Goal: Task Accomplishment & Management: Complete application form

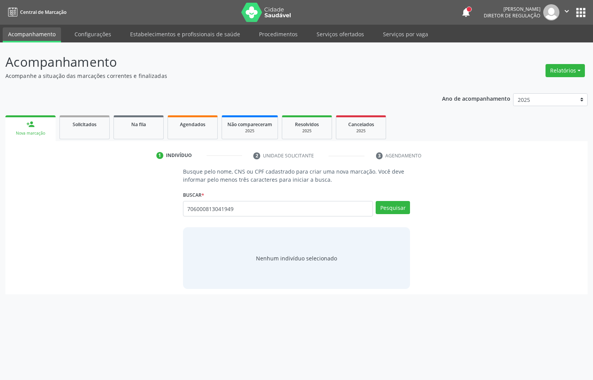
type input "706000813041949"
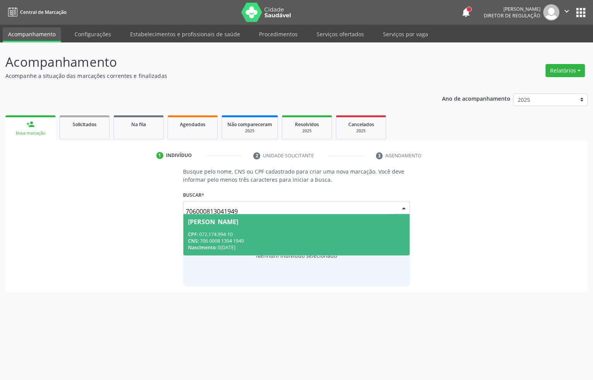
click at [250, 233] on div "CPF: 072.174.994-10" at bounding box center [296, 234] width 217 height 7
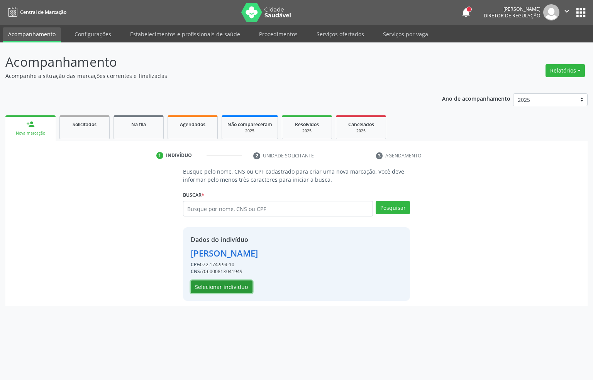
click at [219, 291] on button "Selecionar indivíduo" at bounding box center [222, 287] width 62 height 13
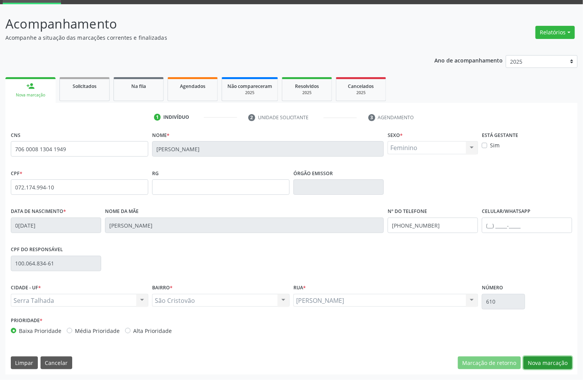
click at [547, 364] on button "Nova marcação" at bounding box center [547, 363] width 49 height 13
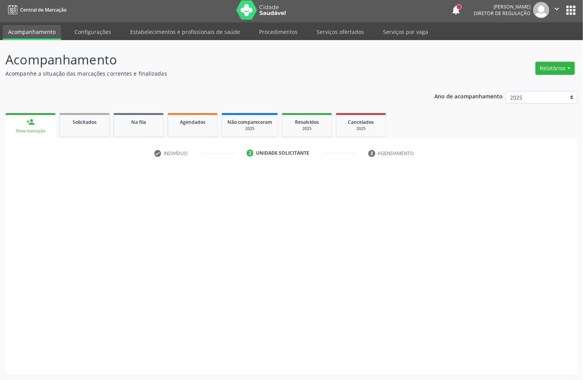
scroll to position [3, 0]
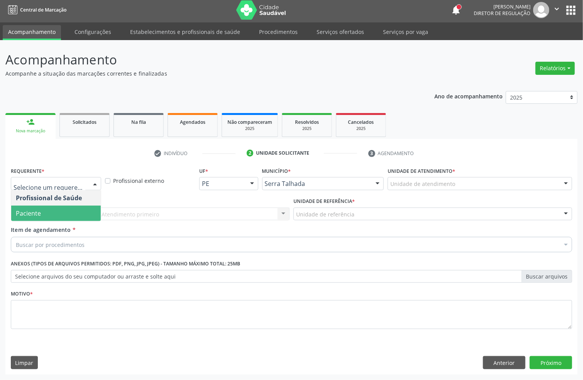
click at [37, 209] on span "Paciente" at bounding box center [28, 213] width 25 height 8
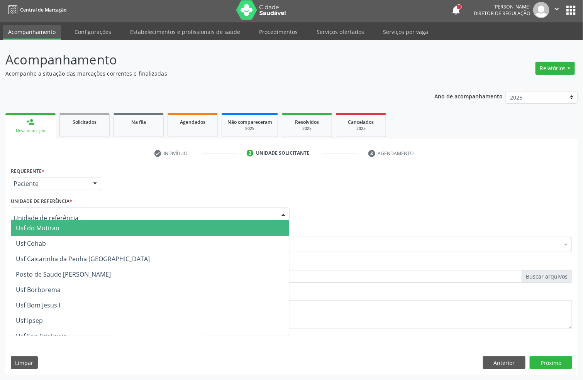
click at [37, 208] on div at bounding box center [150, 214] width 279 height 13
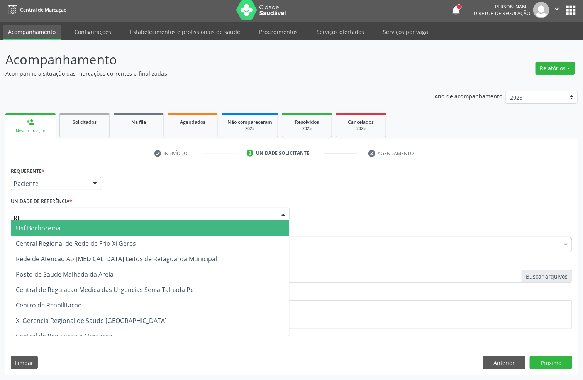
type input "REA"
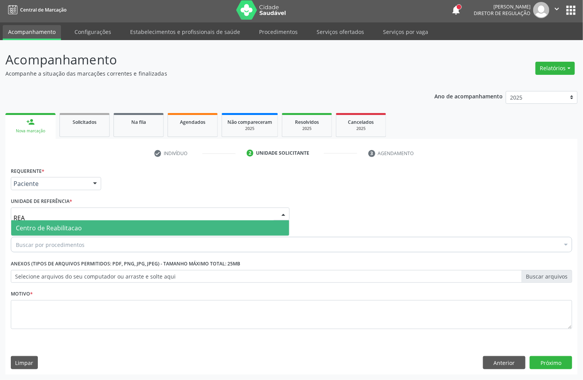
click at [40, 221] on span "Centro de Reabilitacao" at bounding box center [150, 227] width 278 height 15
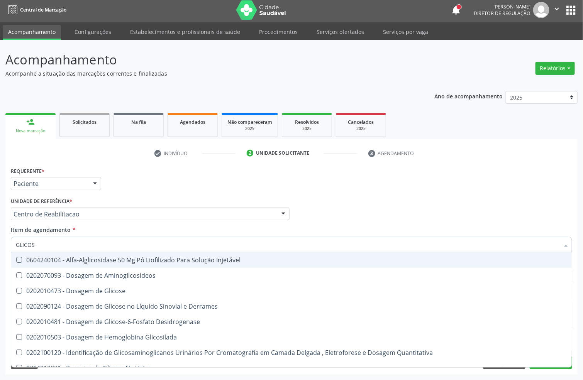
type input "GLICOSE"
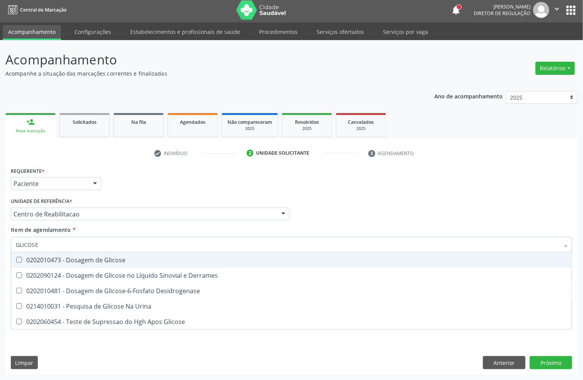
click at [44, 257] on div "0202010473 - Dosagem de Glicose" at bounding box center [291, 260] width 551 height 6
checkbox Glicose "true"
click at [45, 247] on input "GLICOSE" at bounding box center [287, 244] width 543 height 15
type input "COLEST"
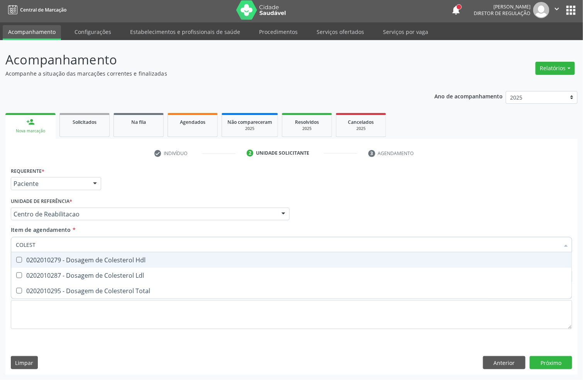
click at [35, 261] on div "0202010279 - Dosagem de Colesterol Hdl" at bounding box center [291, 260] width 551 height 6
checkbox Hdl "true"
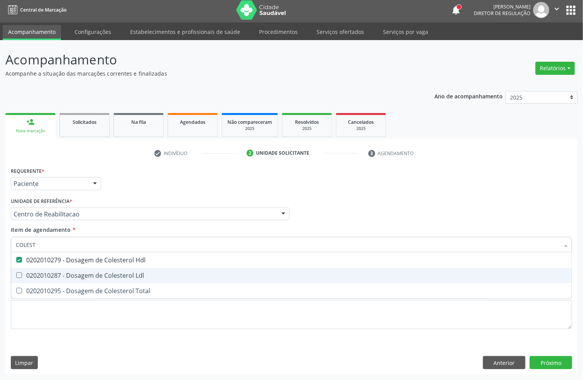
drag, startPoint x: 31, startPoint y: 269, endPoint x: 29, endPoint y: 275, distance: 6.1
click at [31, 269] on span "0202010287 - Dosagem de Colesterol Ldl" at bounding box center [291, 275] width 560 height 15
checkbox Ldl "true"
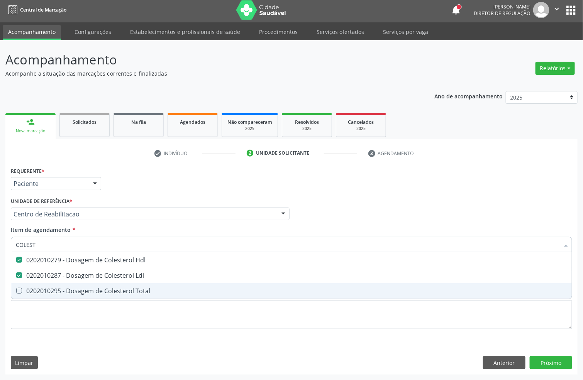
click at [27, 288] on div "0202010295 - Dosagem de Colesterol Total" at bounding box center [291, 291] width 551 height 6
checkbox Total "true"
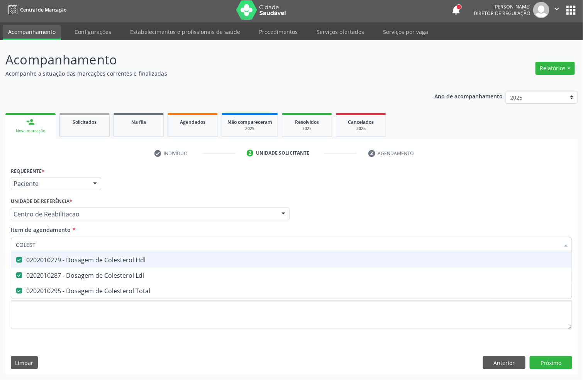
click at [32, 247] on input "COLEST" at bounding box center [287, 244] width 543 height 15
type input "TRIGL"
checkbox Hdl "false"
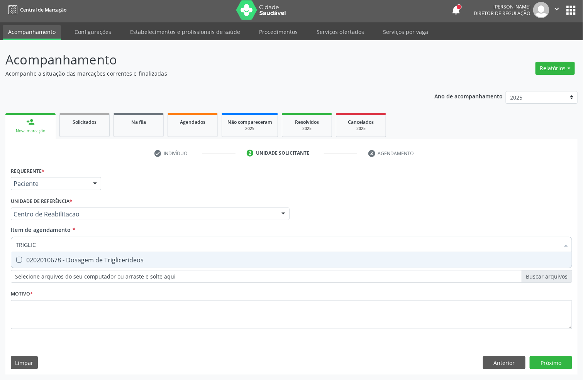
type input "TRIGLICE"
click at [100, 260] on div "0202010678 - Dosagem de Triglicerideos" at bounding box center [291, 260] width 551 height 6
checkbox Triglicerideos "true"
click at [87, 242] on input "TRIGLICE" at bounding box center [287, 244] width 543 height 15
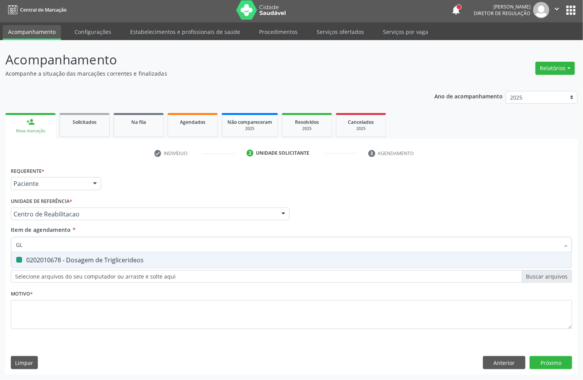
type input "GLI"
checkbox Triglicerideos "false"
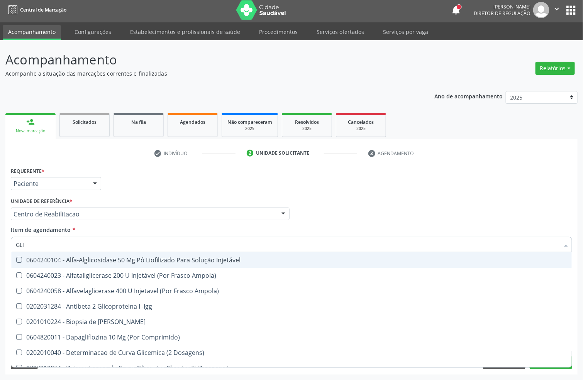
type input "GLIC"
checkbox Aminoglicosideos "true"
checkbox Glicose "false"
checkbox Derrames "true"
checkbox Triglicerideos "false"
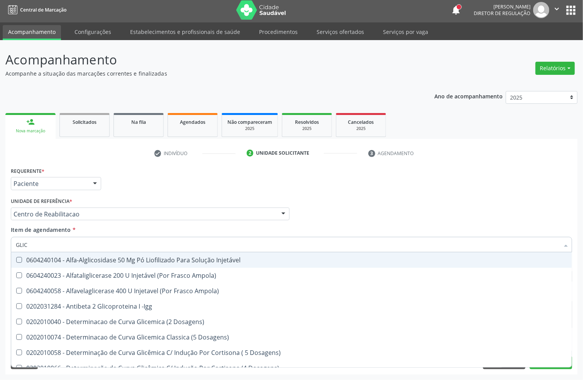
type input "GLICO"
checkbox Dosagens\) "true"
checkbox Glicose "false"
type input "GLICOS"
checkbox Ampola\) "true"
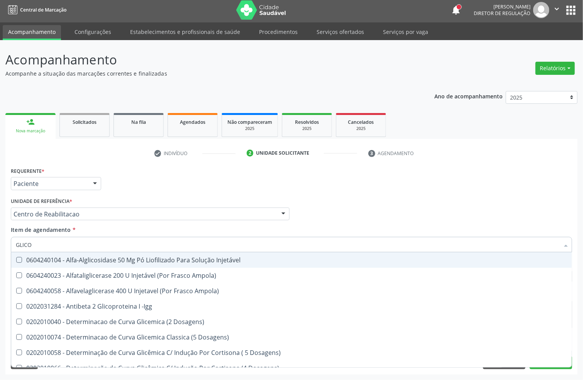
checkbox Dosagens\) "false"
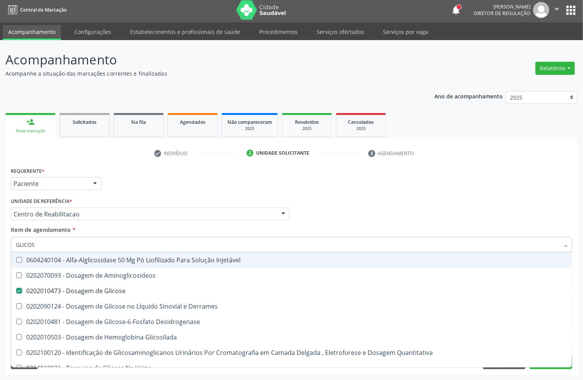
type input "GLICOSI"
checkbox Glicose "false"
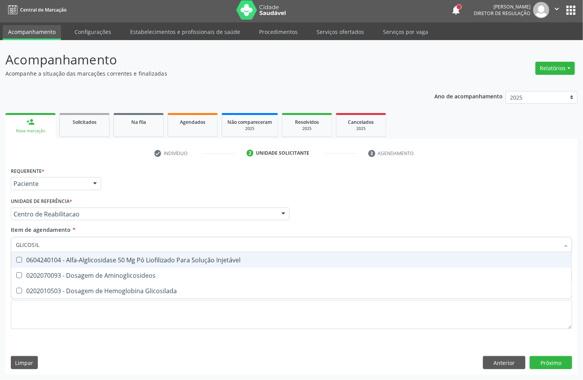
type input "GLICOSILA"
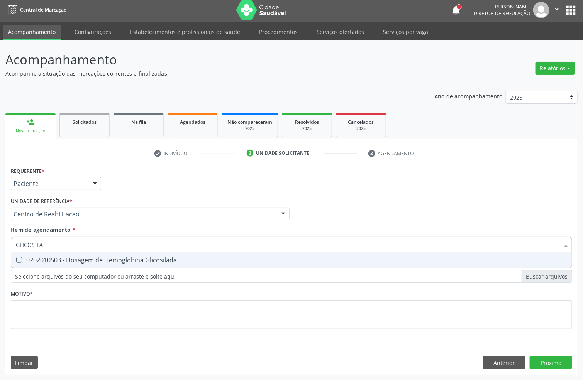
click at [88, 257] on div "0202010503 - Dosagem de Hemoglobina Glicosilada" at bounding box center [291, 260] width 551 height 6
checkbox Glicosilada "true"
click at [86, 247] on input "GLICOSILA" at bounding box center [287, 244] width 543 height 15
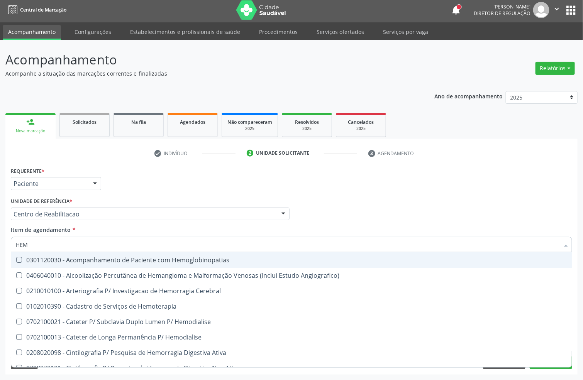
type input "HEMO"
checkbox Hemoglobinopatias "false"
checkbox Hemacias "true"
checkbox Glicosilada "false"
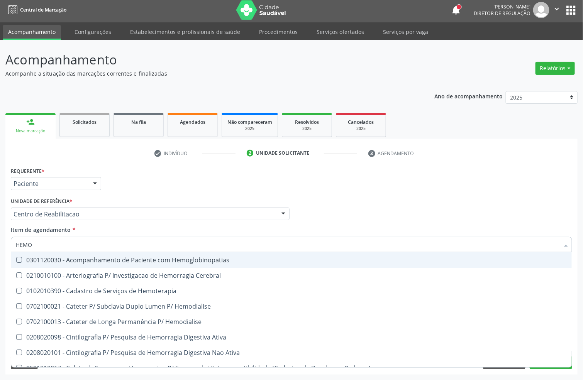
type input "HEMOG"
checkbox Tardio\) "true"
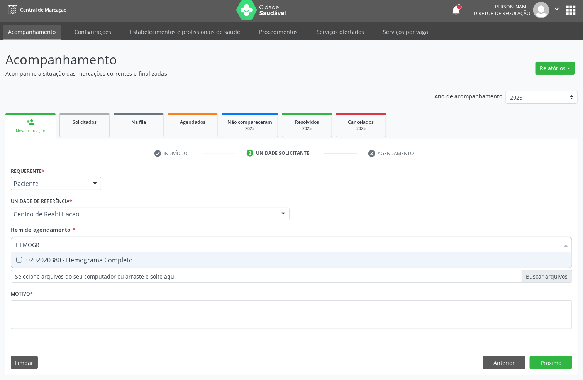
type input "HEMOGRA"
click at [72, 257] on div "0202020380 - Hemograma Completo" at bounding box center [291, 260] width 551 height 6
checkbox Completo "true"
click at [69, 250] on input "HEMOGRA" at bounding box center [287, 244] width 543 height 15
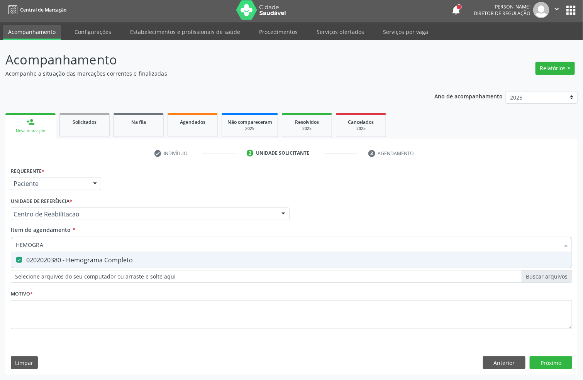
drag, startPoint x: 190, startPoint y: 190, endPoint x: 86, endPoint y: 292, distance: 145.8
click at [190, 190] on div "Requerente * Paciente Profissional de Saúde Paciente Nenhum resultado encontrad…" at bounding box center [291, 180] width 565 height 30
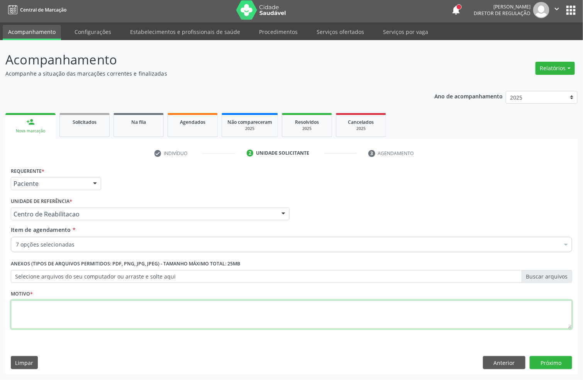
click at [57, 307] on textarea at bounding box center [291, 314] width 561 height 29
type textarea "A"
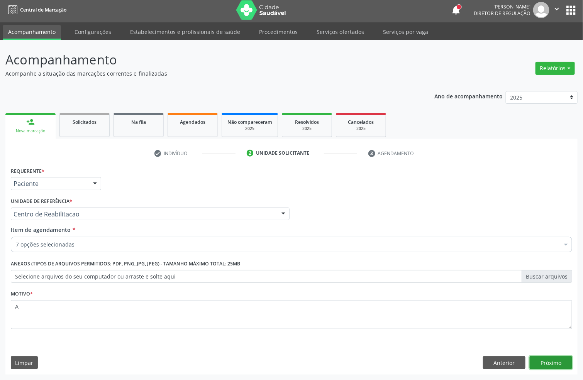
click at [542, 362] on button "Próximo" at bounding box center [551, 362] width 42 height 13
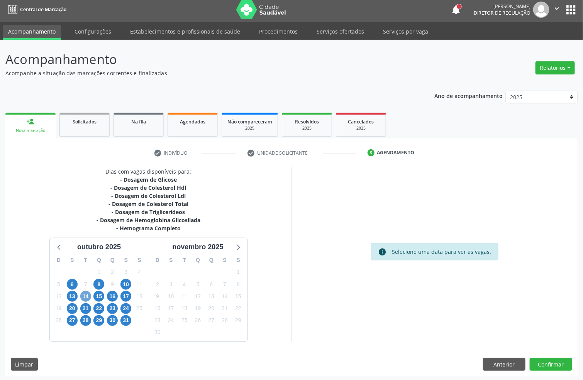
click at [81, 295] on span "14" at bounding box center [85, 296] width 11 height 11
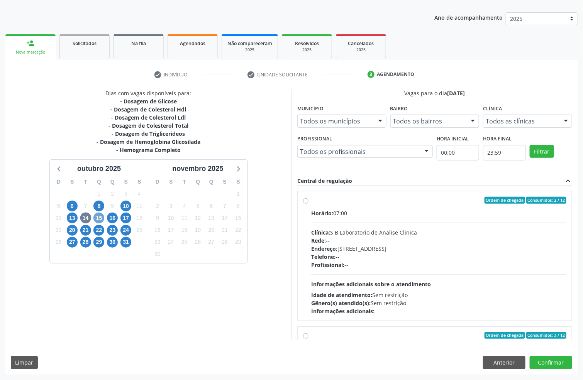
click at [94, 217] on span "15" at bounding box center [98, 218] width 11 height 11
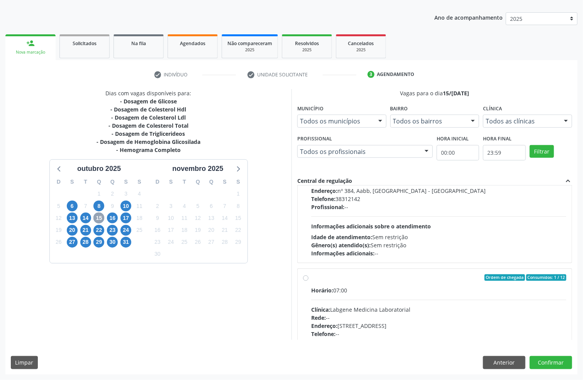
scroll to position [0, 0]
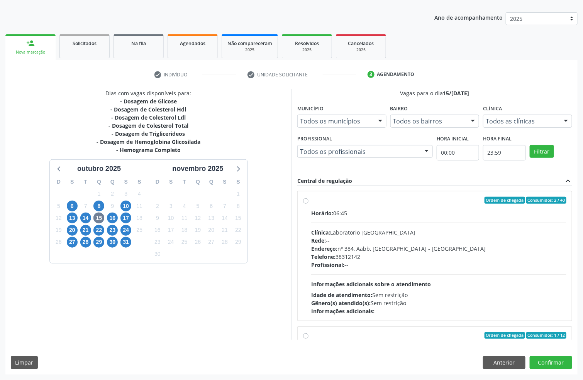
click at [383, 250] on div "Endereço: nº 384, Aabb, Serra Talhada - PE" at bounding box center [438, 249] width 255 height 8
click at [308, 204] on input "Ordem de chegada Consumidos: 2 / 40 Horário: 06:45 Clínica: Laboratorio Sao Fra…" at bounding box center [305, 200] width 5 height 7
radio input "true"
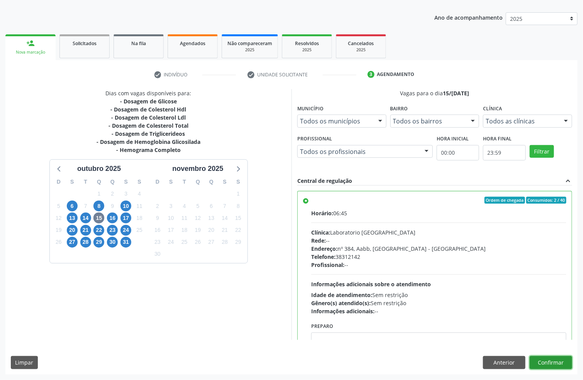
drag, startPoint x: 562, startPoint y: 359, endPoint x: 592, endPoint y: 365, distance: 31.1
click at [562, 359] on button "Confirmar" at bounding box center [551, 362] width 42 height 13
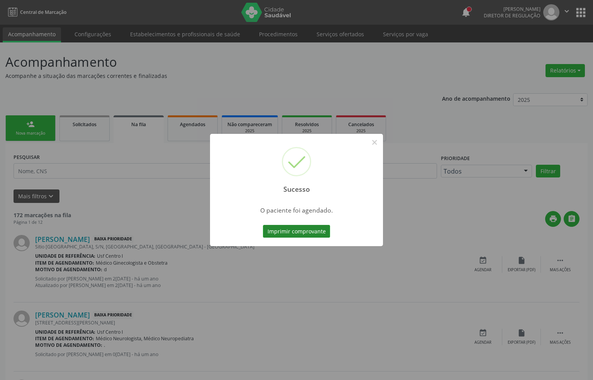
click at [286, 227] on button "Imprimir comprovante" at bounding box center [296, 231] width 67 height 13
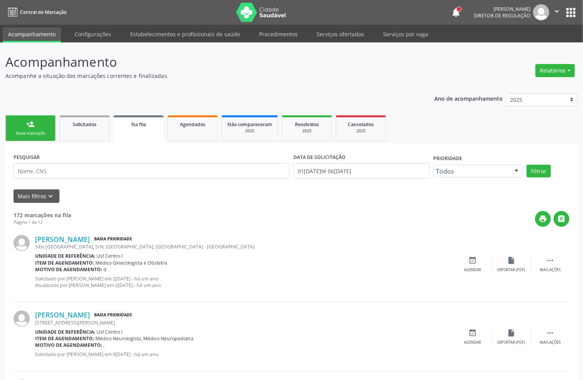
click at [36, 131] on div "Nova marcação" at bounding box center [30, 133] width 39 height 6
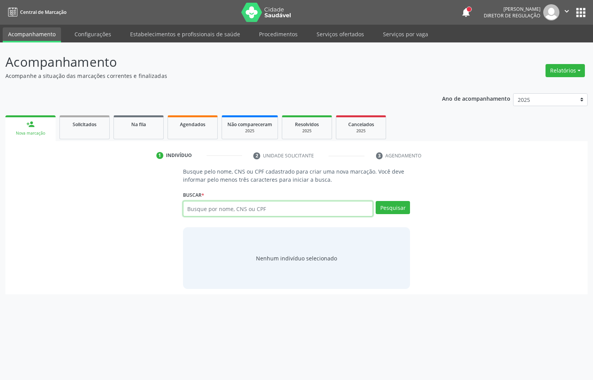
click at [215, 212] on input "text" at bounding box center [278, 208] width 190 height 15
paste input "CNS: 706 0008 1304 1949"
type input "CNS: 706 0008 1304 1949"
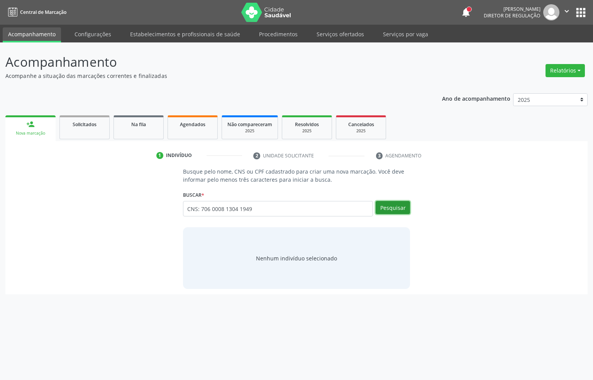
click at [390, 210] on button "Pesquisar" at bounding box center [393, 207] width 34 height 13
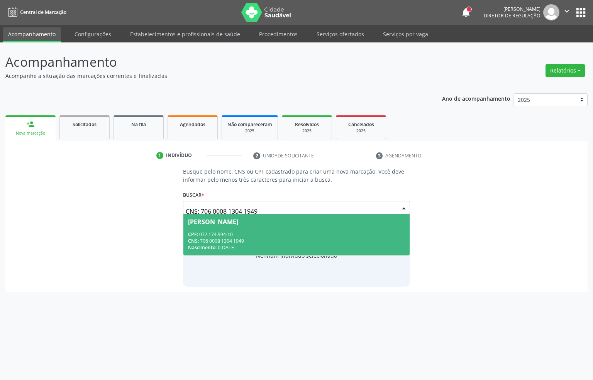
click at [199, 226] on span "Josefa Gilvanelde da Silva CPF: 072.174.994-10 CNS: 706 0008 1304 1949 Nascimen…" at bounding box center [296, 234] width 227 height 41
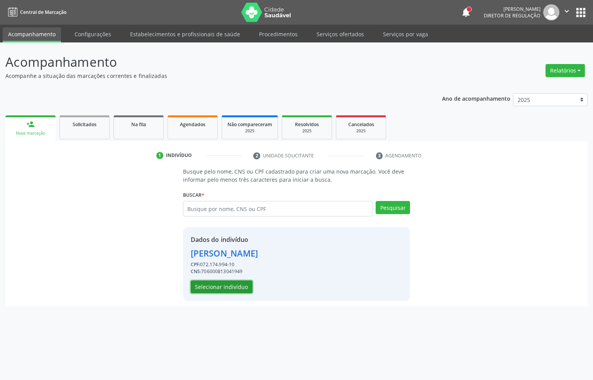
click at [229, 293] on button "Selecionar indivíduo" at bounding box center [222, 287] width 62 height 13
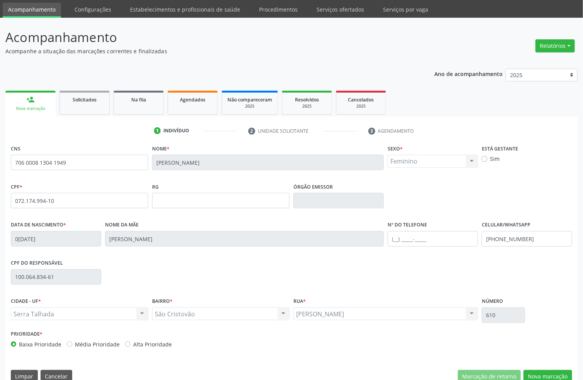
scroll to position [38, 0]
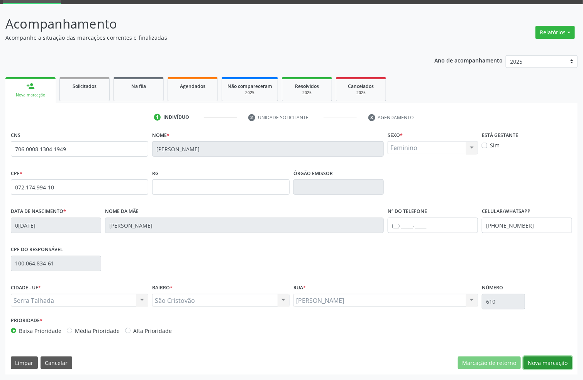
click at [570, 359] on button "Nova marcação" at bounding box center [547, 363] width 49 height 13
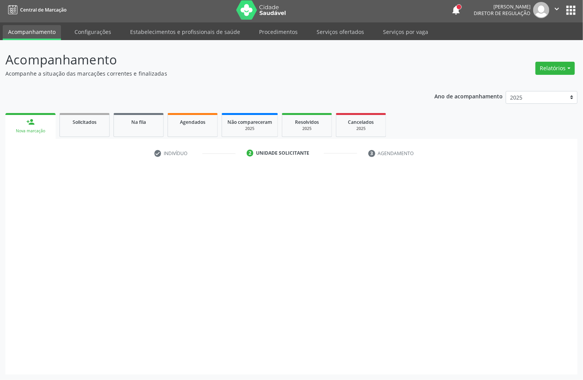
scroll to position [3, 0]
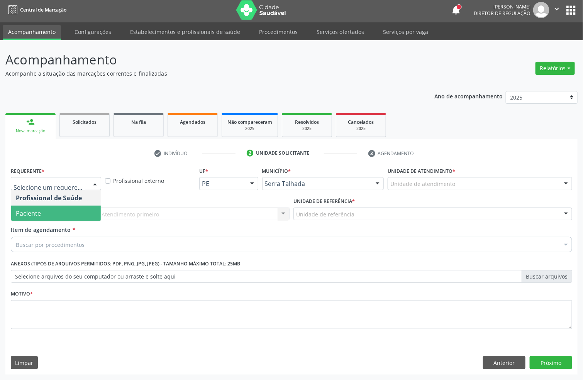
click at [44, 213] on span "Paciente" at bounding box center [56, 213] width 90 height 15
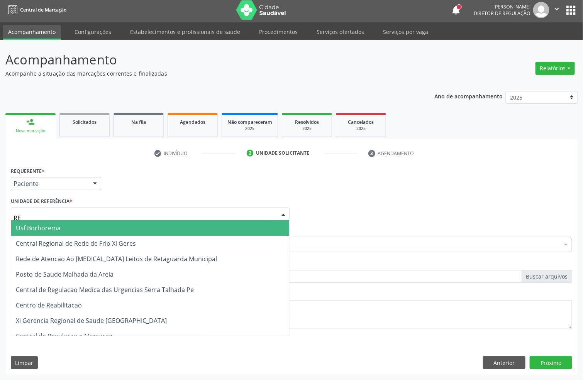
type input "REA"
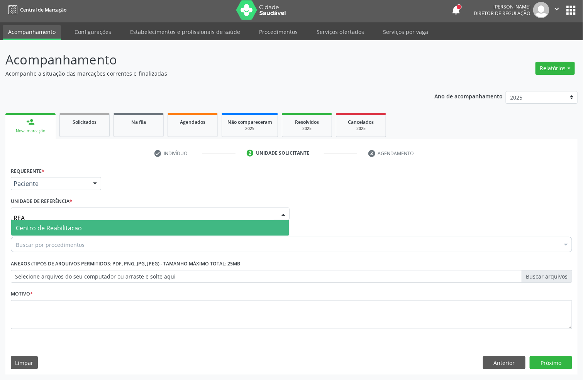
click at [51, 227] on span "Centro de Reabilitacao" at bounding box center [49, 228] width 66 height 8
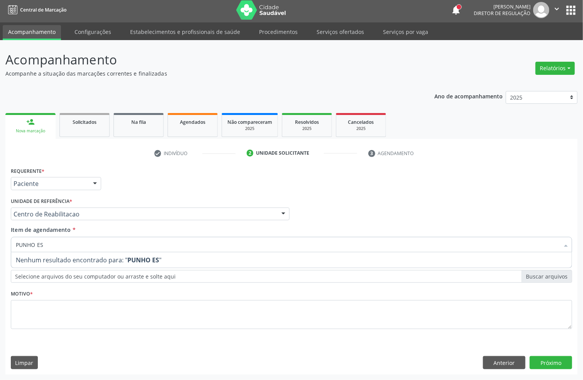
click at [51, 239] on input "PUNHO ES" at bounding box center [287, 244] width 543 height 15
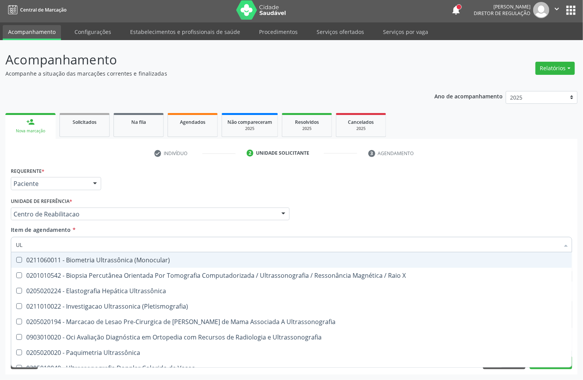
type input "U"
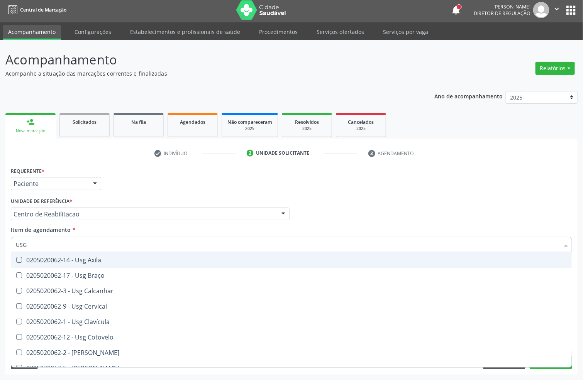
type input "USG P"
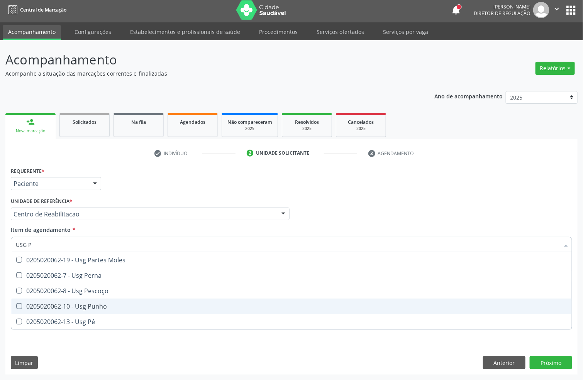
click at [52, 303] on div "0205020062-10 - Usg Punho" at bounding box center [291, 306] width 551 height 6
checkbox Punho "true"
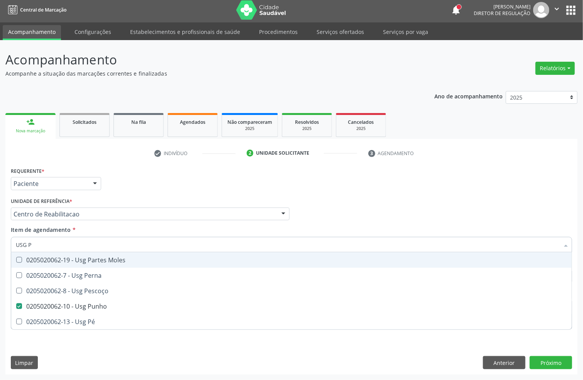
click at [134, 179] on div "Requerente * Paciente Profissional de Saúde Paciente Nenhum resultado encontrad…" at bounding box center [291, 180] width 565 height 30
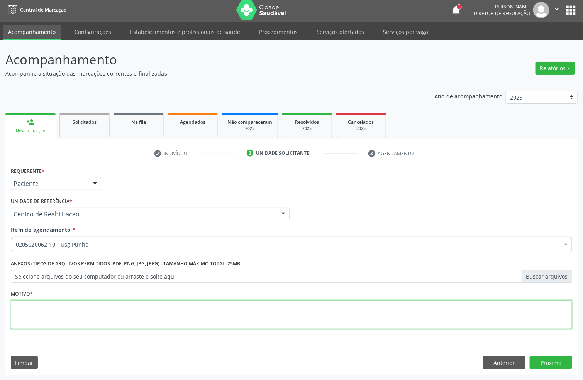
click at [63, 325] on textarea at bounding box center [291, 314] width 561 height 29
type textarea "S"
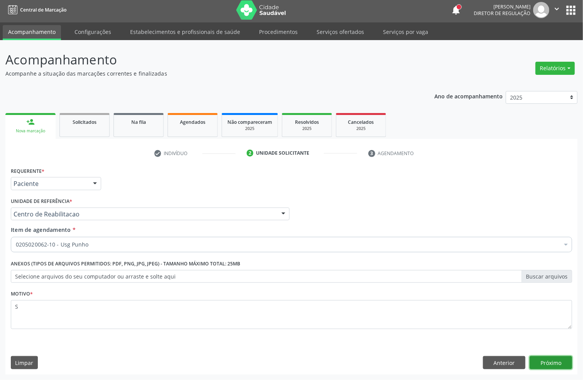
drag, startPoint x: 543, startPoint y: 367, endPoint x: 501, endPoint y: 343, distance: 48.7
click at [543, 367] on button "Próximo" at bounding box center [551, 362] width 42 height 13
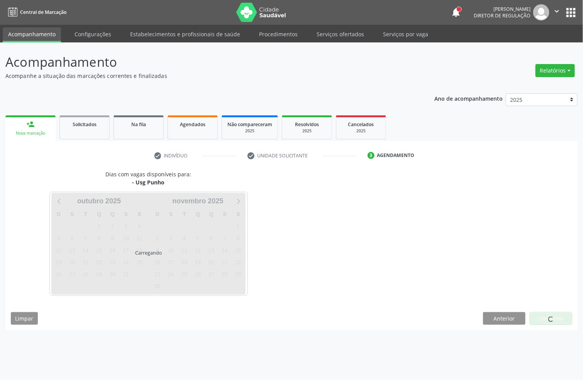
scroll to position [0, 0]
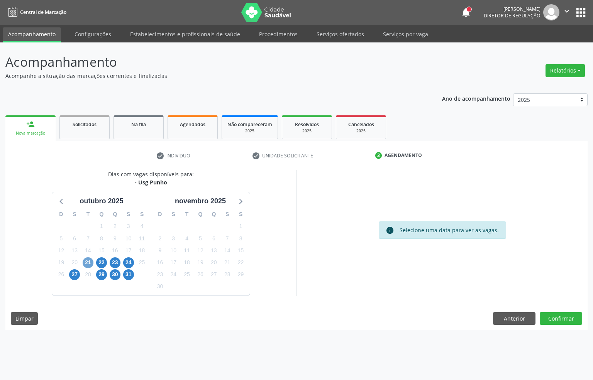
click at [88, 261] on span "21" at bounding box center [88, 262] width 11 height 11
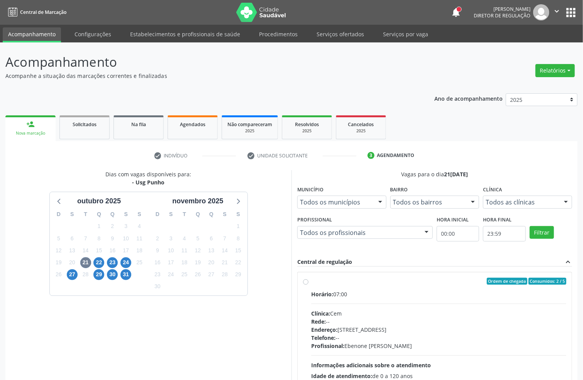
click at [374, 299] on div "Horário: 07:00 Clínica: Cem Rede: -- Endereço: Casa, nº 393, Nossa Senhora da P…" at bounding box center [438, 343] width 255 height 106
click at [308, 285] on input "Ordem de chegada Consumidos: 2 / 5 Horário: 07:00 Clínica: Cem Rede: -- Endereç…" at bounding box center [305, 281] width 5 height 7
radio input "true"
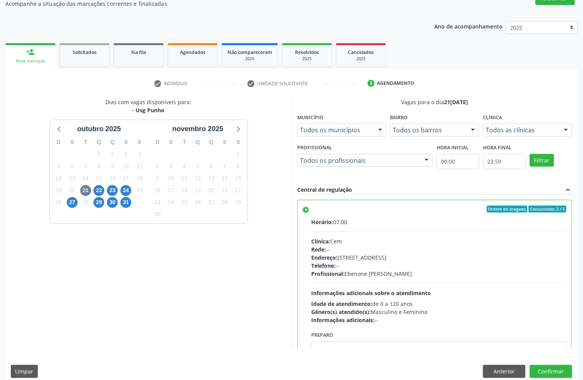
scroll to position [81, 0]
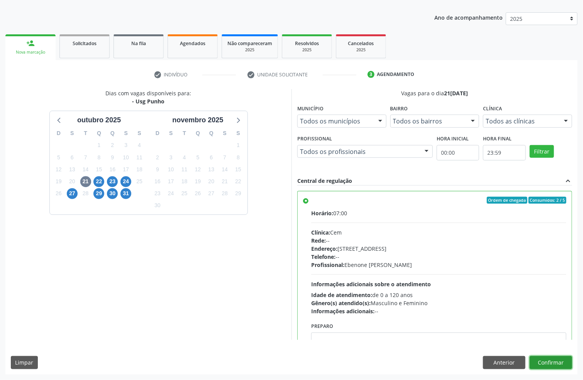
click at [553, 363] on button "Confirmar" at bounding box center [551, 362] width 42 height 13
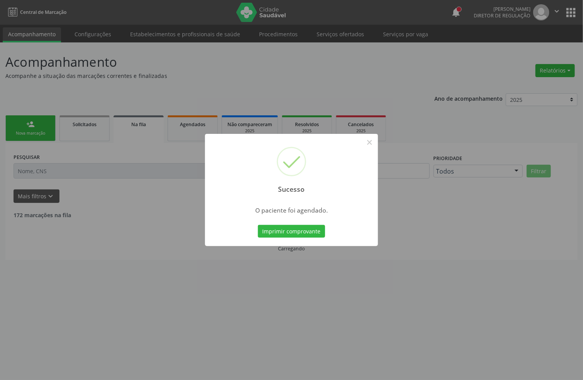
scroll to position [0, 0]
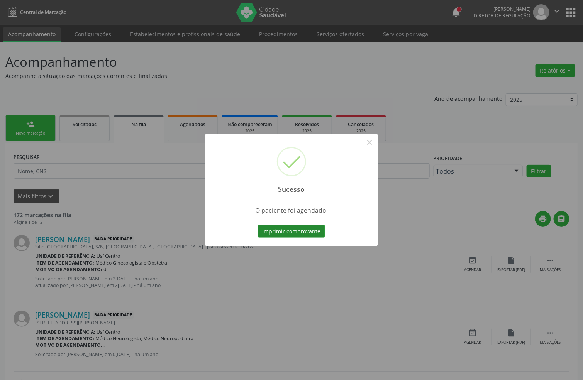
click at [292, 230] on button "Imprimir comprovante" at bounding box center [291, 231] width 67 height 13
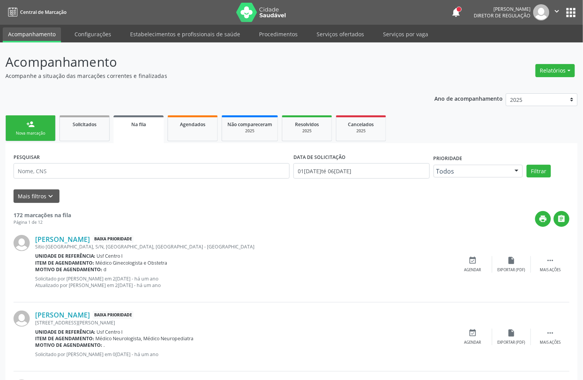
click at [34, 120] on div "person_add" at bounding box center [30, 124] width 8 height 8
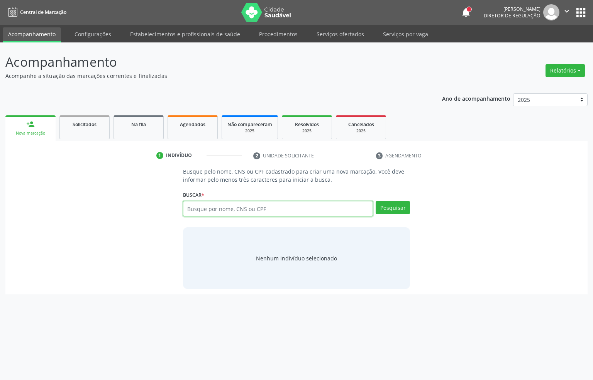
click at [219, 212] on input "text" at bounding box center [278, 208] width 190 height 15
click at [237, 218] on div "Busque por nome, CNS ou CPF Nenhum resultado encontrado para: " " Não há nenhum…" at bounding box center [296, 211] width 227 height 21
click at [241, 205] on input "01289712409" at bounding box center [278, 208] width 190 height 15
type input "7"
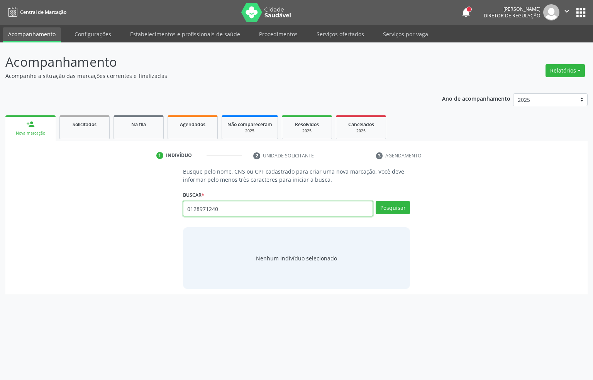
type input "01289712409"
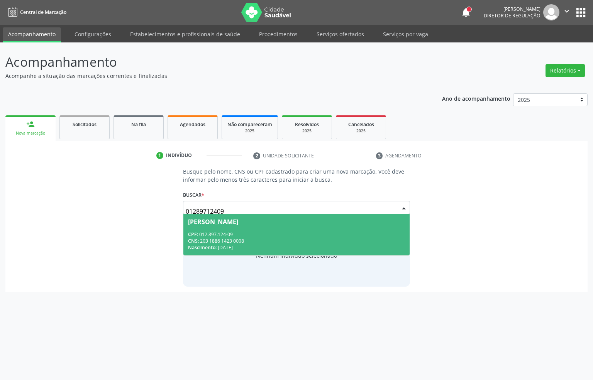
click at [232, 227] on span "Josefa Martins da Silva CPF: 012.897.124-09 CNS: 203 1886 1423 0008 Nascimento:…" at bounding box center [296, 234] width 227 height 41
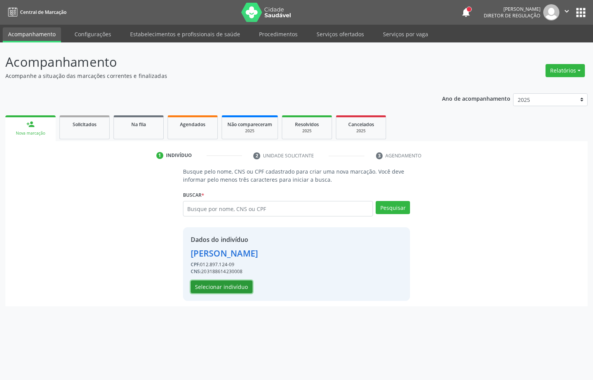
click at [243, 291] on button "Selecionar indivíduo" at bounding box center [222, 287] width 62 height 13
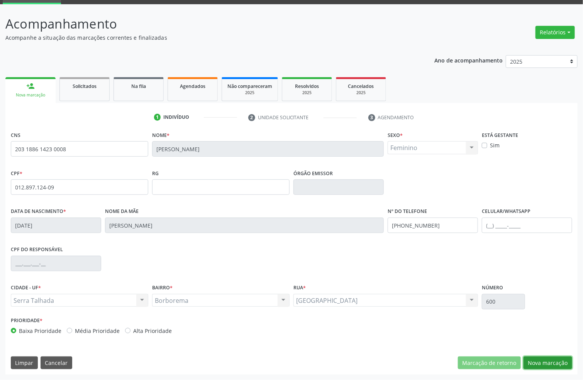
click at [542, 359] on button "Nova marcação" at bounding box center [547, 363] width 49 height 13
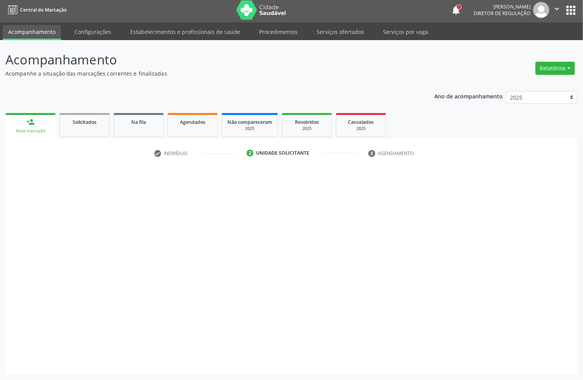
scroll to position [3, 0]
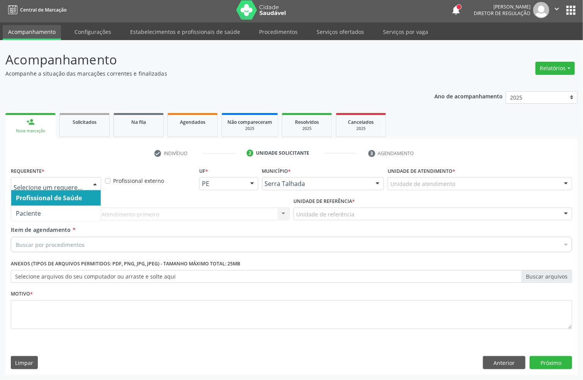
click at [63, 188] on div at bounding box center [56, 183] width 90 height 13
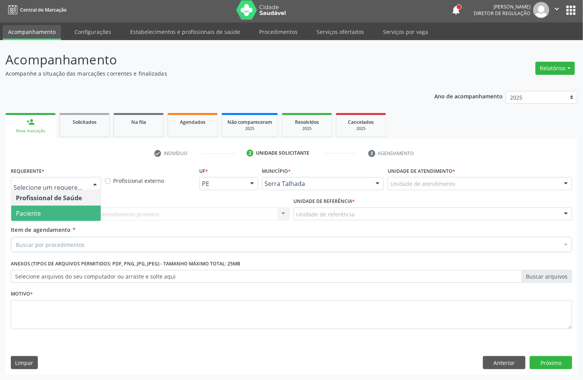
click at [51, 207] on span "Paciente" at bounding box center [56, 213] width 90 height 15
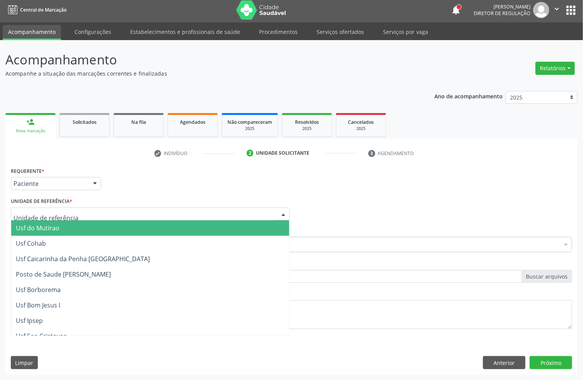
click at [51, 208] on div at bounding box center [150, 214] width 279 height 13
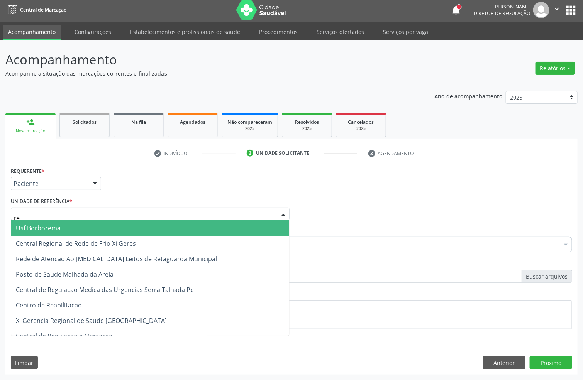
type input "rea"
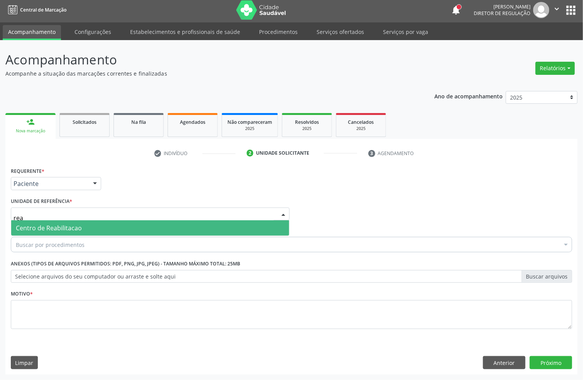
click at [53, 226] on span "Centro de Reabilitacao" at bounding box center [49, 228] width 66 height 8
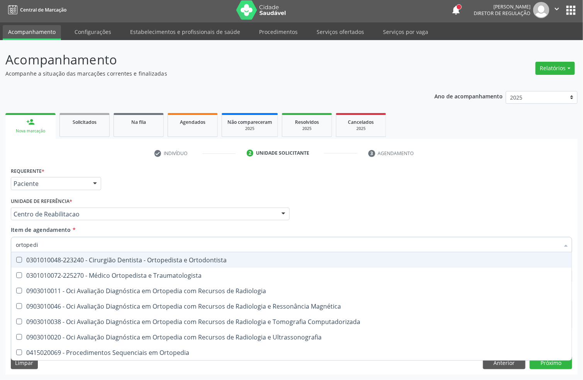
type input "ortopedis"
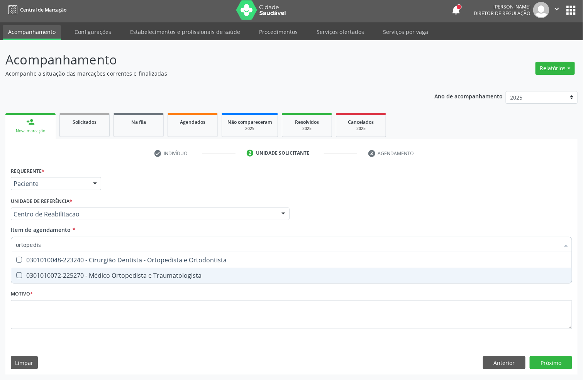
click at [45, 269] on span "0301010072-225270 - Médico Ortopedista e Traumatologista" at bounding box center [291, 275] width 560 height 15
checkbox Traumatologista "true"
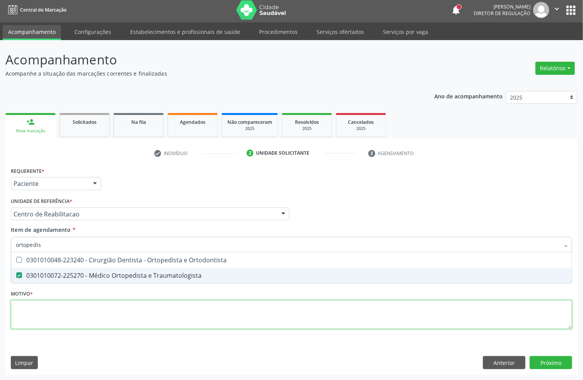
click at [41, 313] on div "Requerente * Paciente Profissional de Saúde Paciente Nenhum resultado encontrad…" at bounding box center [291, 252] width 561 height 175
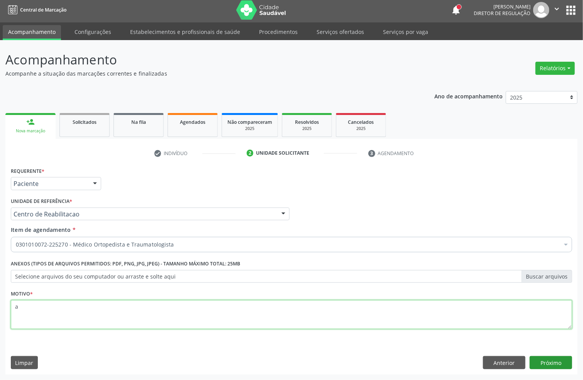
type textarea "a"
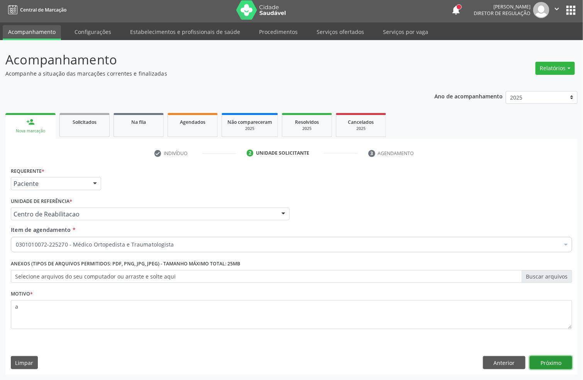
click at [548, 360] on button "Próximo" at bounding box center [551, 362] width 42 height 13
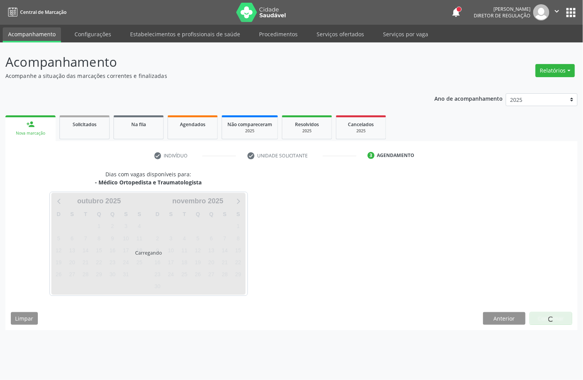
scroll to position [0, 0]
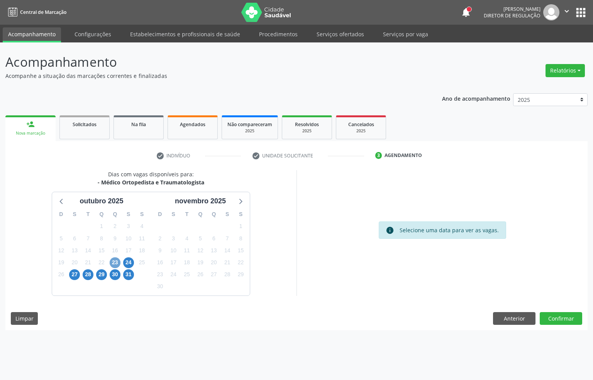
click at [116, 262] on span "23" at bounding box center [115, 262] width 11 height 11
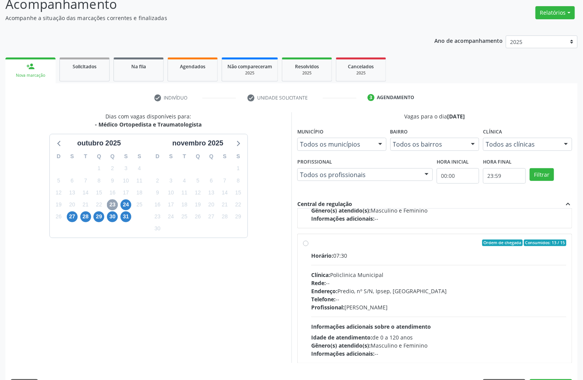
scroll to position [174, 0]
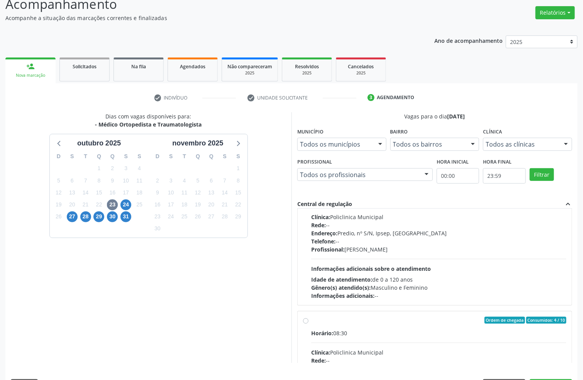
click at [380, 306] on div "Ordem de chegada Consumidos: 13 / 15 Horário: 07:30 Clínica: Policlinica Munici…" at bounding box center [435, 240] width 274 height 129
radio input "true"
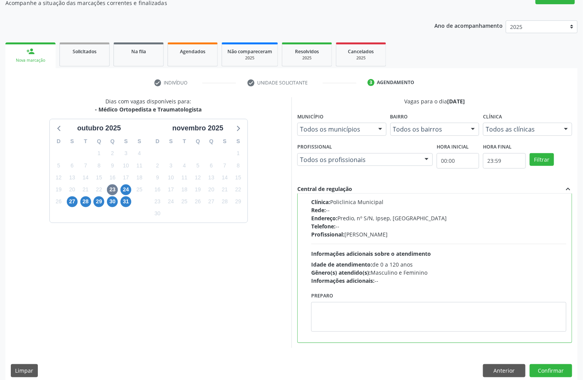
scroll to position [81, 0]
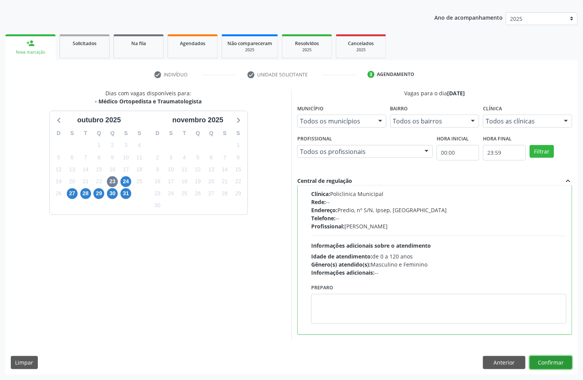
click at [550, 364] on button "Confirmar" at bounding box center [551, 362] width 42 height 13
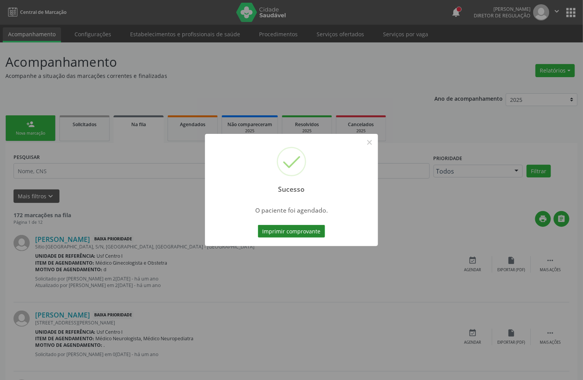
click at [315, 234] on button "Imprimir comprovante" at bounding box center [291, 231] width 67 height 13
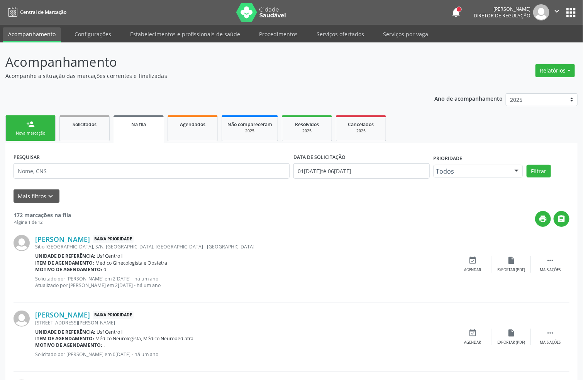
click at [45, 135] on div "Nova marcação" at bounding box center [30, 133] width 39 height 6
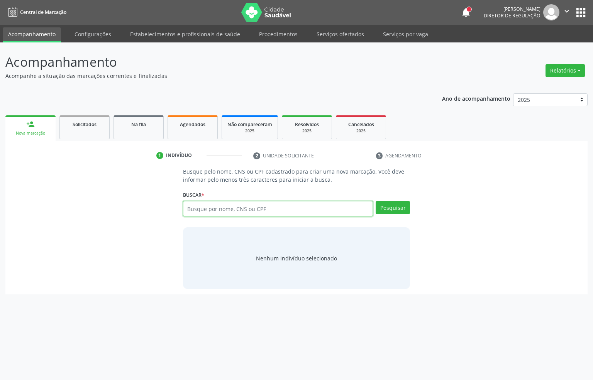
click at [212, 210] on input "text" at bounding box center [278, 208] width 190 height 15
type input "edivanete gomes"
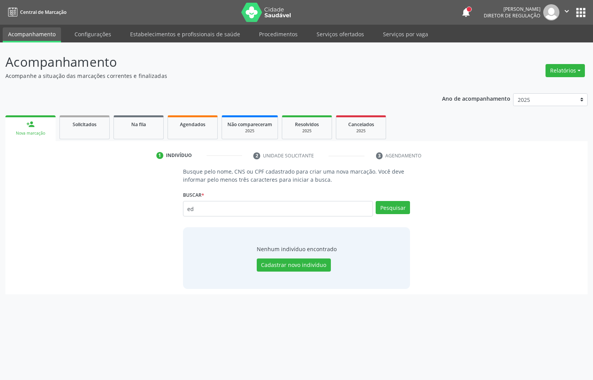
type input "e"
type input "160288580530003"
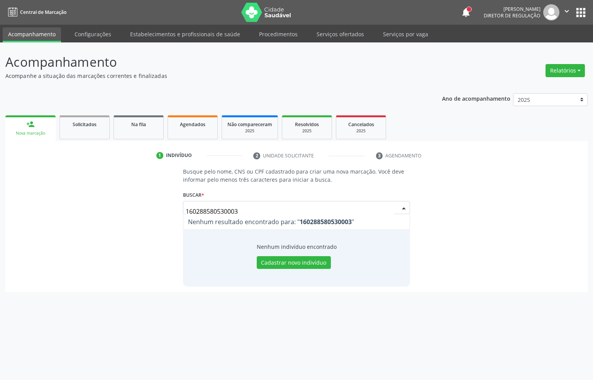
click at [262, 209] on input "160288580530003" at bounding box center [290, 211] width 209 height 15
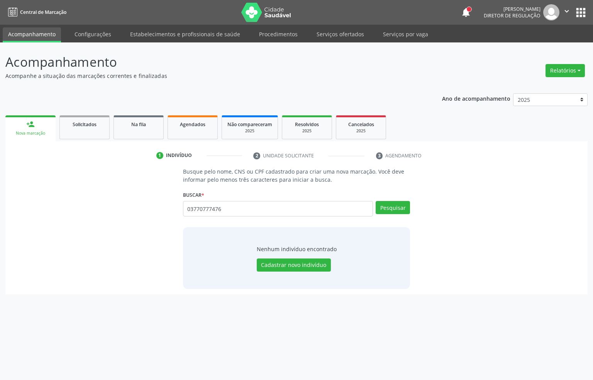
type input "03770777476"
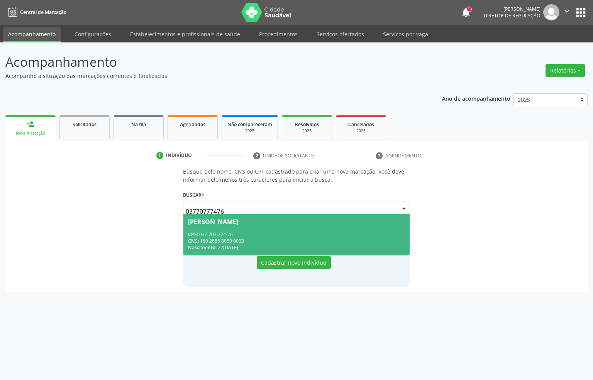
click at [297, 230] on span "Edvaneide Gomes Nascimento CPF: 037.707.774-76 CNS: 160 2855 8053 0003 Nascimen…" at bounding box center [296, 234] width 227 height 41
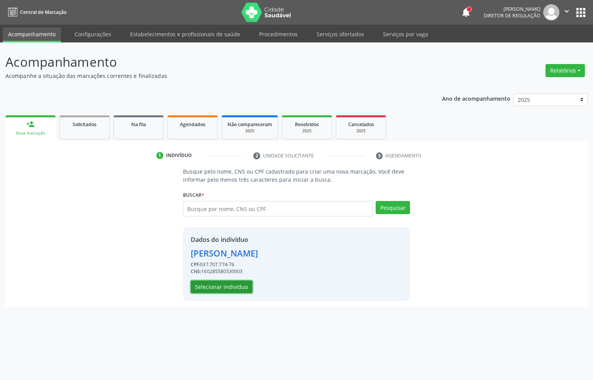
click at [235, 291] on button "Selecionar indivíduo" at bounding box center [222, 287] width 62 height 13
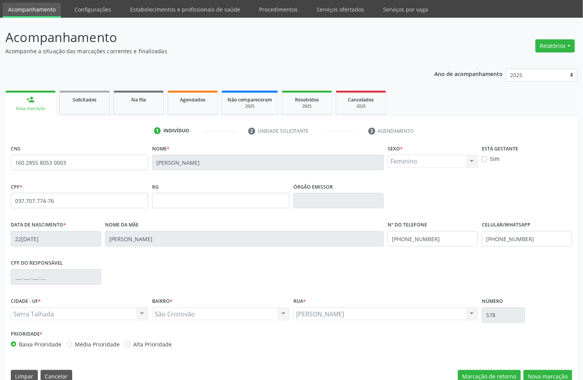
scroll to position [38, 0]
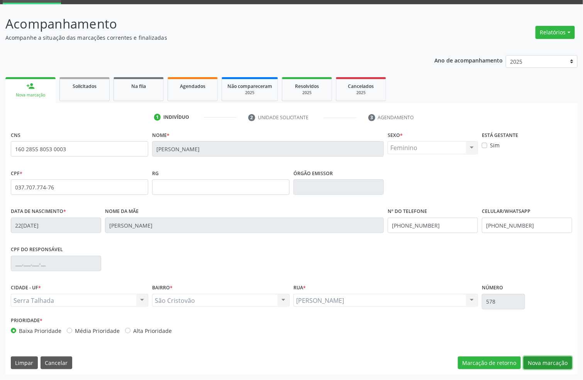
click at [547, 360] on button "Nova marcação" at bounding box center [547, 363] width 49 height 13
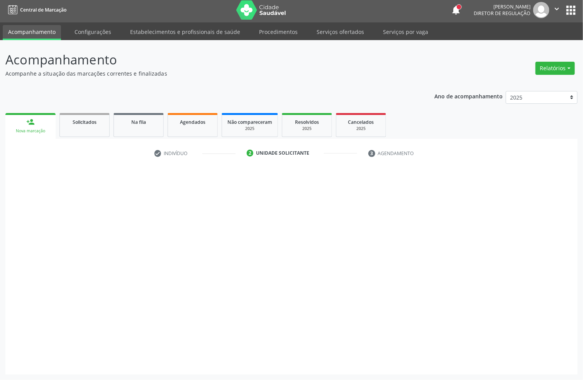
scroll to position [3, 0]
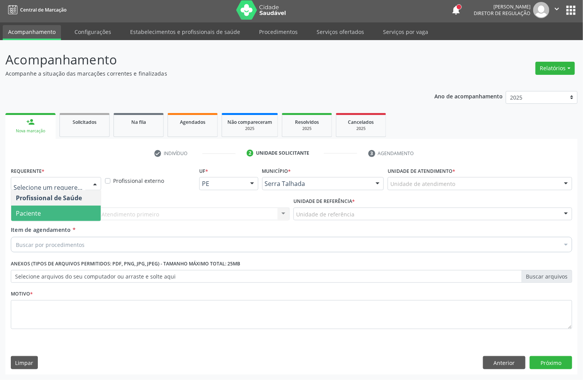
click at [46, 210] on span "Paciente" at bounding box center [56, 213] width 90 height 15
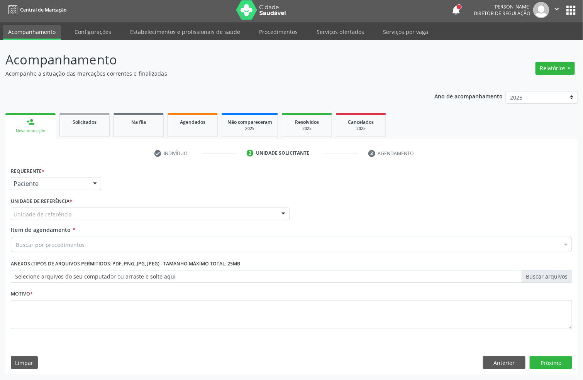
click at [46, 215] on div "Requerente * Paciente Profissional de Saúde Paciente Nenhum resultado encontrad…" at bounding box center [291, 252] width 561 height 175
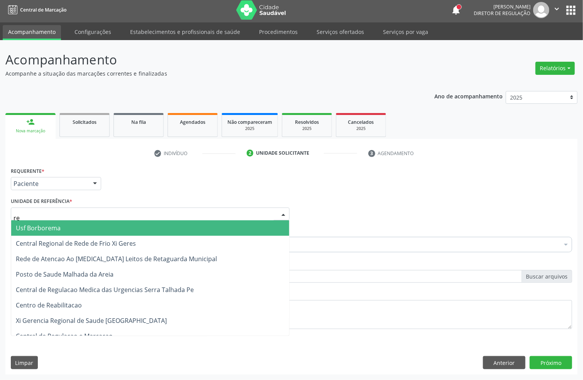
type input "rea"
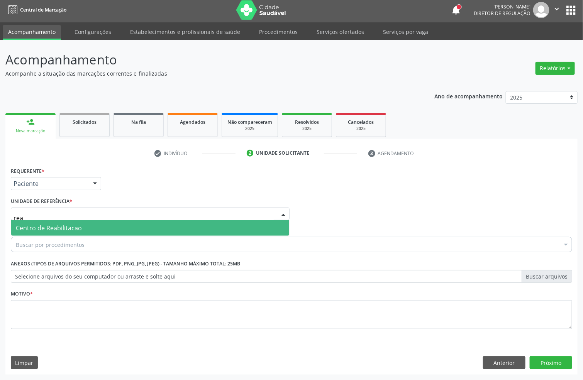
click at [48, 227] on span "Centro de Reabilitacao" at bounding box center [49, 228] width 66 height 8
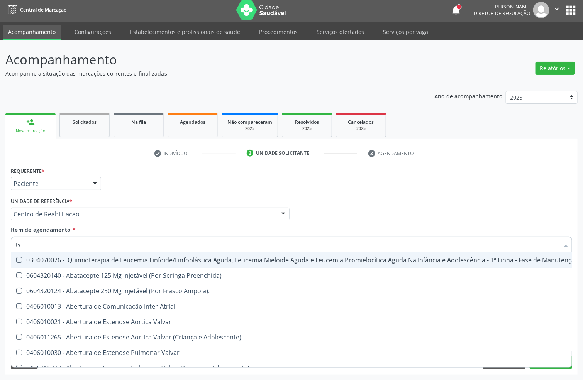
type input "tsh"
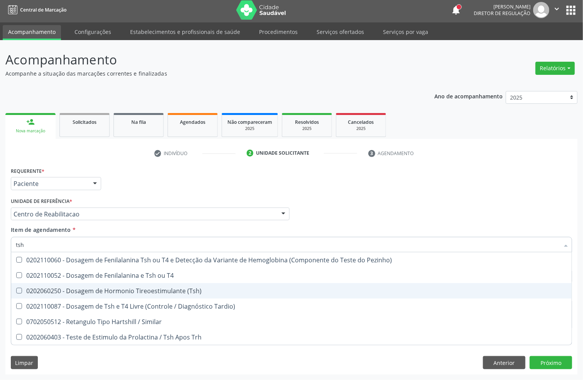
click at [56, 293] on div "0202060250 - Dosagem de Hormonio Tireoestimulante (Tsh)" at bounding box center [291, 291] width 551 height 6
checkbox \(Tsh\) "true"
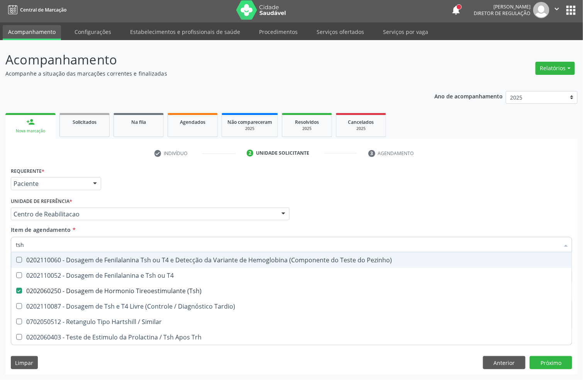
click at [55, 238] on input "tsh" at bounding box center [287, 244] width 543 height 15
type input "t4"
checkbox \(Tsh\) "false"
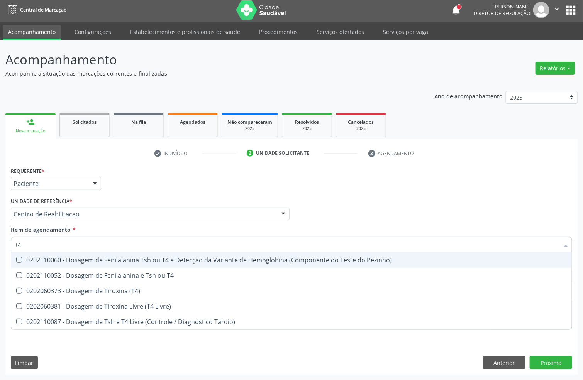
type input "t4 l"
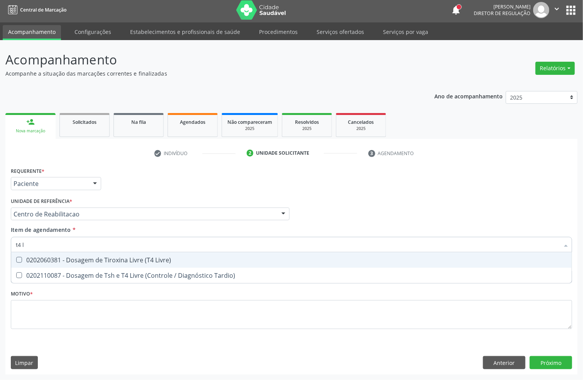
click at [57, 259] on div "0202060381 - Dosagem de Tiroxina Livre (T4 Livre)" at bounding box center [291, 260] width 551 height 6
checkbox Livre\) "true"
click at [56, 240] on input "t4 l" at bounding box center [287, 244] width 543 height 15
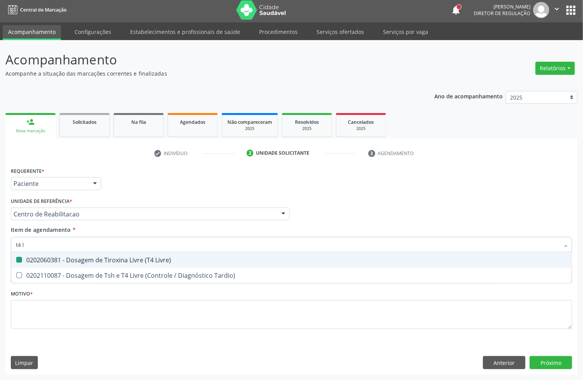
type input "h"
checkbox Livre\) "false"
type input "hemograma"
click at [64, 265] on span "0202020380 - Hemograma Completo" at bounding box center [291, 259] width 560 height 15
checkbox Completo "true"
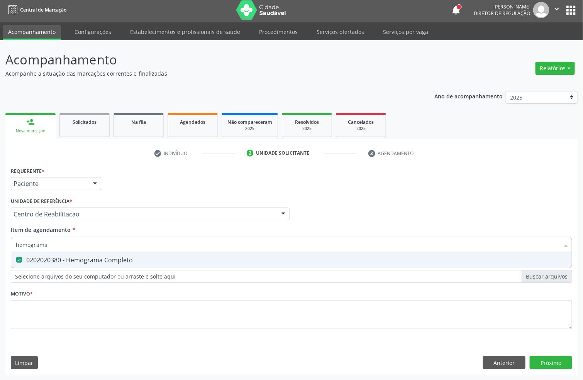
click at [63, 245] on input "hemograma" at bounding box center [287, 244] width 543 height 15
checkbox Completo "false"
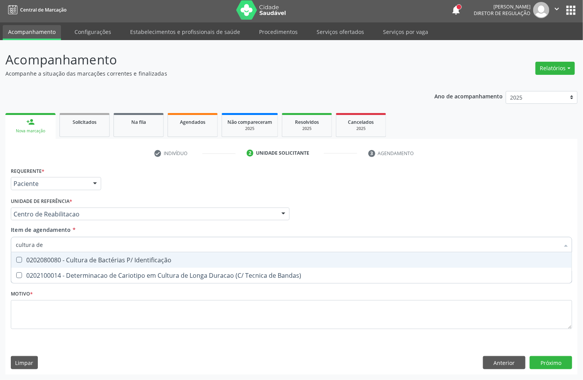
type input "cultura de b"
click at [75, 260] on div "0202080080 - Cultura de Bactérias P/ Identificação" at bounding box center [291, 260] width 551 height 6
checkbox Identificação "true"
click at [76, 245] on input "cultura de b" at bounding box center [287, 244] width 543 height 15
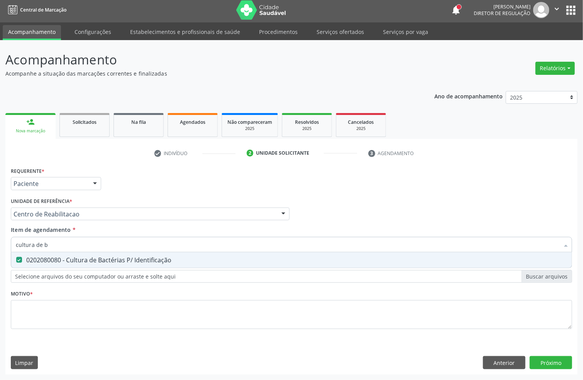
click at [76, 245] on input "cultura de b" at bounding box center [287, 244] width 543 height 15
type input "urei"
checkbox Identificação "false"
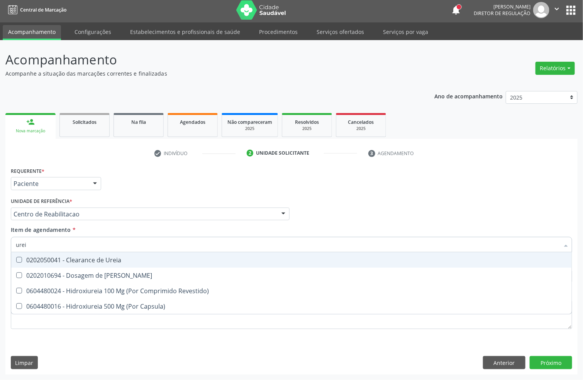
type input "ureia"
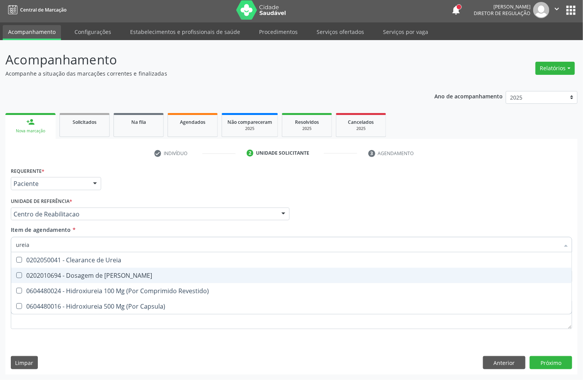
click at [77, 278] on span "0202010694 - Dosagem de [PERSON_NAME]" at bounding box center [291, 275] width 560 height 15
checkbox Ureia "true"
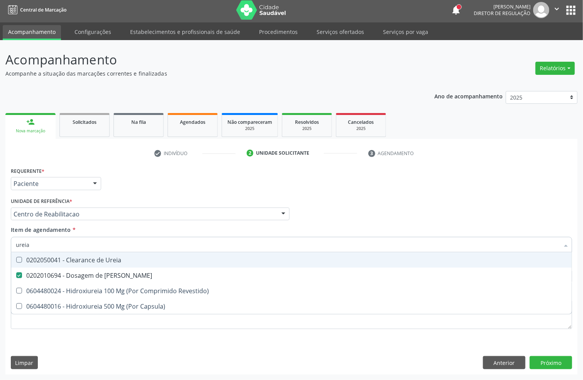
click at [71, 243] on input "ureia" at bounding box center [287, 244] width 543 height 15
type input "cr"
checkbox Ureia "false"
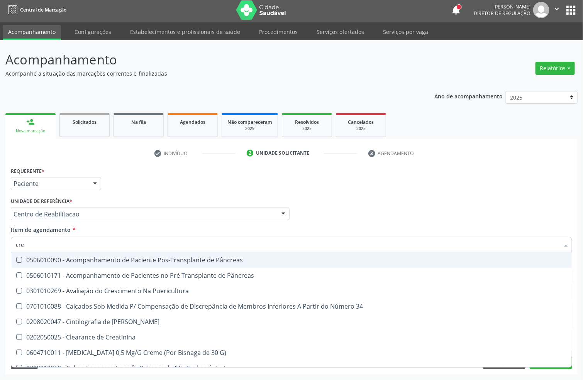
type input "crea"
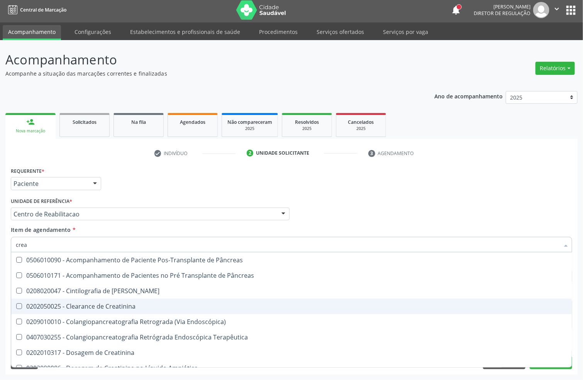
click at [80, 304] on div "0202050025 - Clearance de Creatinina" at bounding box center [291, 306] width 551 height 6
checkbox Creatinina "true"
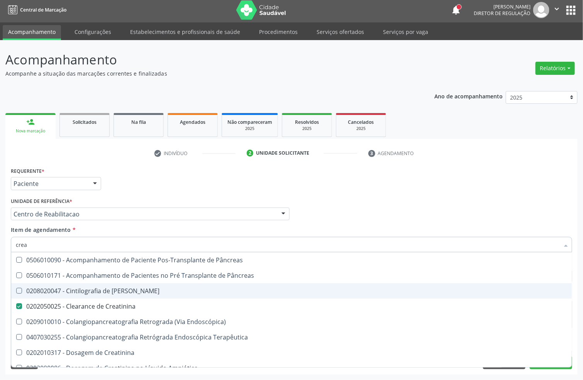
click at [81, 292] on div "0208020047 - Cintilografia de [PERSON_NAME]" at bounding box center [291, 291] width 551 height 6
checkbox Pancreas "true"
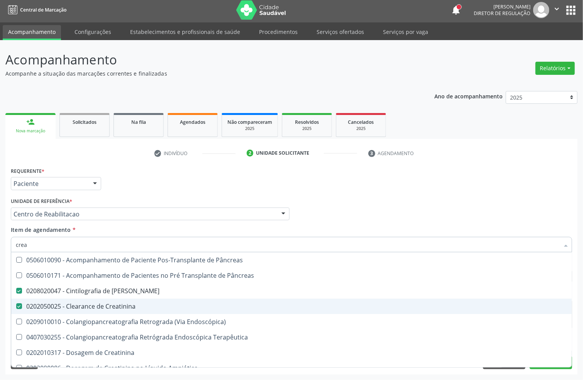
click at [79, 303] on div "0202050025 - Clearance de Creatinina" at bounding box center [291, 306] width 551 height 6
checkbox Creatinina "false"
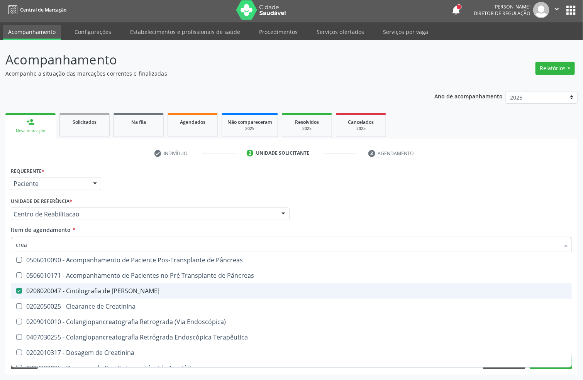
click at [79, 292] on div "0208020047 - Cintilografia de [PERSON_NAME]" at bounding box center [291, 291] width 551 height 6
checkbox Pancreas "false"
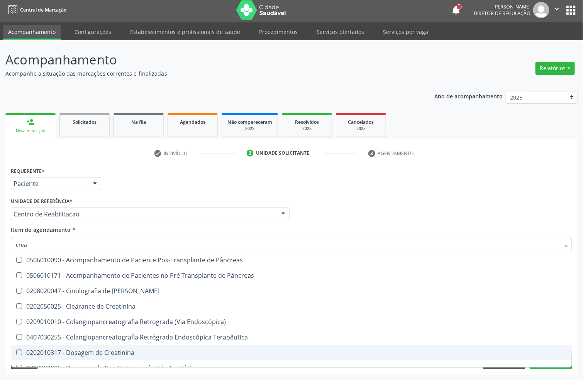
click at [90, 351] on div "0202010317 - Dosagem de Creatinina" at bounding box center [291, 353] width 551 height 6
checkbox Creatinina "true"
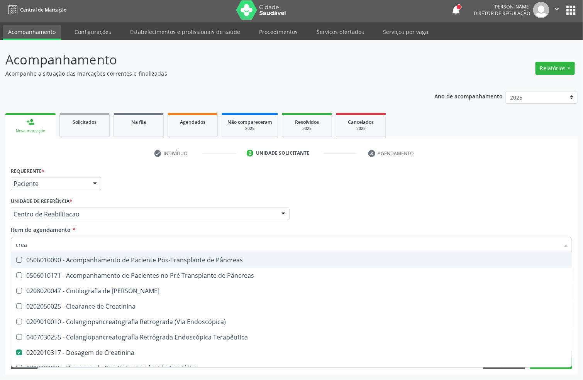
click at [49, 243] on input "crea" at bounding box center [287, 244] width 543 height 15
type input "trans"
checkbox Creatinina "false"
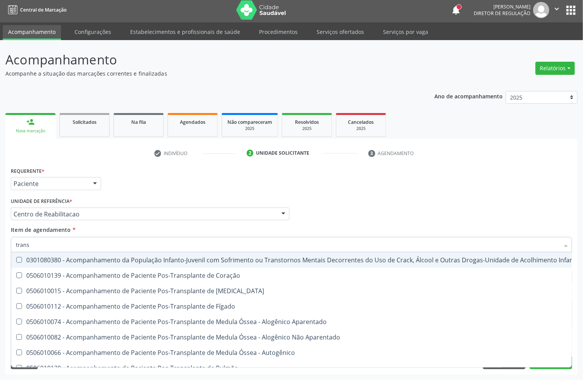
type input "transa"
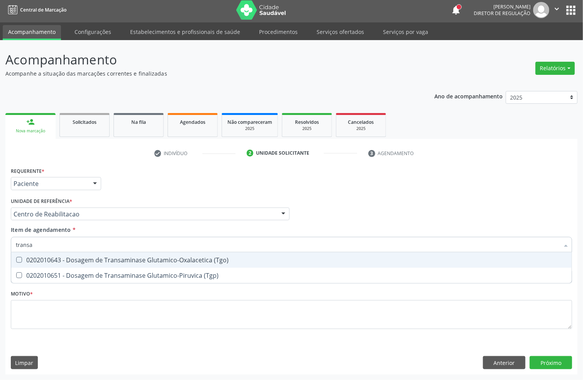
click at [76, 257] on div "0202010643 - Dosagem de Transaminase Glutamico-Oxalacetica (Tgo)" at bounding box center [291, 260] width 551 height 6
checkbox \(Tgo\) "true"
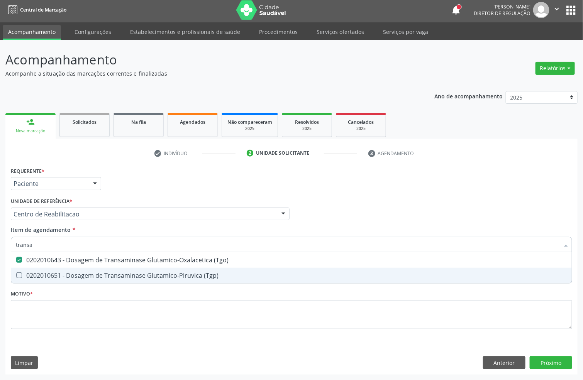
click at [73, 273] on div "0202010651 - Dosagem de Transaminase Glutamico-Piruvica (Tgp)" at bounding box center [291, 276] width 551 height 6
checkbox \(Tgp\) "true"
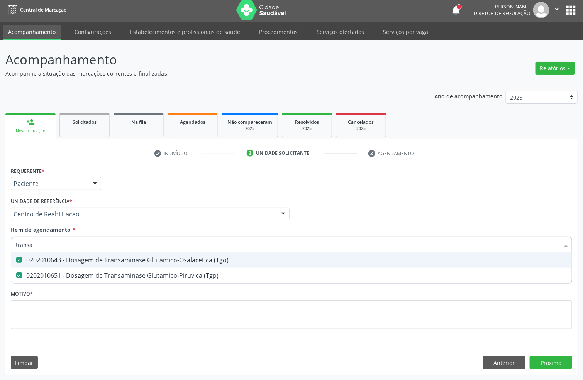
click at [62, 247] on input "transa" at bounding box center [287, 244] width 543 height 15
type input "hem"
checkbox \(Tgo\) "false"
checkbox \(Tgp\) "false"
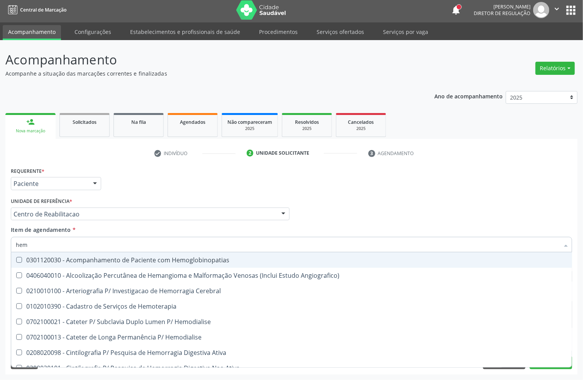
type input "hemo"
checkbox Retro-Retal "true"
checkbox Completo "false"
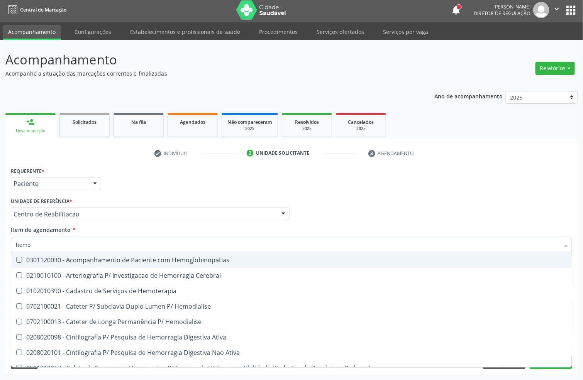
type input "hemog"
checkbox Carboxi-Hemoglobina "true"
type input "hemogl"
checkbox Carboxi-Hemoglobina "false"
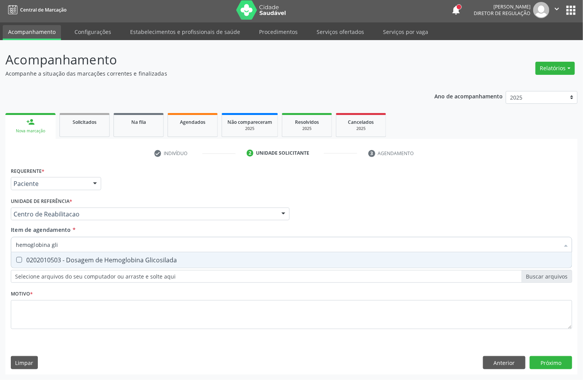
type input "hemoglobina glic"
click at [80, 261] on div "0202010503 - Dosagem de Hemoglobina Glicosilada" at bounding box center [291, 260] width 551 height 6
checkbox Glicosilada "true"
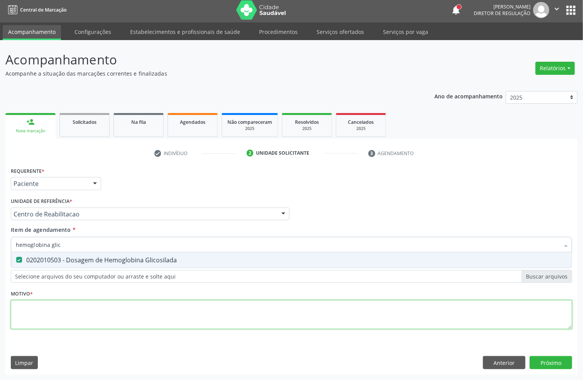
click at [59, 314] on div "Requerente * Paciente Profissional de Saúde Paciente Nenhum resultado encontrad…" at bounding box center [291, 252] width 561 height 175
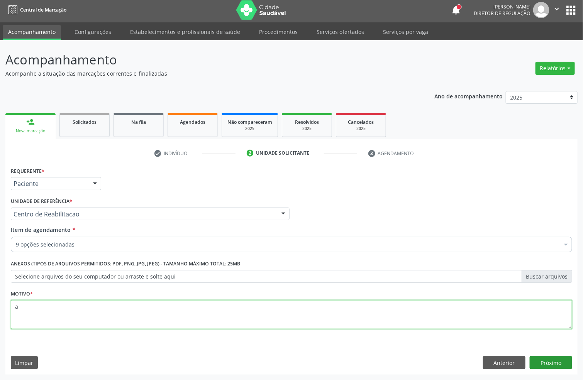
type textarea "a"
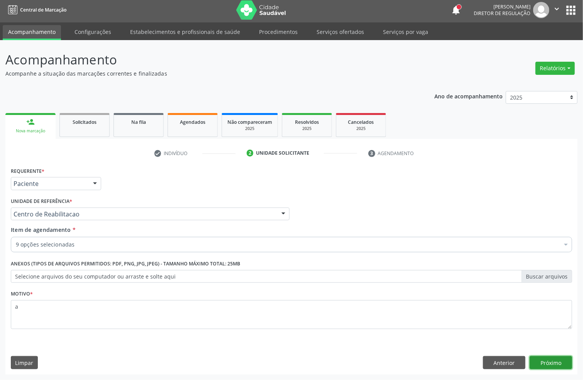
click at [537, 364] on button "Próximo" at bounding box center [551, 362] width 42 height 13
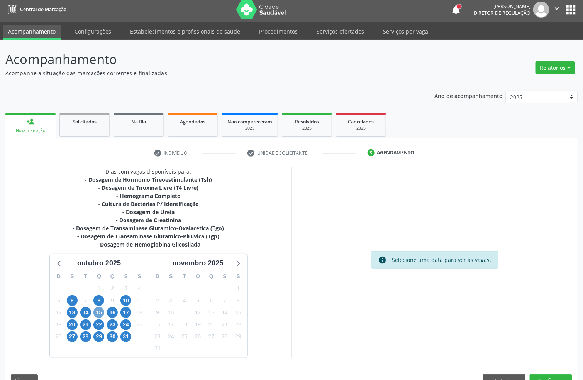
click at [98, 310] on span "15" at bounding box center [98, 312] width 11 height 11
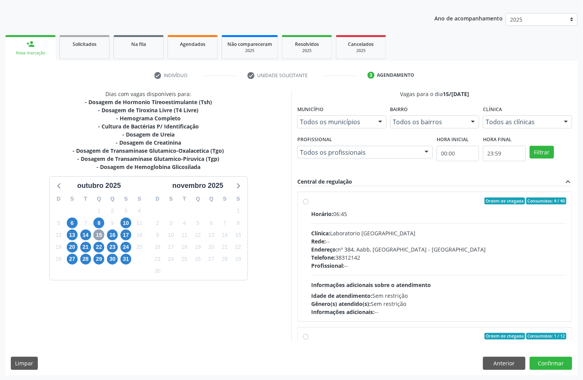
scroll to position [81, 0]
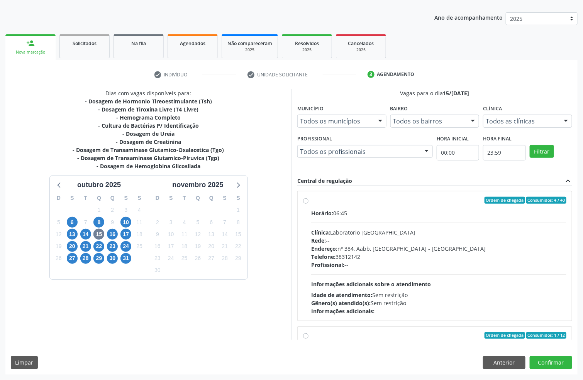
click at [374, 255] on div "Telefone: 38312142" at bounding box center [438, 257] width 255 height 8
click at [308, 204] on input "Ordem de chegada Consumidos: 4 / 40 Horário: 06:45 Clínica: Laboratorio Sao Fra…" at bounding box center [305, 200] width 5 height 7
radio input "true"
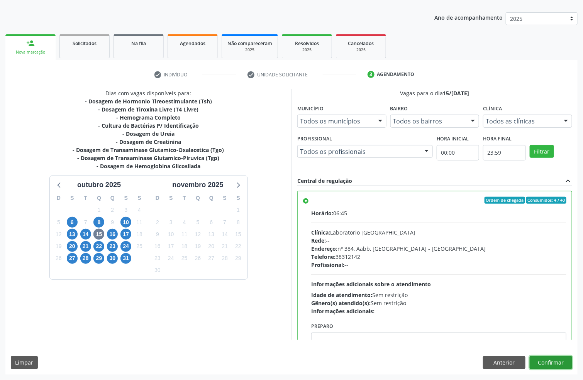
click at [550, 358] on button "Confirmar" at bounding box center [551, 362] width 42 height 13
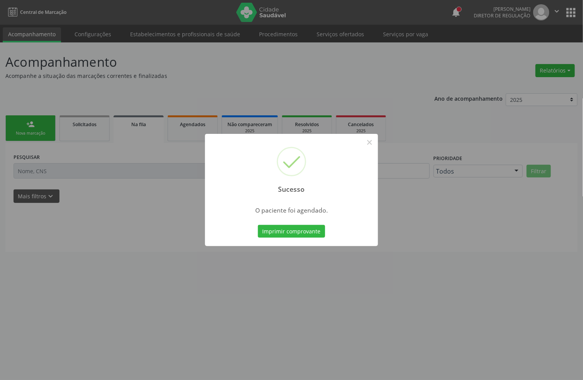
scroll to position [0, 0]
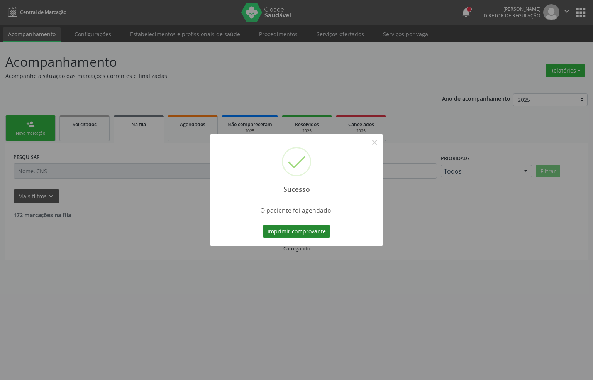
click at [289, 229] on button "Imprimir comprovante" at bounding box center [296, 231] width 67 height 13
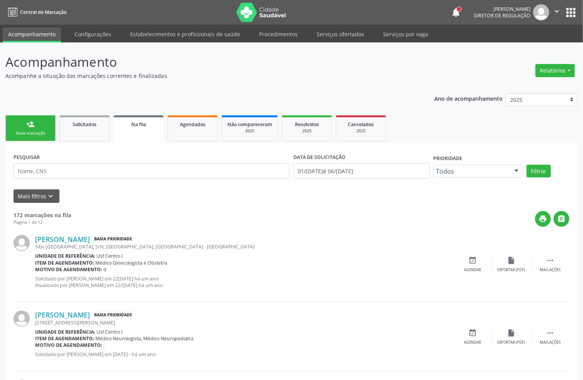
drag, startPoint x: 46, startPoint y: 125, endPoint x: 85, endPoint y: 3, distance: 128.9
click at [46, 125] on link "person_add Nova marcação" at bounding box center [30, 128] width 50 height 26
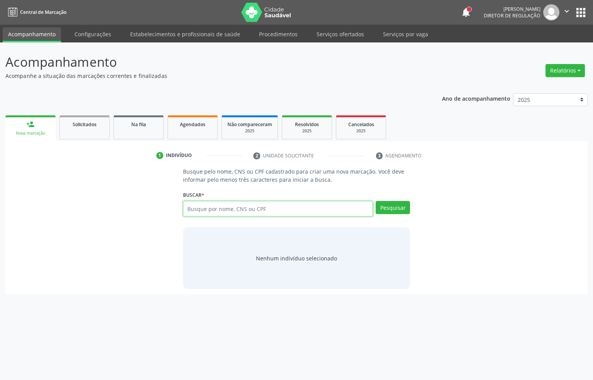
click at [205, 206] on input "text" at bounding box center [278, 208] width 190 height 15
type input "ericka eve"
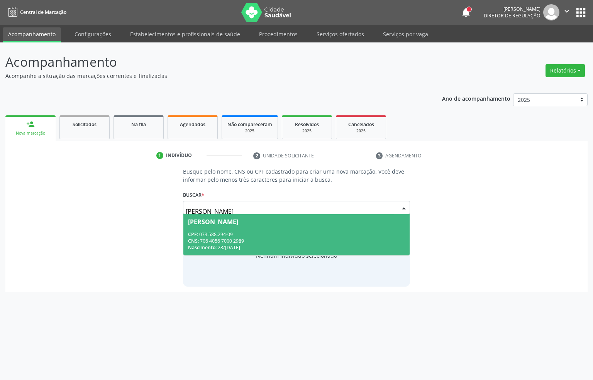
click at [220, 244] on div "Nascimento: 28/02/1989" at bounding box center [296, 247] width 217 height 7
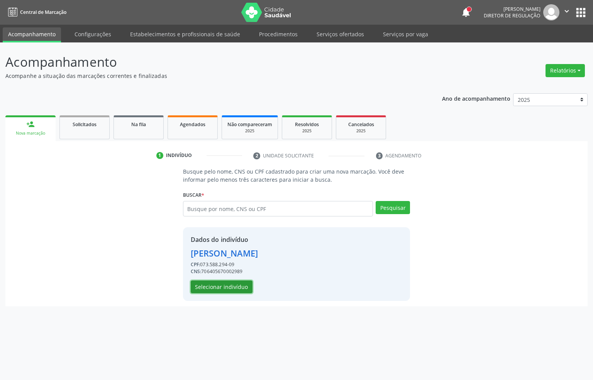
click at [220, 289] on button "Selecionar indivíduo" at bounding box center [222, 287] width 62 height 13
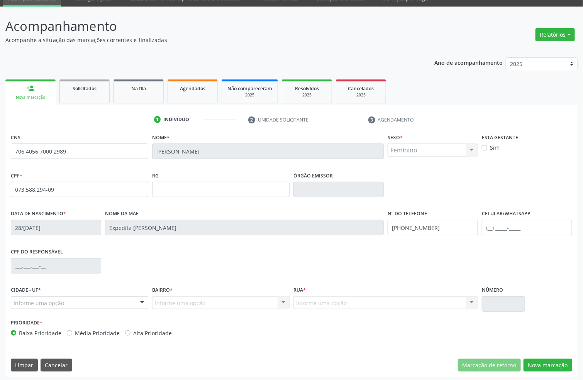
scroll to position [38, 0]
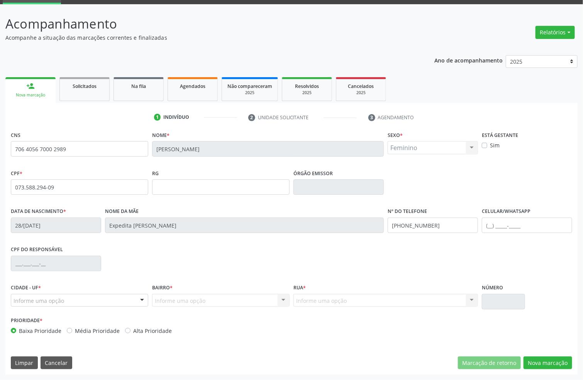
click at [523, 360] on div "Marcação de retorno Nova marcação" at bounding box center [515, 363] width 114 height 13
click at [540, 362] on button "Nova marcação" at bounding box center [547, 363] width 49 height 13
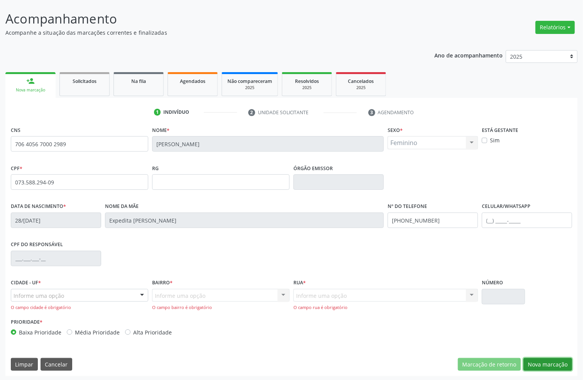
scroll to position [45, 0]
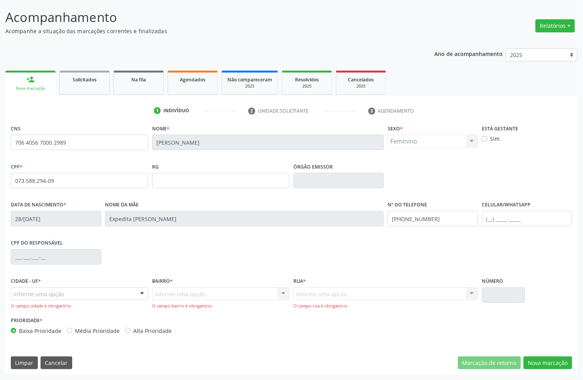
click at [79, 292] on div "Informe uma opção" at bounding box center [79, 294] width 137 height 13
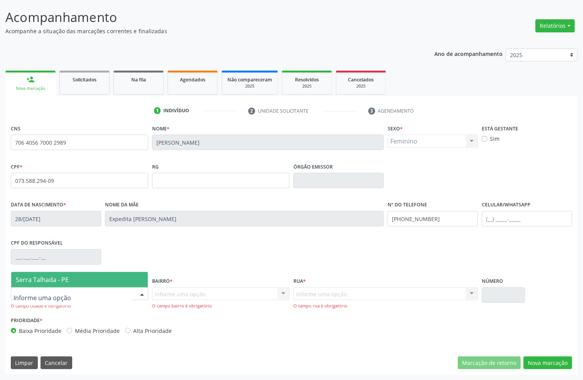
click at [74, 276] on span "Serra Talhada - PE" at bounding box center [79, 279] width 137 height 15
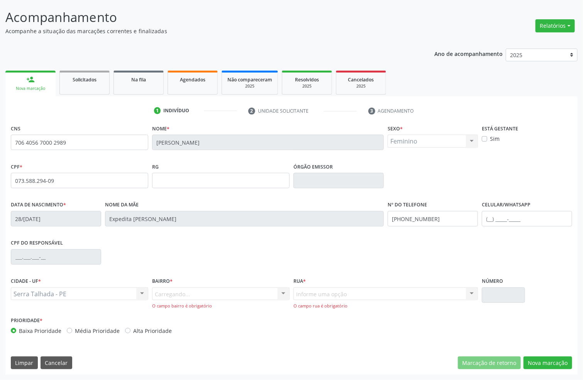
click at [181, 293] on div "Carregando... Nenhum resultado encontrado para: " " Nenhuma opção encontrada. D…" at bounding box center [220, 299] width 137 height 22
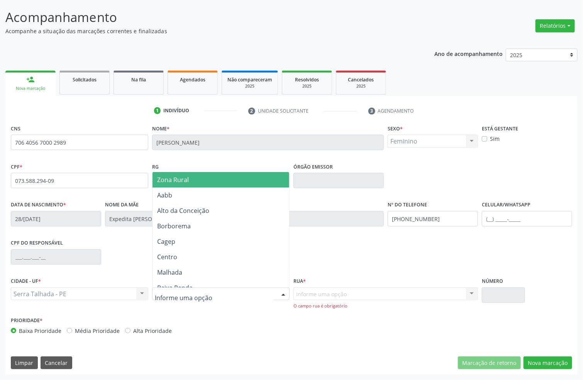
click at [186, 179] on span "Zona Rural" at bounding box center [173, 180] width 32 height 8
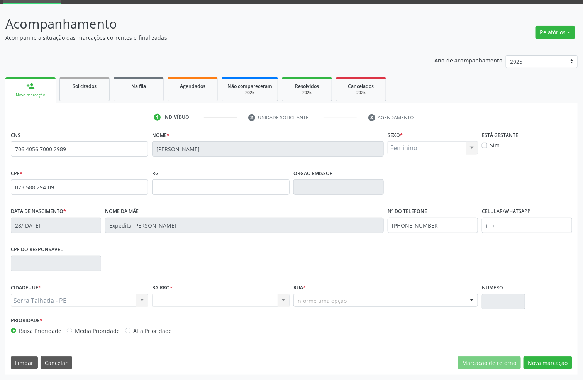
scroll to position [38, 0]
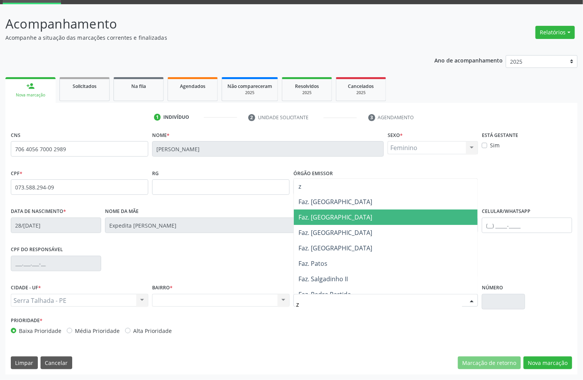
type input "zo"
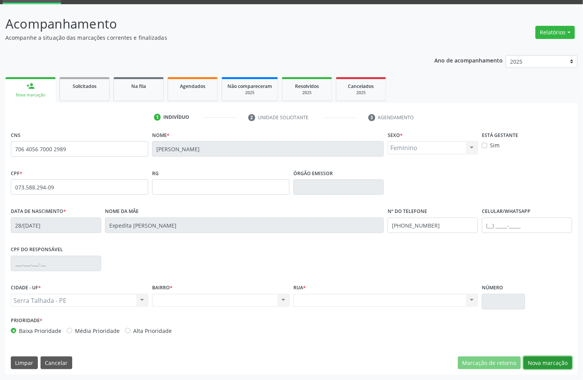
click at [541, 364] on button "Nova marcação" at bounding box center [547, 363] width 49 height 13
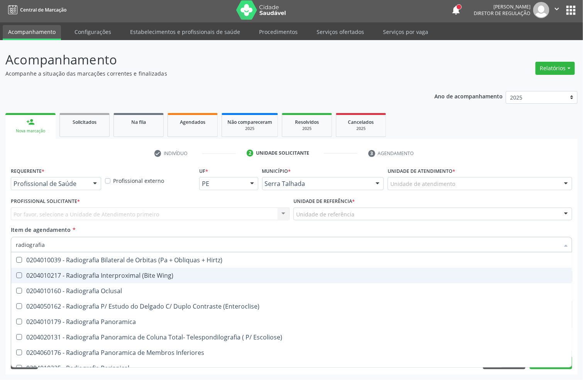
scroll to position [58, 0]
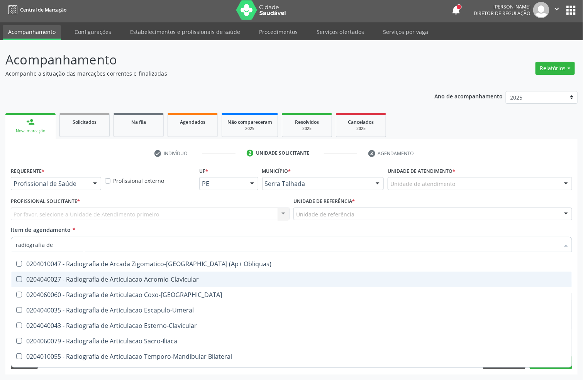
type input "radiografia de t"
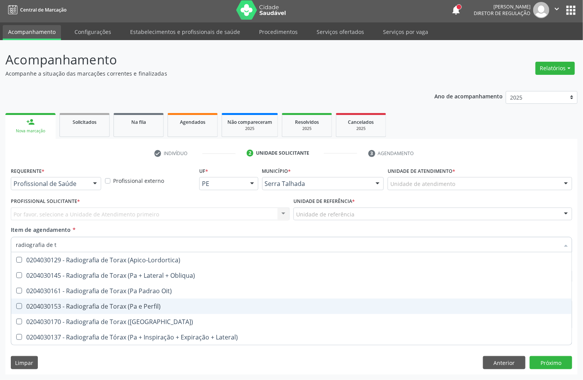
click at [122, 307] on div "0204030153 - Radiografia de Torax (Pa e Perfil)" at bounding box center [291, 306] width 551 height 6
checkbox Perfil\) "true"
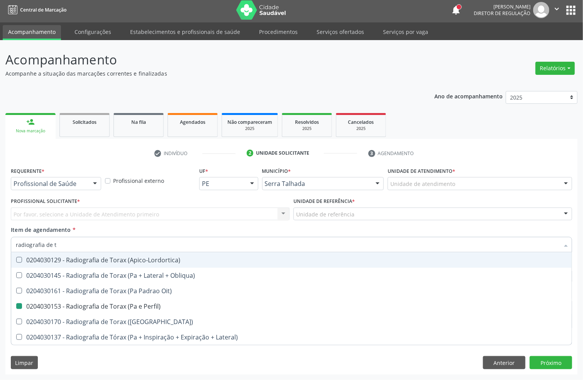
click at [185, 221] on div "Profissional Solicitante * Por favor, selecione a Unidade de Atendimento primei…" at bounding box center [150, 211] width 283 height 30
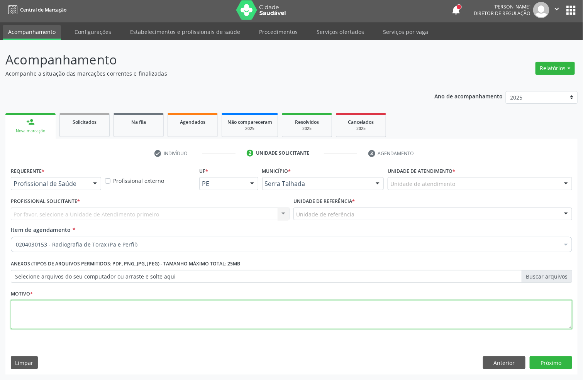
click at [65, 315] on textarea at bounding box center [291, 314] width 561 height 29
type textarea "a"
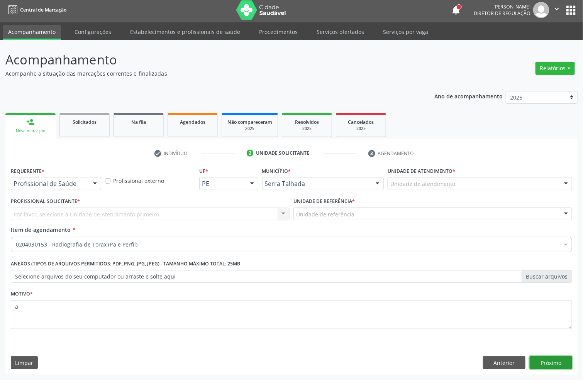
click at [562, 359] on button "Próximo" at bounding box center [551, 362] width 42 height 13
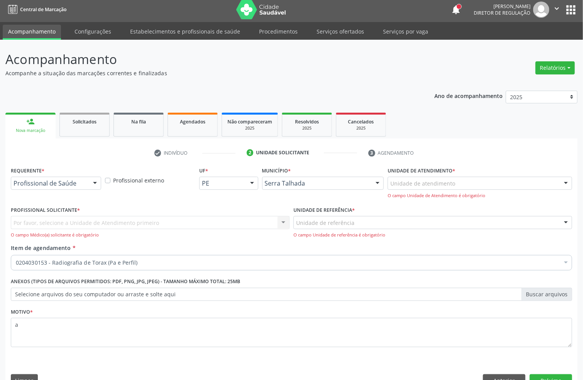
click at [92, 223] on div "Por favor, selecione a Unidade de Atendimento primeiro Nenhum resultado encontr…" at bounding box center [150, 227] width 279 height 22
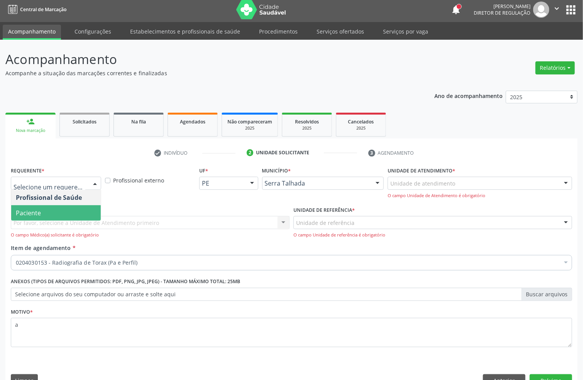
click at [47, 205] on span "Paciente" at bounding box center [56, 212] width 90 height 15
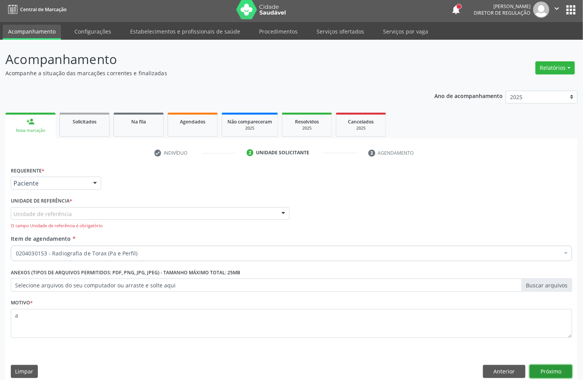
click at [544, 367] on button "Próximo" at bounding box center [551, 371] width 42 height 13
click at [548, 369] on button "Próximo" at bounding box center [551, 371] width 42 height 13
click at [547, 372] on button "Próximo" at bounding box center [551, 371] width 42 height 13
click at [78, 223] on div "O campo Unidade de referência é obrigatório" at bounding box center [150, 226] width 279 height 7
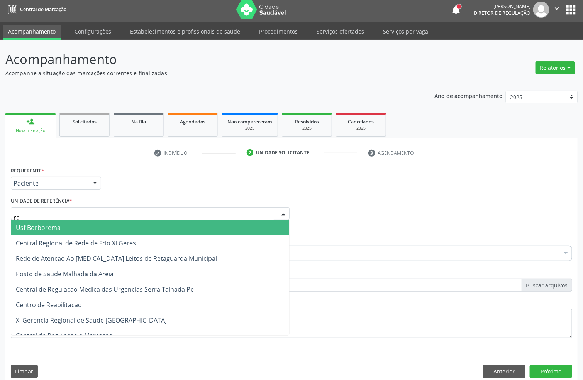
type input "rea"
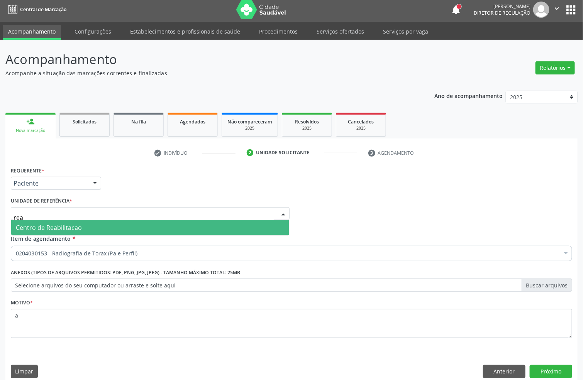
click at [66, 225] on span "Centro de Reabilitacao" at bounding box center [49, 227] width 66 height 8
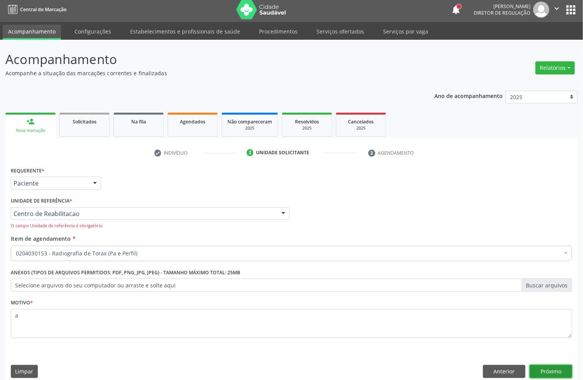
click at [546, 373] on button "Próximo" at bounding box center [551, 371] width 42 height 13
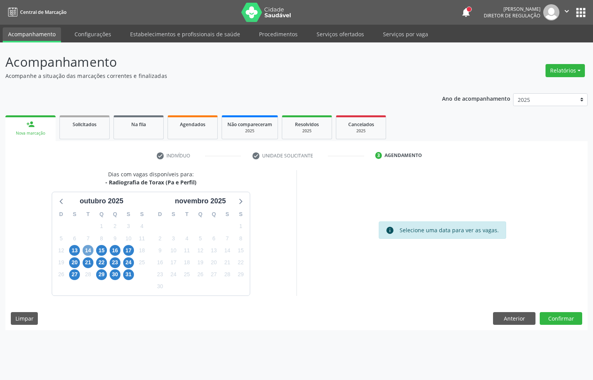
click at [86, 250] on span "14" at bounding box center [88, 250] width 11 height 11
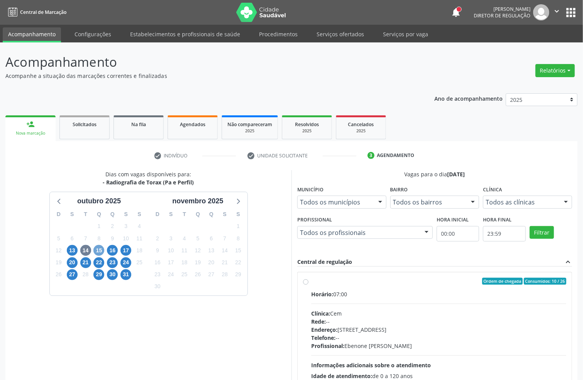
click at [102, 249] on span "15" at bounding box center [98, 250] width 11 height 11
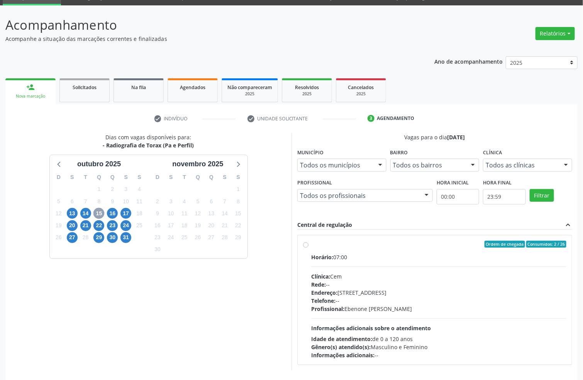
scroll to position [58, 0]
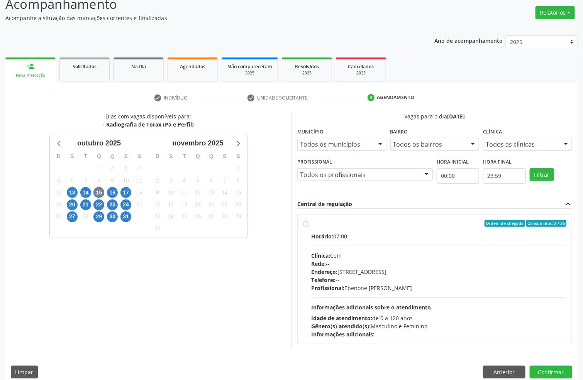
click at [397, 247] on div "Horário: 07:00 Clínica: Cem Rede: -- Endereço: [STREET_ADDRESS] Telefone: -- Pr…" at bounding box center [438, 285] width 255 height 106
click at [308, 227] on input "Ordem de chegada Consumidos: 2 / 26 Horário: 07:00 Clínica: Cem Rede: -- Endere…" at bounding box center [305, 223] width 5 height 7
radio input "true"
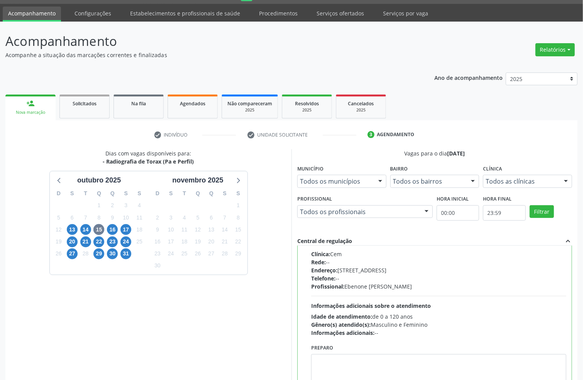
scroll to position [0, 0]
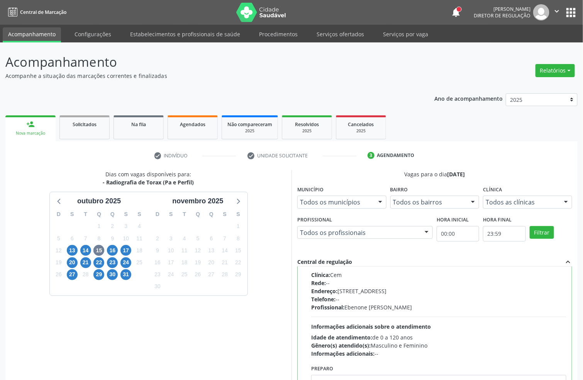
drag, startPoint x: 556, startPoint y: 173, endPoint x: 542, endPoint y: 175, distance: 13.7
click at [556, 173] on div "Vagas para o dia 15/10/2025" at bounding box center [434, 174] width 275 height 8
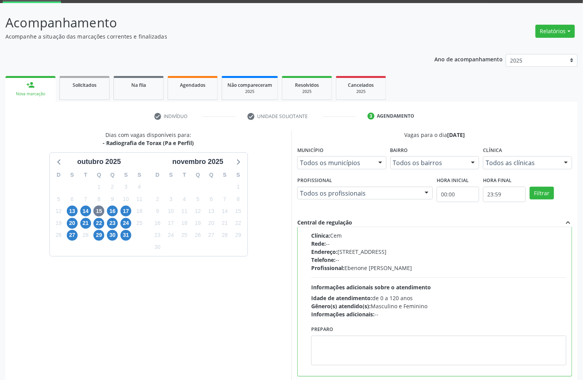
scroll to position [81, 0]
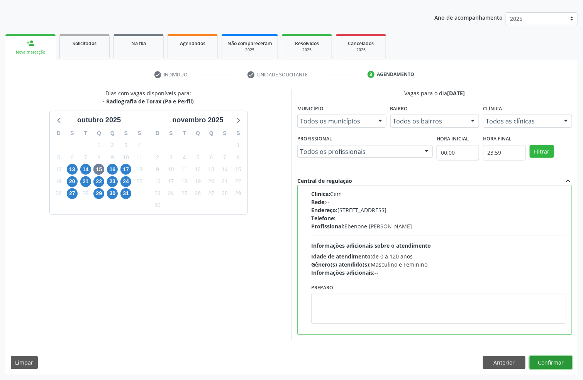
click at [566, 360] on button "Confirmar" at bounding box center [551, 362] width 42 height 13
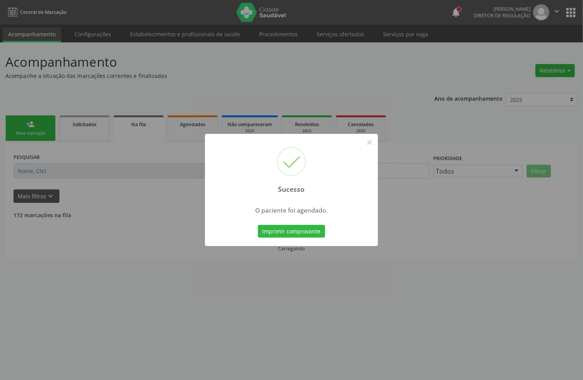
scroll to position [0, 0]
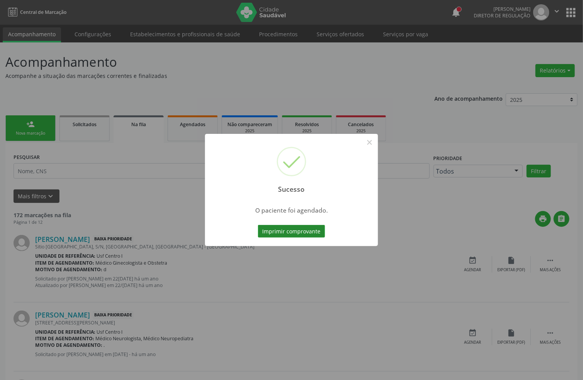
click at [307, 226] on button "Imprimir comprovante" at bounding box center [291, 231] width 67 height 13
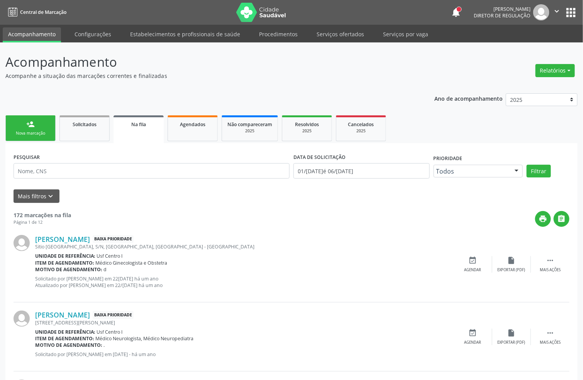
click at [16, 127] on link "person_add Nova marcação" at bounding box center [30, 128] width 50 height 26
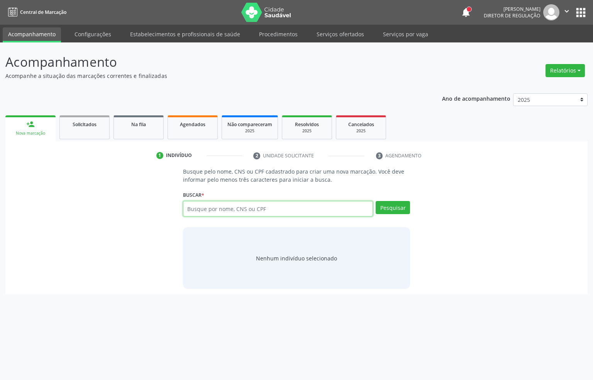
click at [196, 208] on input "text" at bounding box center [278, 208] width 190 height 15
type input "lauro vieira dos san"
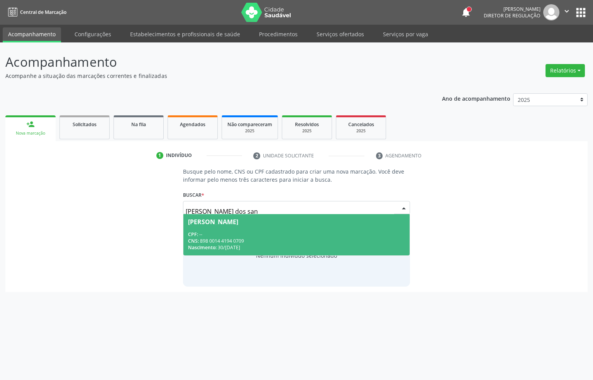
click at [292, 232] on div "CPF: --" at bounding box center [296, 234] width 217 height 7
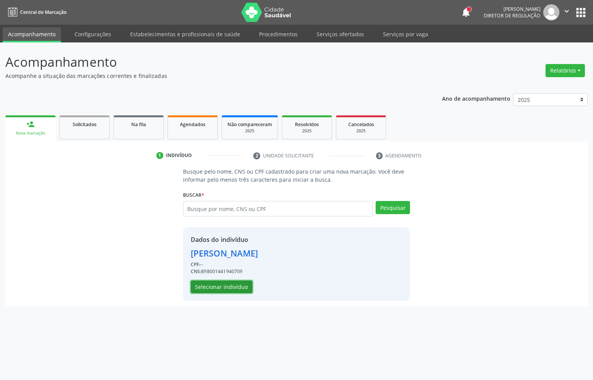
click at [240, 282] on button "Selecionar indivíduo" at bounding box center [222, 287] width 62 height 13
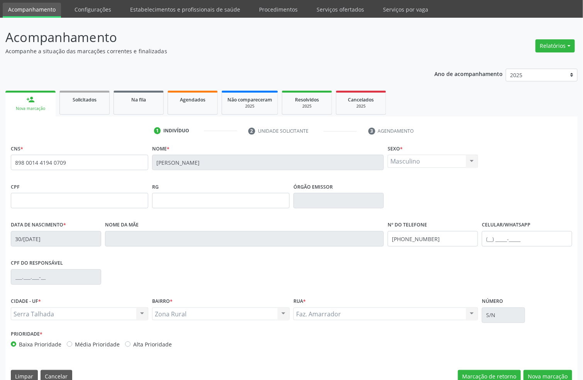
scroll to position [38, 0]
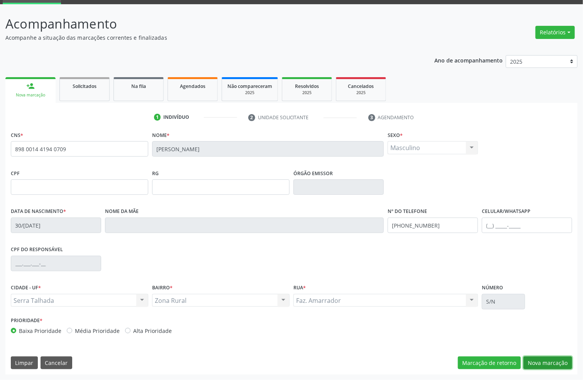
click at [545, 359] on button "Nova marcação" at bounding box center [547, 363] width 49 height 13
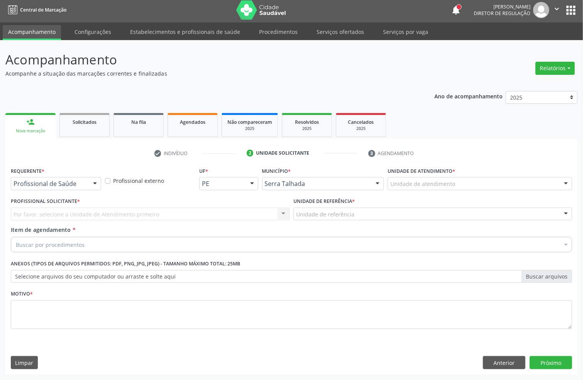
scroll to position [3, 0]
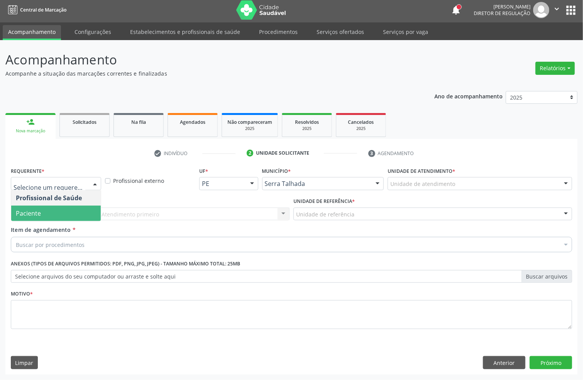
click at [42, 208] on span "Paciente" at bounding box center [56, 213] width 90 height 15
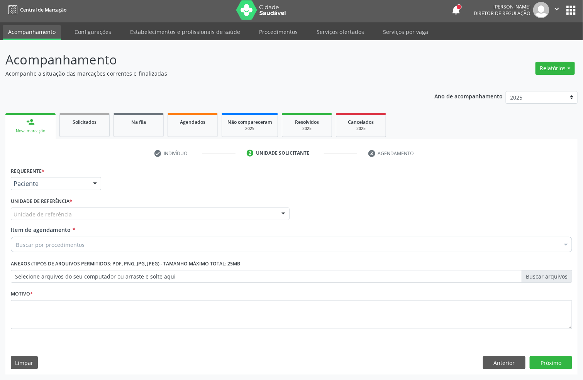
click at [42, 208] on div "Unidade de referência" at bounding box center [150, 214] width 279 height 13
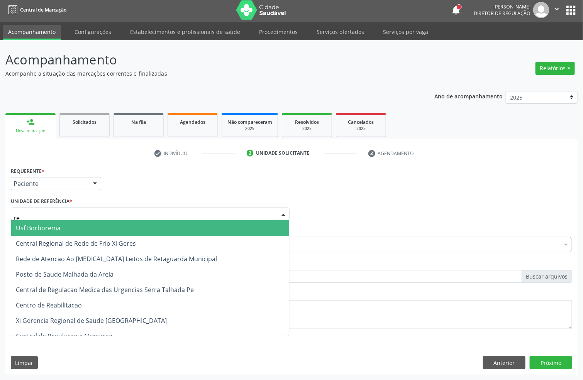
type input "rea"
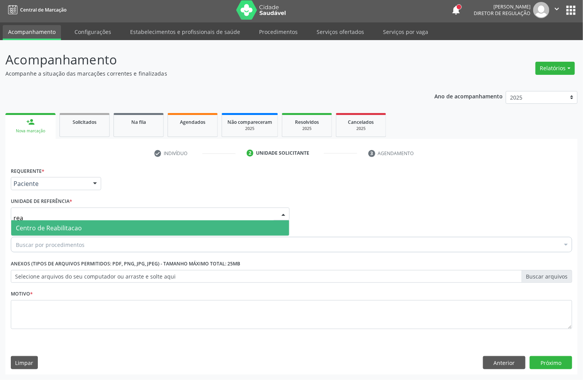
click at [45, 221] on span "Centro de Reabilitacao" at bounding box center [150, 227] width 278 height 15
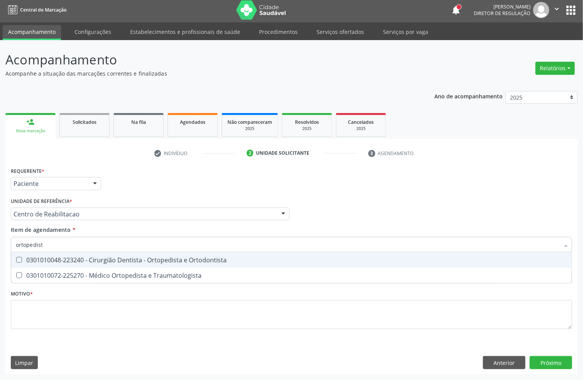
type input "ortopedista"
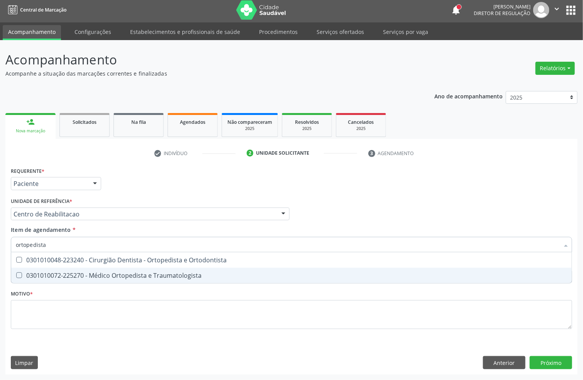
click at [54, 277] on div "0301010072-225270 - Médico Ortopedista e Traumatologista" at bounding box center [291, 276] width 551 height 6
checkbox Traumatologista "true"
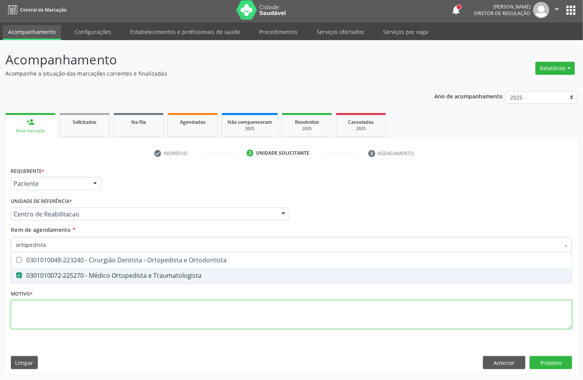
click at [49, 306] on div "Requerente * Paciente Profissional de Saúde Paciente Nenhum resultado encontrad…" at bounding box center [291, 252] width 561 height 175
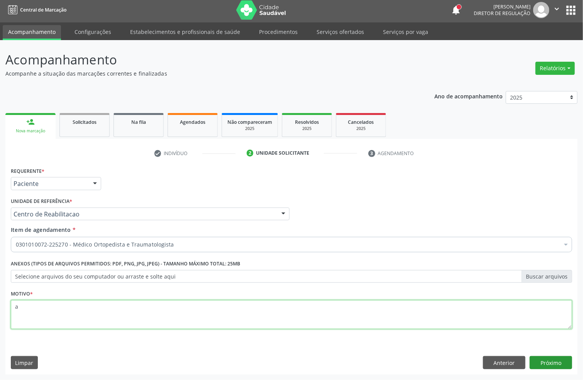
type textarea "a"
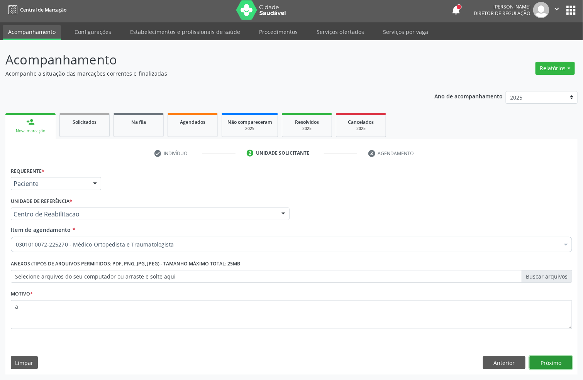
click at [562, 365] on button "Próximo" at bounding box center [551, 362] width 42 height 13
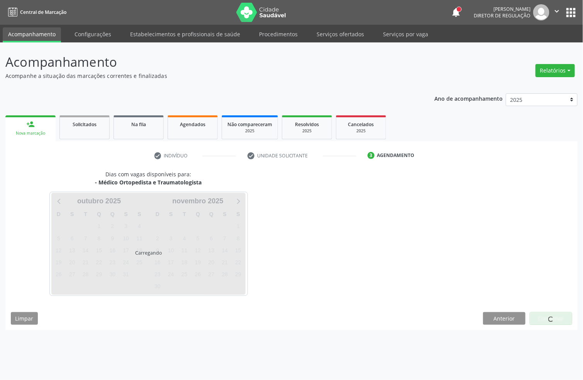
scroll to position [0, 0]
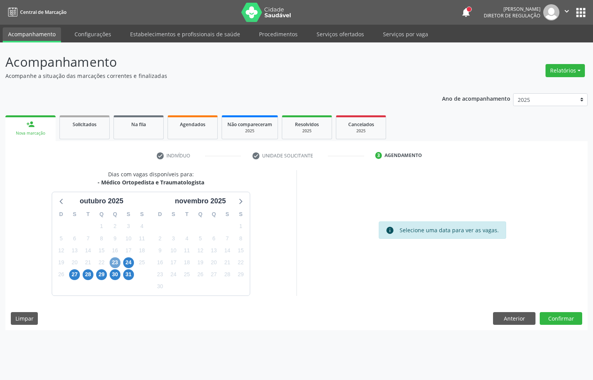
click at [111, 262] on span "23" at bounding box center [115, 262] width 11 height 11
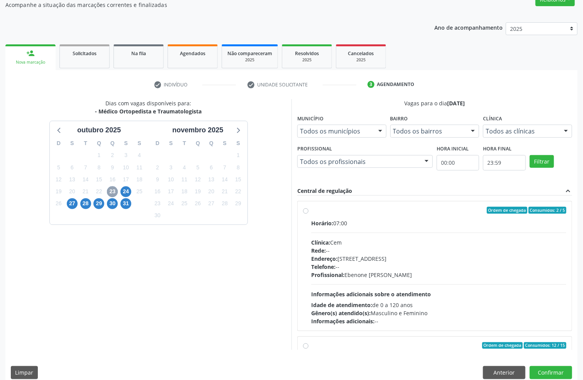
scroll to position [81, 0]
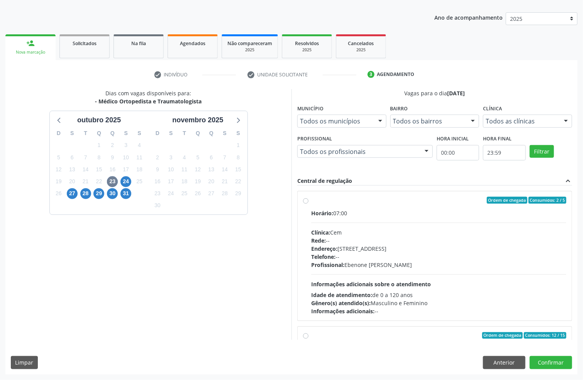
click at [369, 261] on div "Telefone: --" at bounding box center [438, 257] width 255 height 8
click at [308, 204] on input "Ordem de chegada Consumidos: 2 / 5 Horário: 07:00 Clínica: Cem Rede: -- Endereç…" at bounding box center [305, 200] width 5 height 7
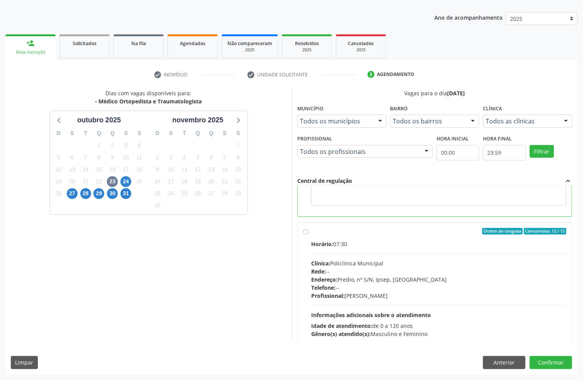
scroll to position [174, 0]
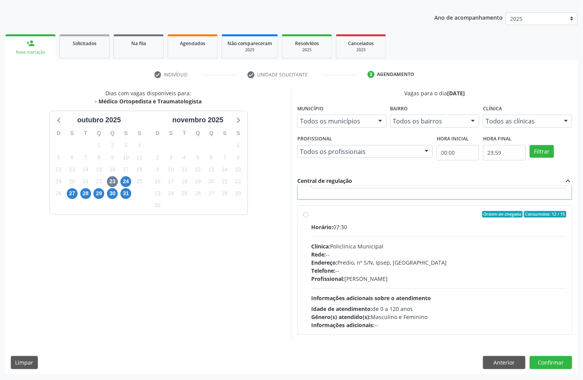
click at [377, 294] on div "Horário: 07:30 Clínica: Policlinica Municipal Rede: -- Endereço: Predio, nº S/N…" at bounding box center [438, 276] width 255 height 106
click at [308, 218] on input "Ordem de chegada Consumidos: 12 / 15 Horário: 07:30 Clínica: Policlinica Munici…" at bounding box center [305, 214] width 5 height 7
radio input "false"
radio input "true"
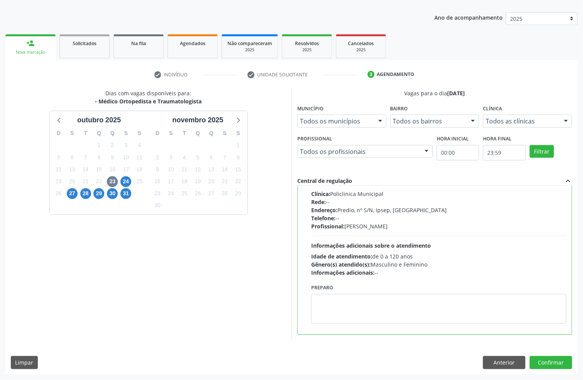
scroll to position [73, 0]
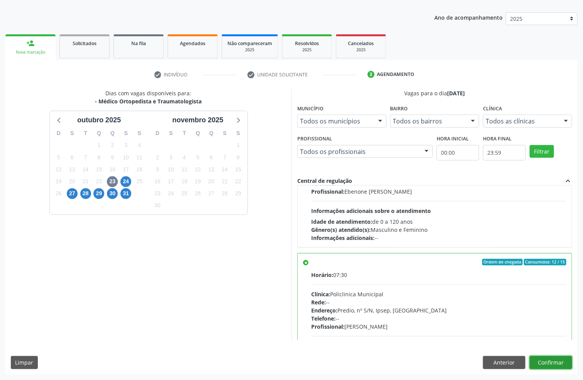
click at [549, 364] on button "Confirmar" at bounding box center [551, 362] width 42 height 13
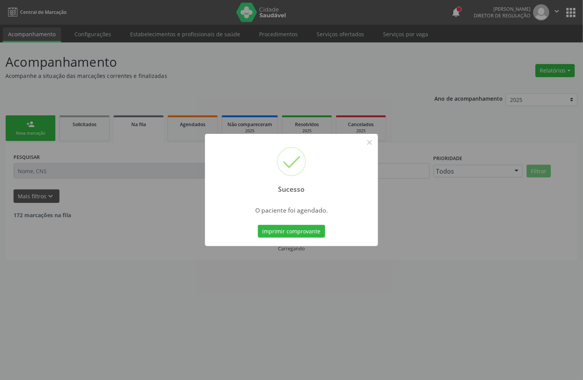
scroll to position [0, 0]
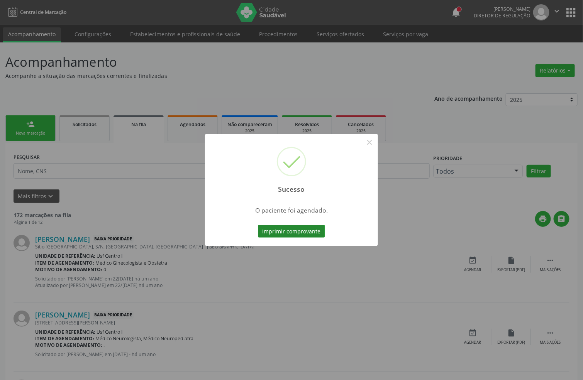
click at [293, 237] on button "Imprimir comprovante" at bounding box center [291, 231] width 67 height 13
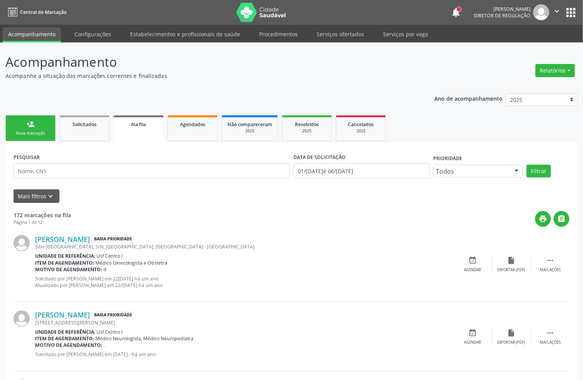
click at [48, 129] on link "person_add Nova marcação" at bounding box center [30, 128] width 50 height 26
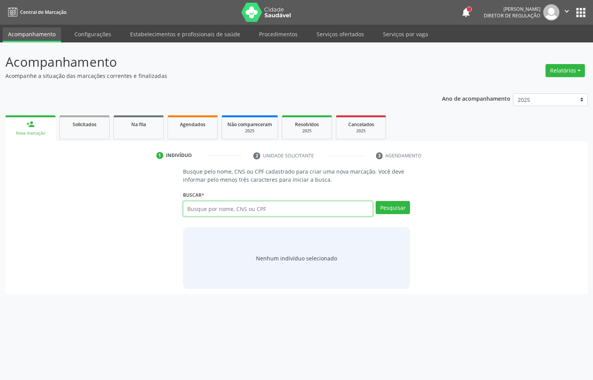
click at [206, 215] on input "text" at bounding box center [278, 208] width 190 height 15
click at [210, 210] on input "text" at bounding box center [278, 208] width 190 height 15
type input "160285580530003"
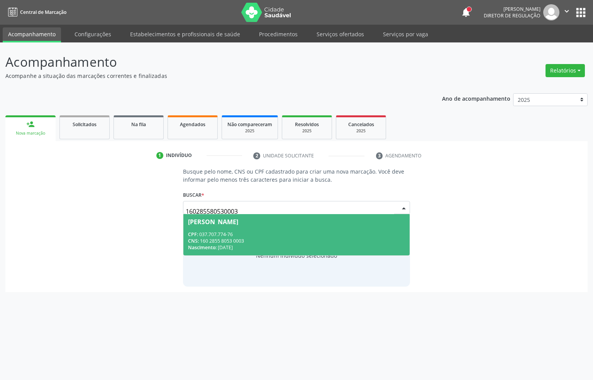
click at [225, 238] on div "CNS: 160 2855 8053 0003" at bounding box center [296, 241] width 217 height 7
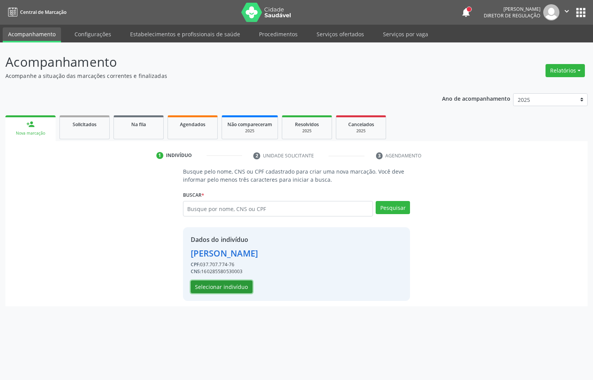
click at [233, 283] on button "Selecionar indivíduo" at bounding box center [222, 287] width 62 height 13
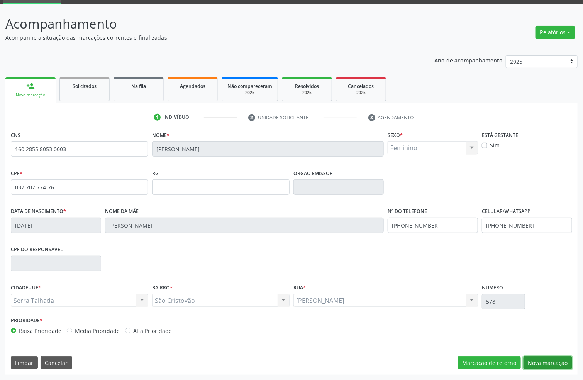
click at [538, 359] on button "Nova marcação" at bounding box center [547, 363] width 49 height 13
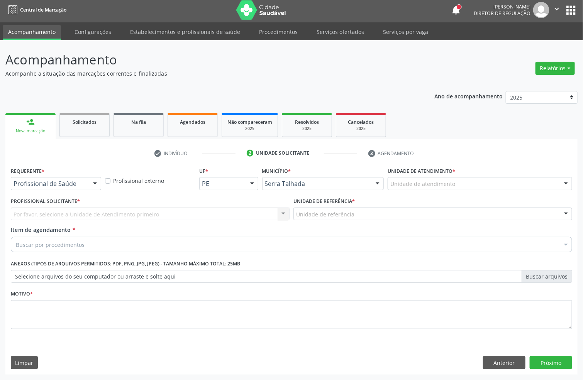
scroll to position [3, 0]
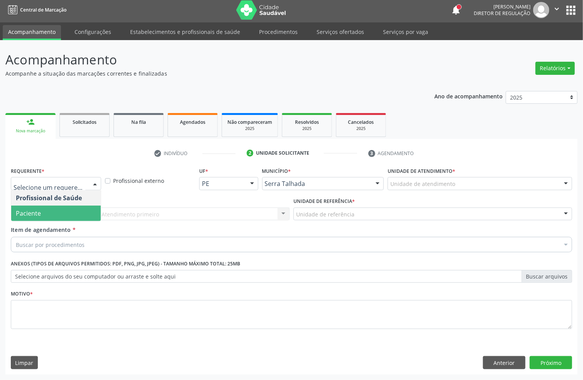
click at [58, 211] on span "Paciente" at bounding box center [56, 213] width 90 height 15
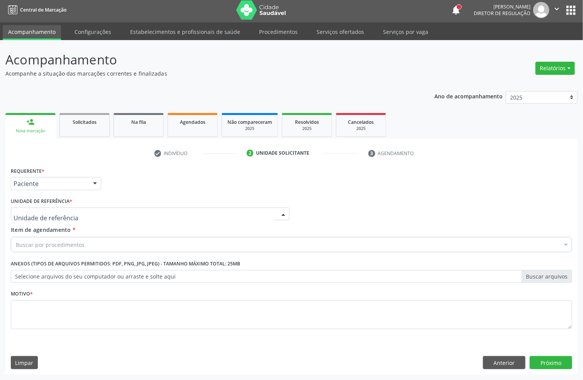
click at [59, 208] on div at bounding box center [150, 214] width 279 height 13
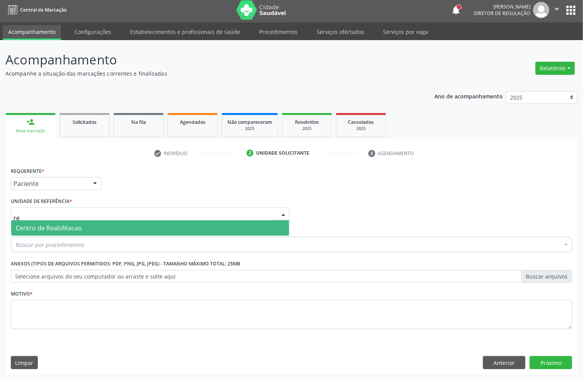
type input "rea"
click at [60, 220] on span "Centro de Reabilitacao" at bounding box center [150, 227] width 278 height 15
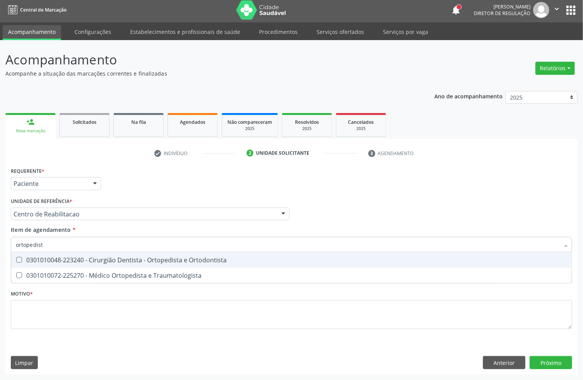
type input "ortopedista"
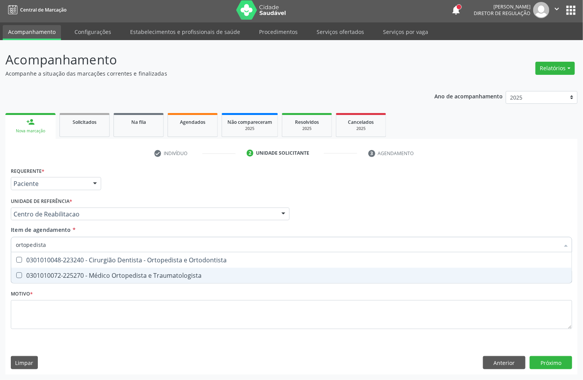
click at [66, 273] on div "0301010072-225270 - Médico Ortopedista e Traumatologista" at bounding box center [291, 276] width 551 height 6
checkbox Traumatologista "true"
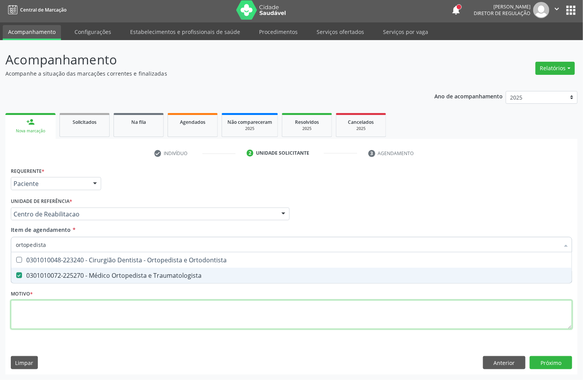
click at [56, 317] on div "Requerente * Paciente Profissional de Saúde Paciente Nenhum resultado encontrad…" at bounding box center [291, 252] width 561 height 175
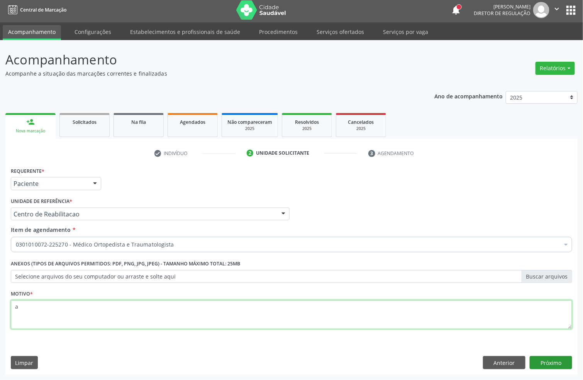
type textarea "a"
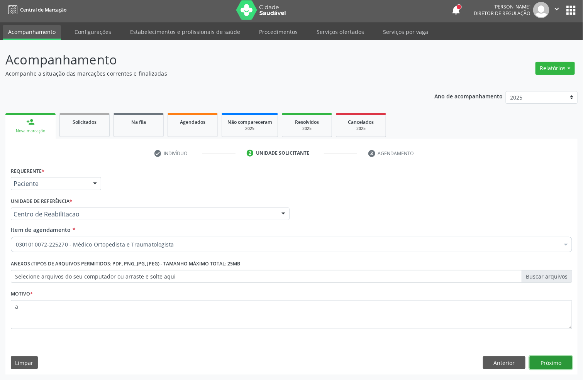
click at [542, 358] on button "Próximo" at bounding box center [551, 362] width 42 height 13
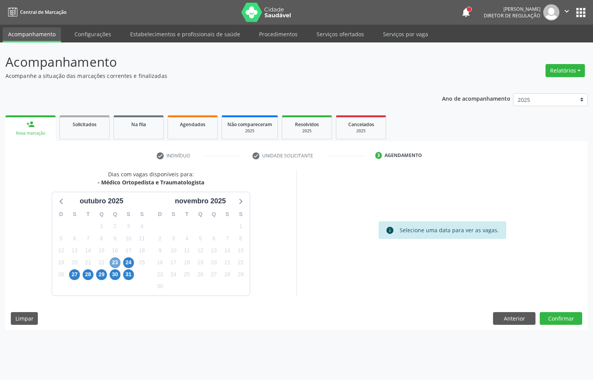
click at [113, 261] on span "23" at bounding box center [115, 262] width 11 height 11
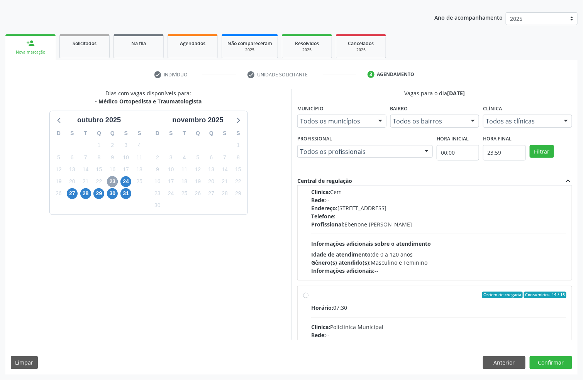
scroll to position [116, 0]
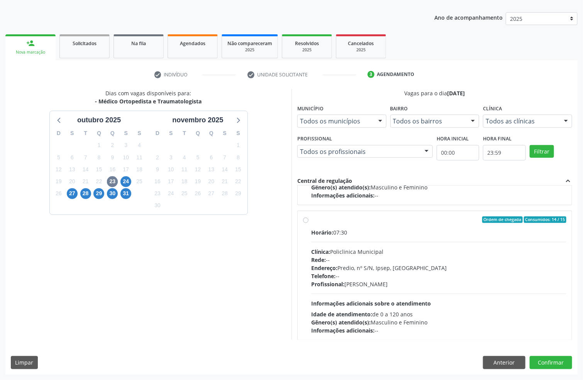
click at [388, 288] on div "Profissional: Eugenio Pericles Muniz Ferreira" at bounding box center [438, 284] width 255 height 8
click at [308, 223] on input "Ordem de chegada Consumidos: 14 / 15 Horário: 07:30 Clínica: Policlinica Munici…" at bounding box center [305, 220] width 5 height 7
radio input "true"
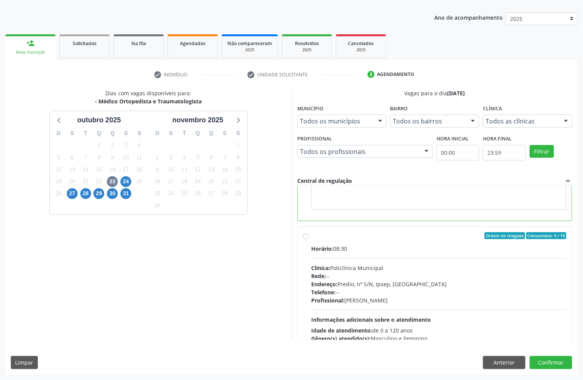
scroll to position [311, 0]
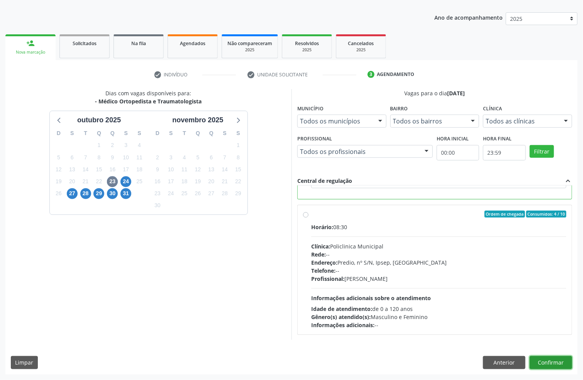
click at [540, 361] on button "Confirmar" at bounding box center [551, 362] width 42 height 13
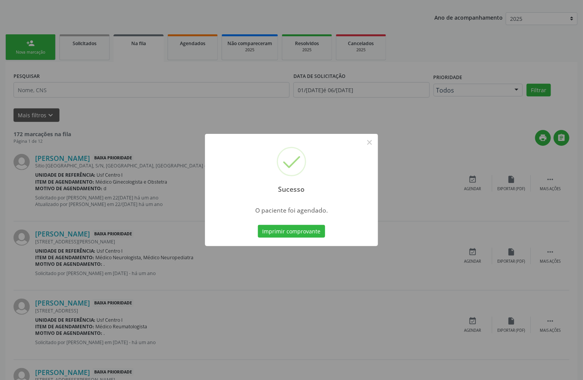
scroll to position [0, 0]
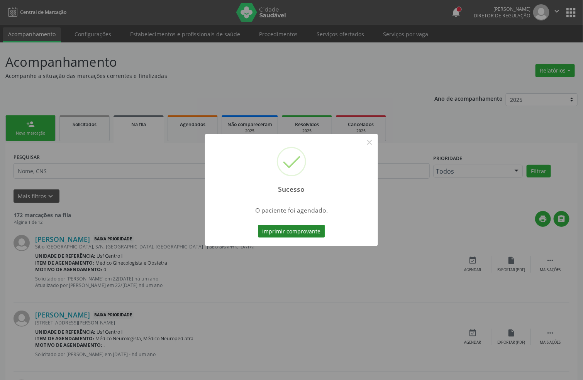
click at [296, 227] on button "Imprimir comprovante" at bounding box center [291, 231] width 67 height 13
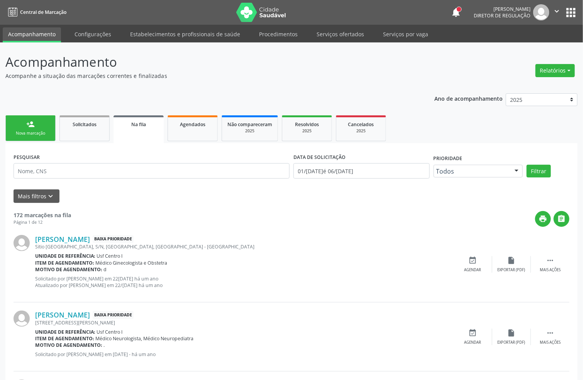
click at [22, 135] on div "Nova marcação" at bounding box center [30, 133] width 39 height 6
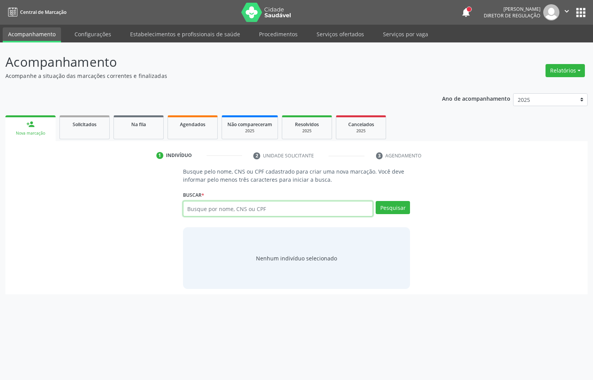
click at [252, 210] on input "text" at bounding box center [278, 208] width 190 height 15
click at [332, 33] on link "Serviços ofertados" at bounding box center [340, 34] width 58 height 14
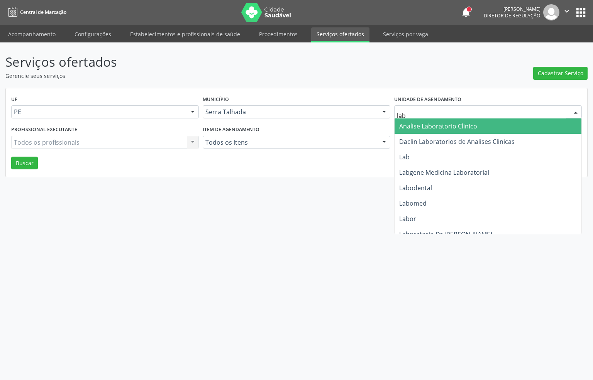
type input "labg"
click at [439, 118] on span "Labgene Medicina Laboratorial" at bounding box center [487, 125] width 187 height 15
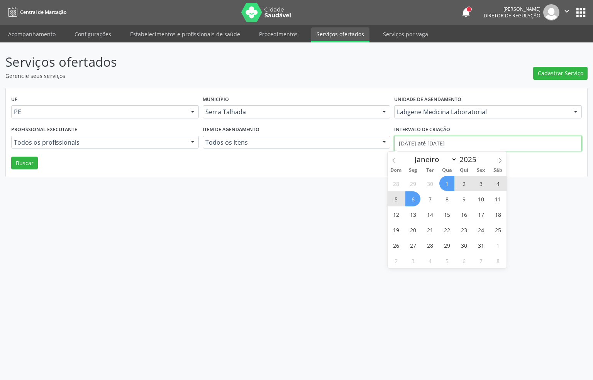
click at [444, 140] on input "01/10/2025 até 06/10/2025" at bounding box center [488, 143] width 188 height 15
click at [392, 158] on icon at bounding box center [393, 160] width 5 height 5
select select "8"
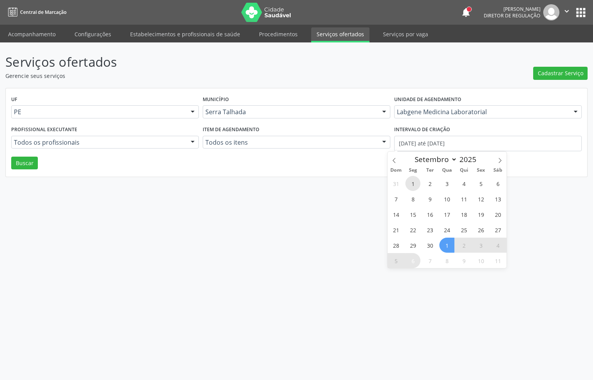
click at [410, 182] on span "1" at bounding box center [412, 183] width 15 height 15
type input "01/09/2025"
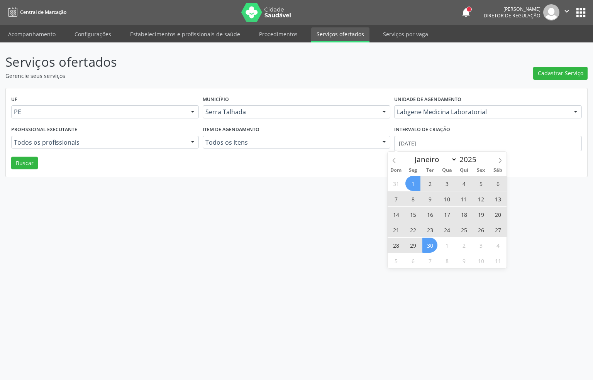
click at [434, 246] on span "30" at bounding box center [429, 245] width 15 height 15
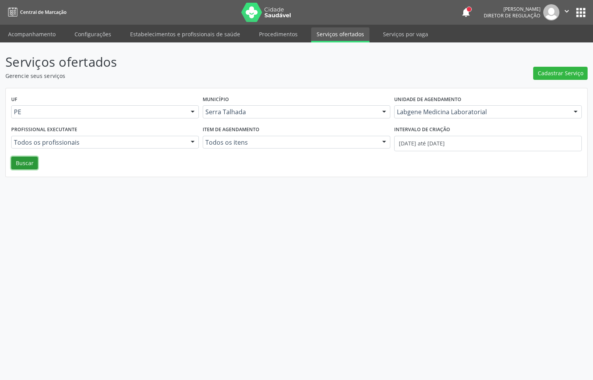
click at [34, 162] on button "Buscar" at bounding box center [24, 163] width 27 height 13
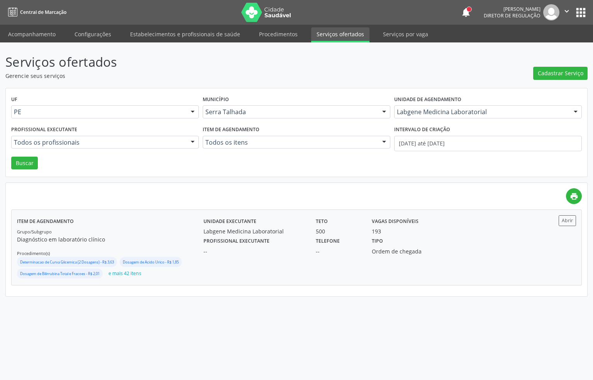
click at [465, 241] on div "Profissional executante -- Telefone -- Tipo Ordem de chegada" at bounding box center [366, 245] width 337 height 20
click at [32, 33] on link "Acompanhamento" at bounding box center [32, 34] width 58 height 14
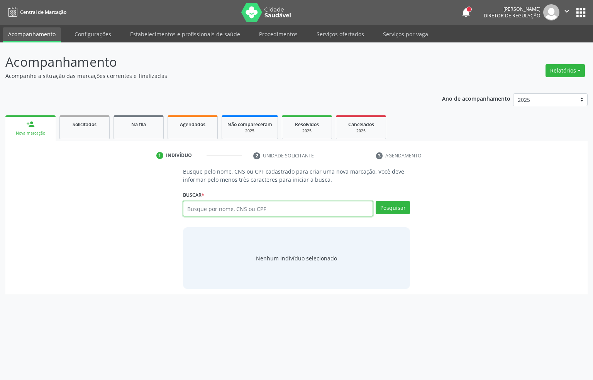
click at [259, 211] on input "text" at bounding box center [278, 208] width 190 height 15
type input "898005132308475"
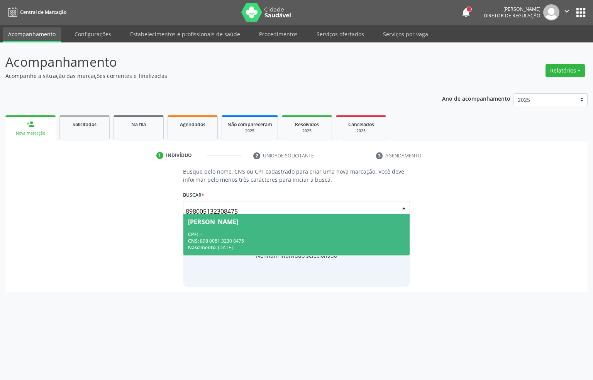
click at [218, 245] on div "Nascimento: 23/08/2016" at bounding box center [296, 247] width 217 height 7
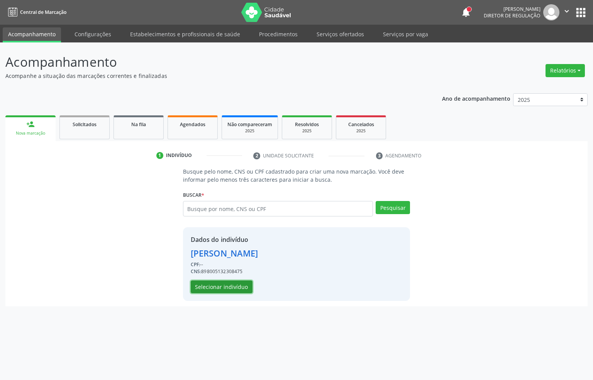
click at [213, 287] on button "Selecionar indivíduo" at bounding box center [222, 287] width 62 height 13
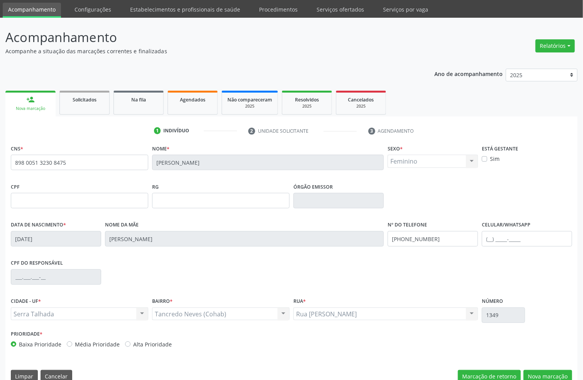
scroll to position [38, 0]
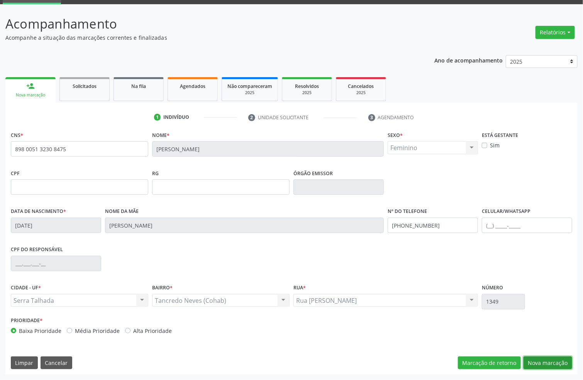
click at [537, 359] on button "Nova marcação" at bounding box center [547, 363] width 49 height 13
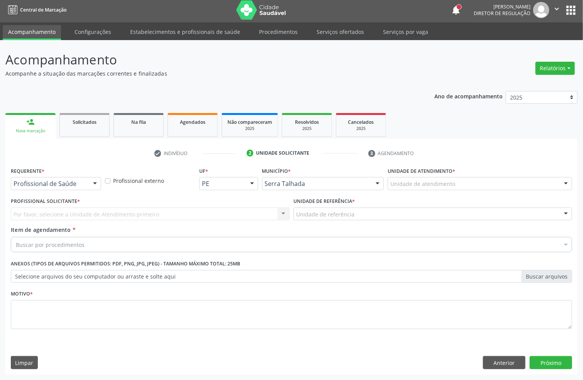
scroll to position [3, 0]
click at [63, 204] on span "Profissional de Saúde" at bounding box center [56, 197] width 90 height 15
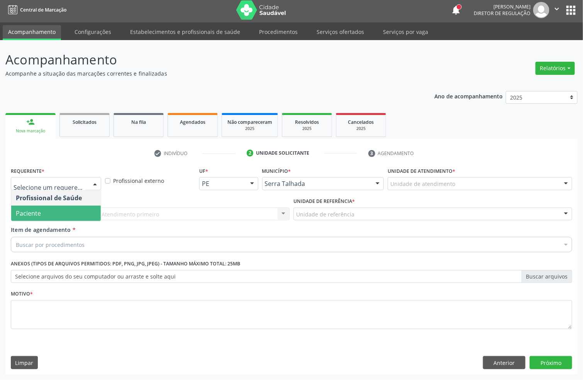
click at [30, 210] on span "Paciente" at bounding box center [28, 213] width 25 height 8
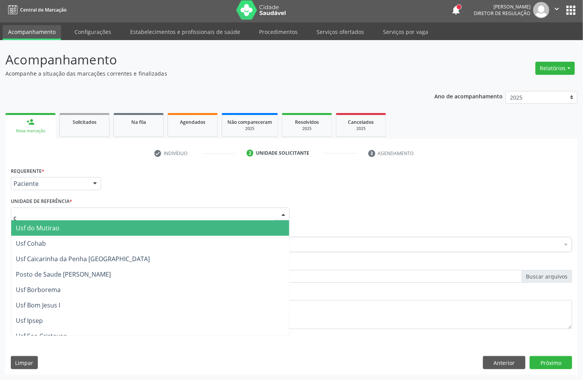
type input "co"
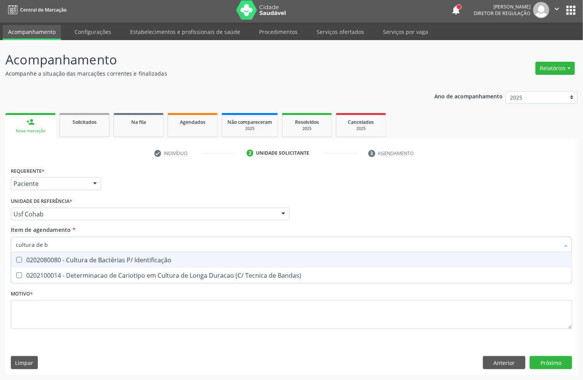
type input "cultura de ba"
click at [74, 262] on div "0202080080 - Cultura de Bactérias P/ Identificação" at bounding box center [291, 260] width 551 height 6
checkbox Identificação "true"
click at [74, 237] on input "cultura de ba" at bounding box center [287, 244] width 543 height 15
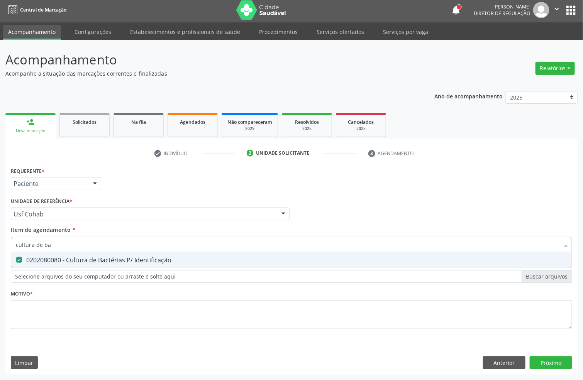
click at [74, 237] on input "cultura de ba" at bounding box center [287, 244] width 543 height 15
checkbox Identificação "false"
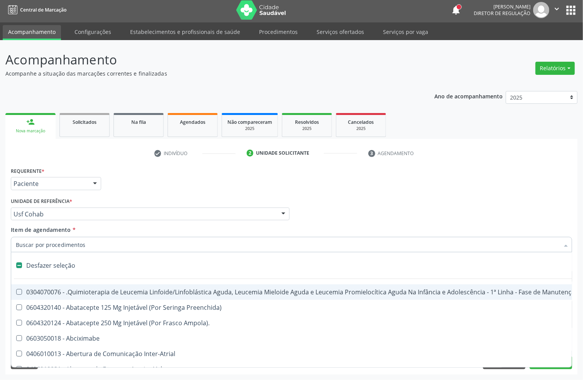
click at [109, 197] on div "Unidade de referência * Usf Cohab Usf do Mutirao Usf Cohab Usf Caicarinha da Pe…" at bounding box center [150, 208] width 279 height 25
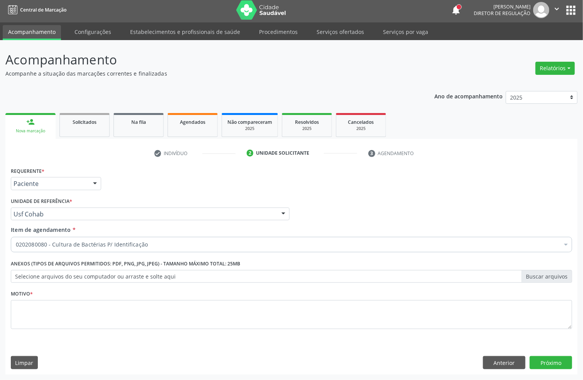
checkbox Identificação "true"
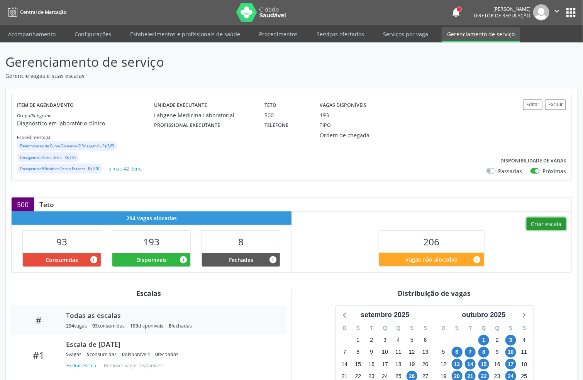
click at [548, 222] on button "Criar escala" at bounding box center [545, 224] width 39 height 13
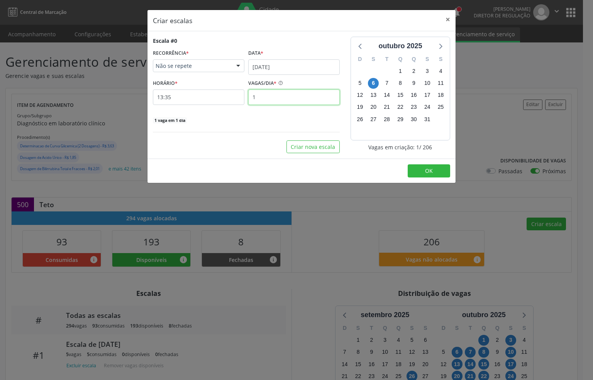
click at [257, 94] on input "1" at bounding box center [293, 97] width 91 height 15
type input "40"
click at [271, 73] on input "06/10/2025" at bounding box center [293, 66] width 91 height 15
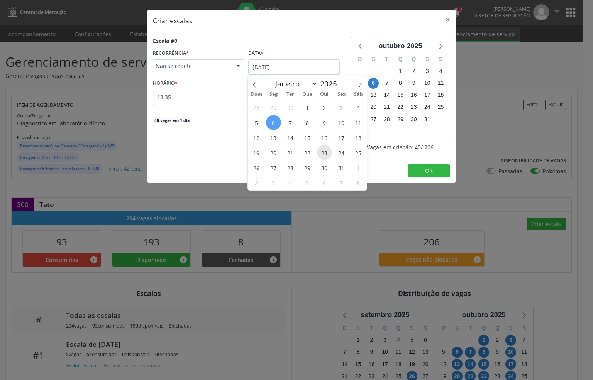
click at [318, 153] on span "23" at bounding box center [324, 152] width 15 height 15
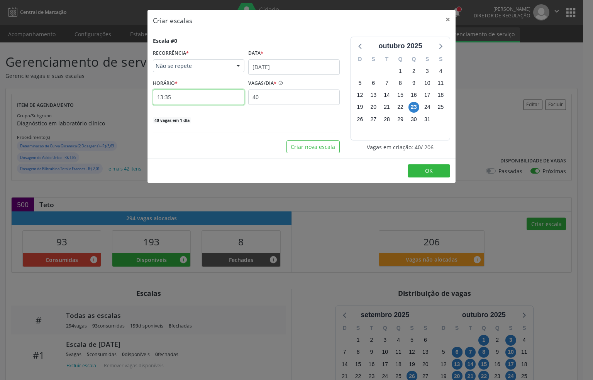
click at [181, 100] on input "13:35" at bounding box center [198, 97] width 91 height 15
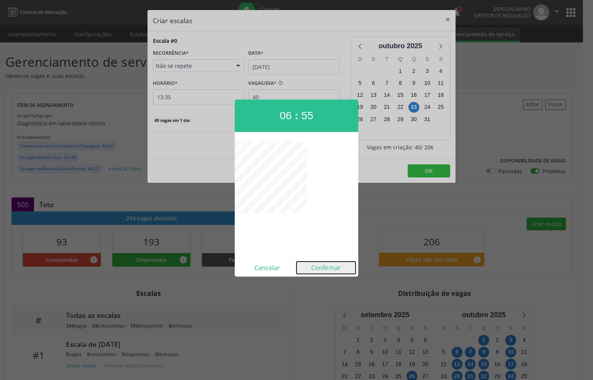
click at [321, 270] on button "Confirmar" at bounding box center [325, 268] width 59 height 12
type input "06:55"
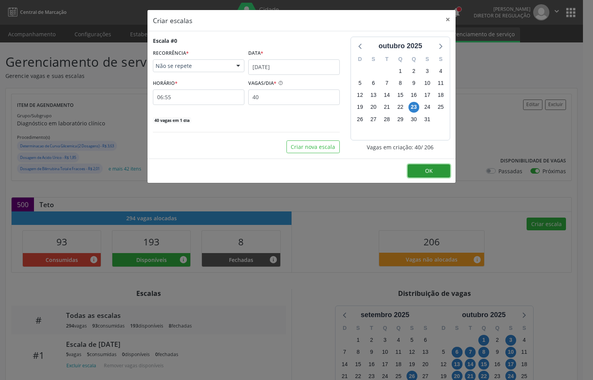
click at [420, 175] on button "OK" at bounding box center [429, 170] width 42 height 13
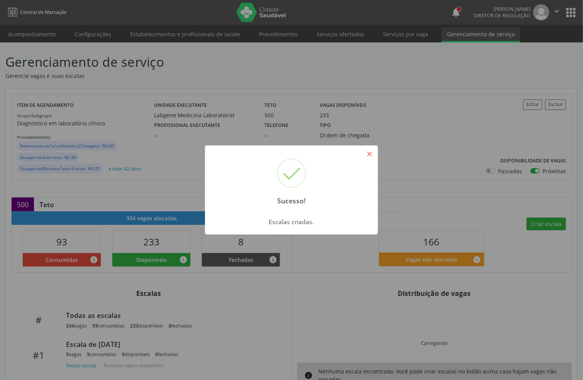
click at [371, 154] on button "×" at bounding box center [369, 153] width 13 height 13
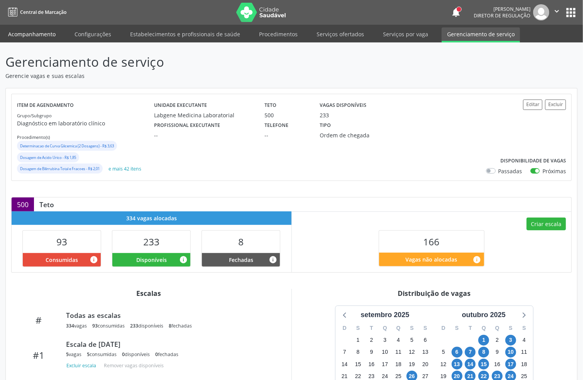
click at [24, 31] on link "Acompanhamento" at bounding box center [32, 34] width 58 height 14
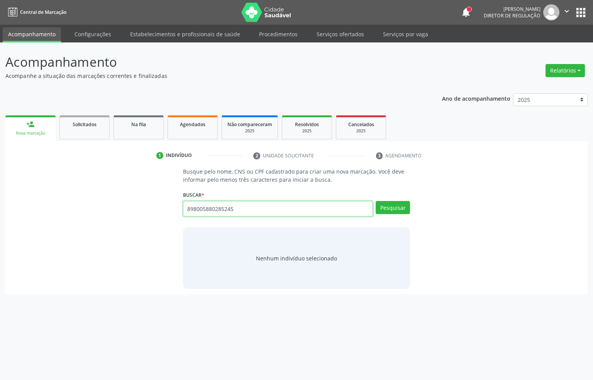
type input "898005880285245"
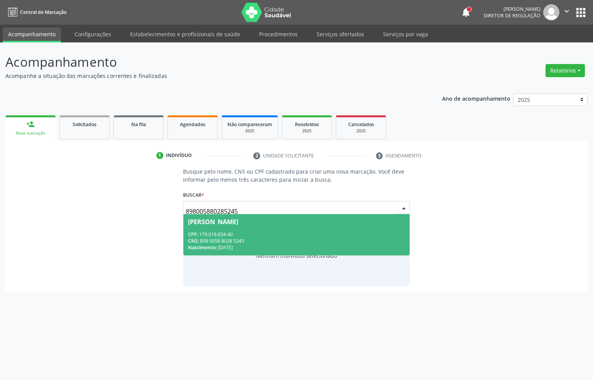
click at [296, 240] on div "CNS: 898 0058 8028 5245" at bounding box center [296, 241] width 217 height 7
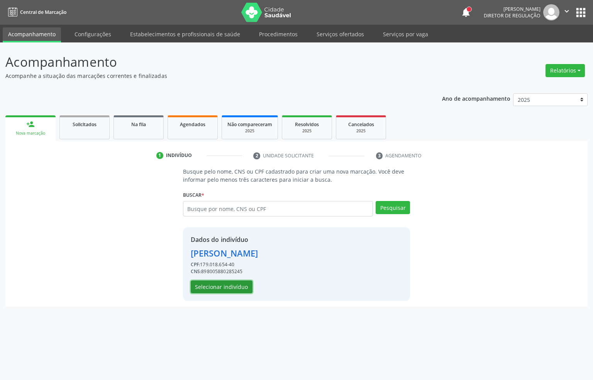
click at [229, 283] on button "Selecionar indivíduo" at bounding box center [222, 287] width 62 height 13
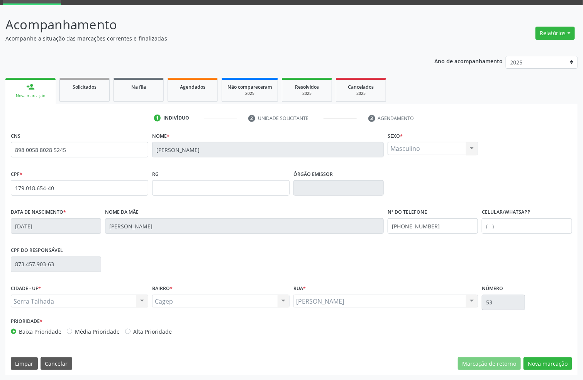
scroll to position [38, 0]
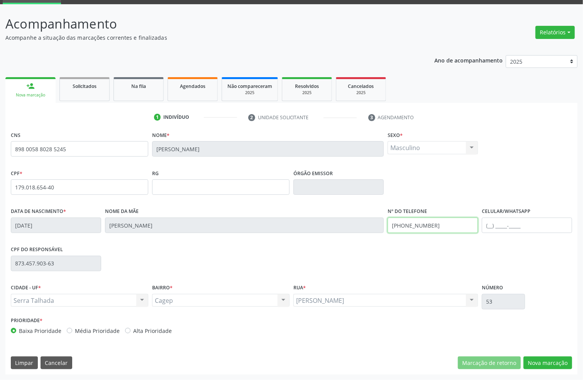
click at [423, 233] on input "(87) 99618-2649" at bounding box center [433, 225] width 90 height 15
click at [567, 365] on button "Nova marcação" at bounding box center [547, 363] width 49 height 13
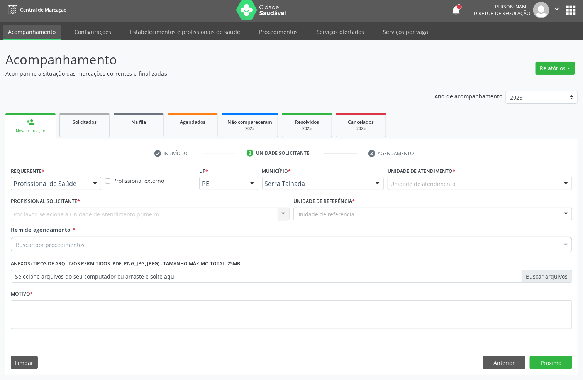
scroll to position [3, 0]
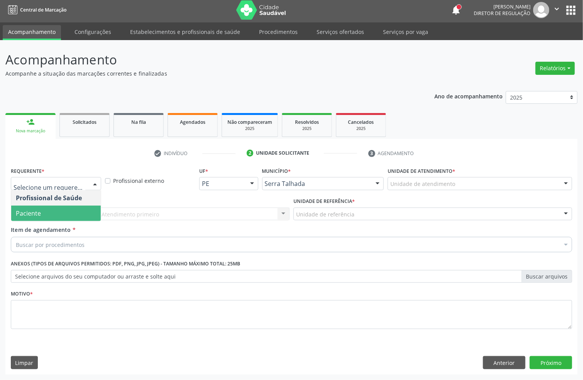
click at [65, 210] on span "Paciente" at bounding box center [56, 213] width 90 height 15
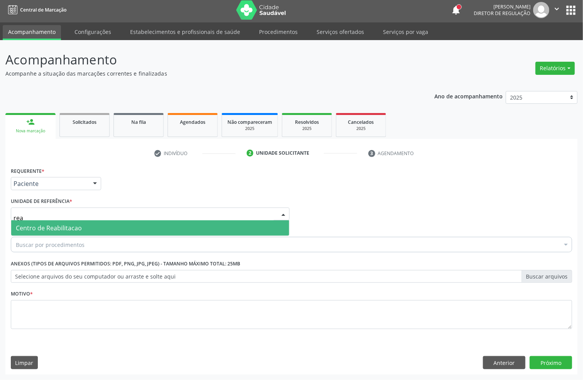
click at [67, 226] on span "Centro de Reabilitacao" at bounding box center [49, 228] width 66 height 8
type input "rea"
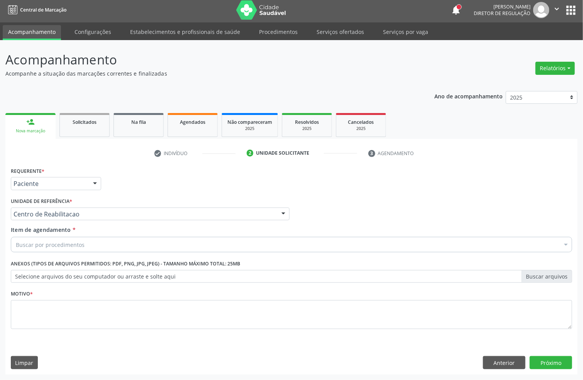
click at [71, 205] on label "Unidade de referência *" at bounding box center [41, 202] width 61 height 12
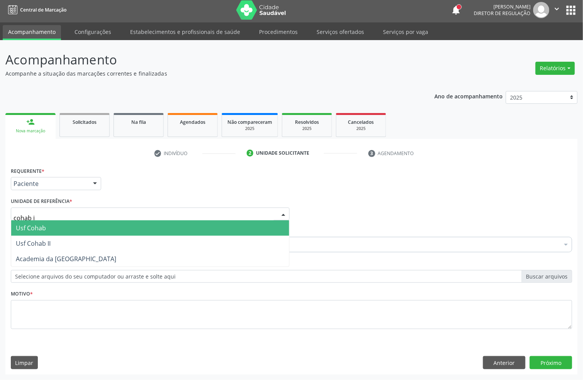
type input "cohab"
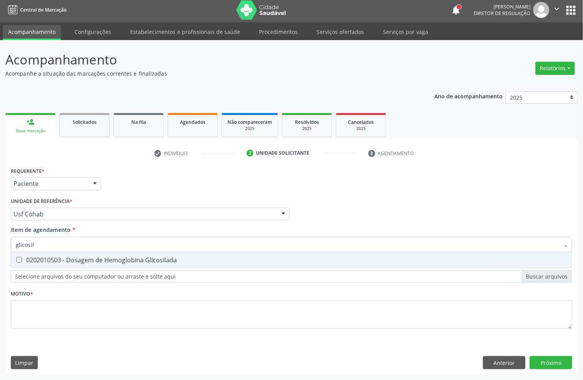
type input "glicosila"
click at [80, 259] on div "0202010503 - Dosagem de Hemoglobina Glicosilada" at bounding box center [291, 260] width 551 height 6
checkbox Glicosilada "true"
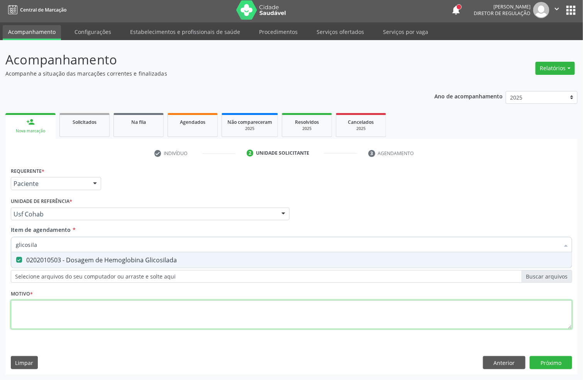
click at [41, 302] on div "Requerente * Paciente Profissional de Saúde Paciente Nenhum resultado encontrad…" at bounding box center [291, 252] width 561 height 175
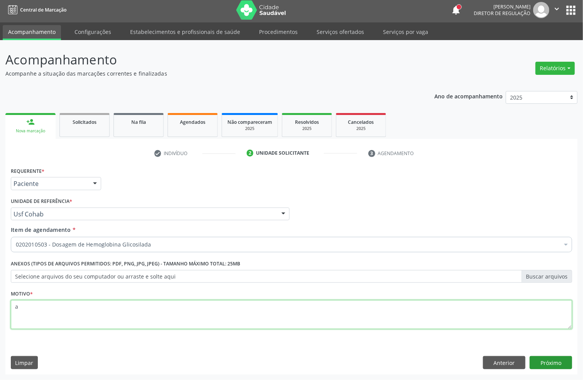
type textarea "a"
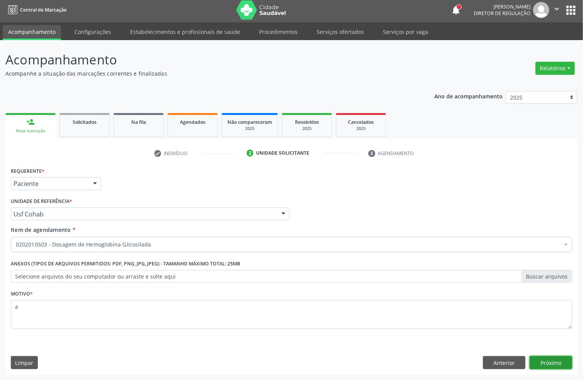
click at [549, 366] on button "Próximo" at bounding box center [551, 362] width 42 height 13
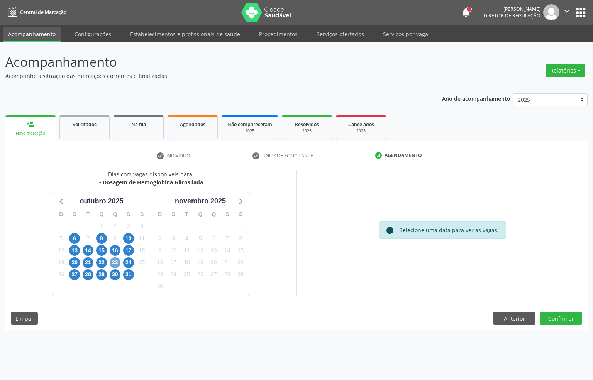
click at [117, 262] on span "23" at bounding box center [115, 262] width 11 height 11
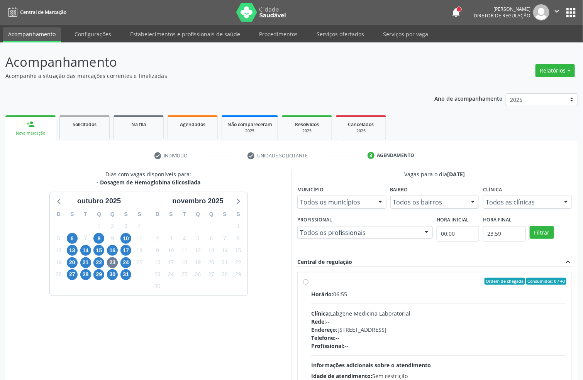
click at [351, 297] on div "Horário: 06:55" at bounding box center [438, 294] width 255 height 8
click at [308, 285] on input "Ordem de chegada Consumidos: 0 / 40 Horário: 06:55 Clínica: Labgene Medicina La…" at bounding box center [305, 281] width 5 height 7
radio input "true"
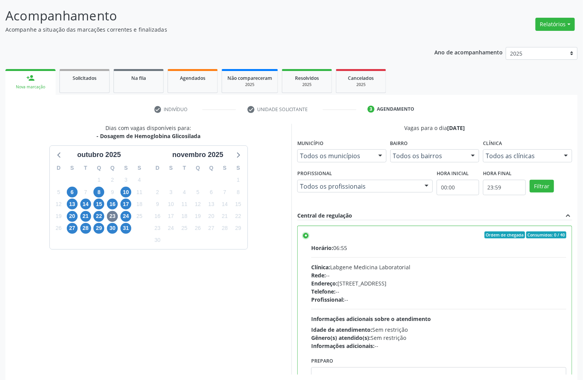
scroll to position [81, 0]
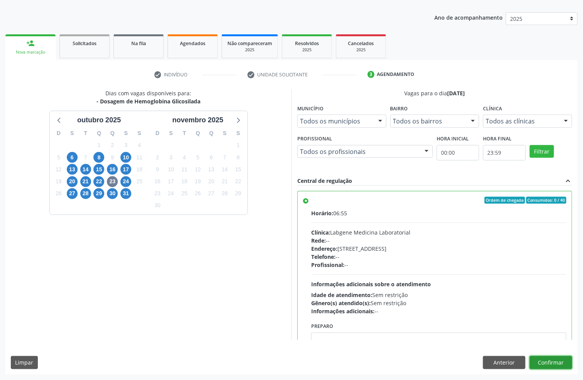
click at [557, 367] on button "Confirmar" at bounding box center [551, 362] width 42 height 13
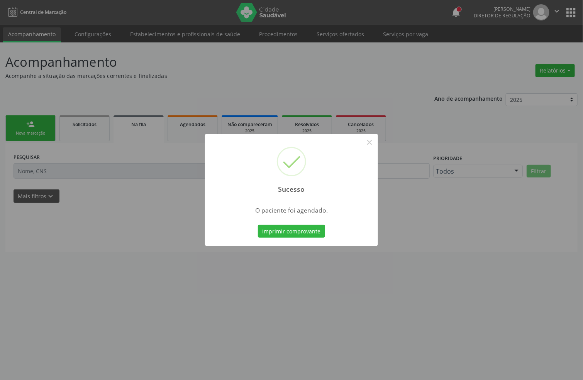
scroll to position [0, 0]
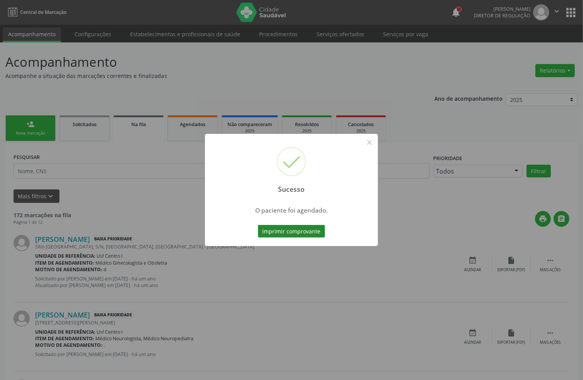
click at [296, 235] on button "Imprimir comprovante" at bounding box center [291, 231] width 67 height 13
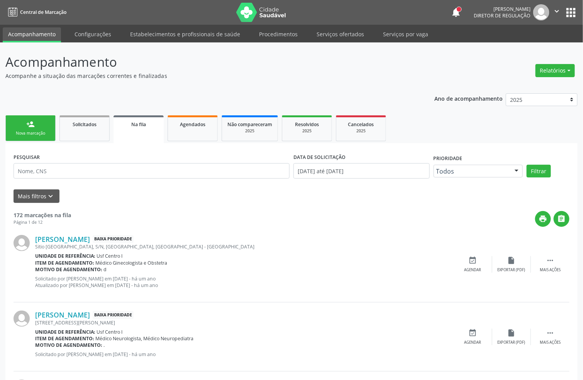
click at [42, 119] on link "person_add Nova marcação" at bounding box center [30, 128] width 50 height 26
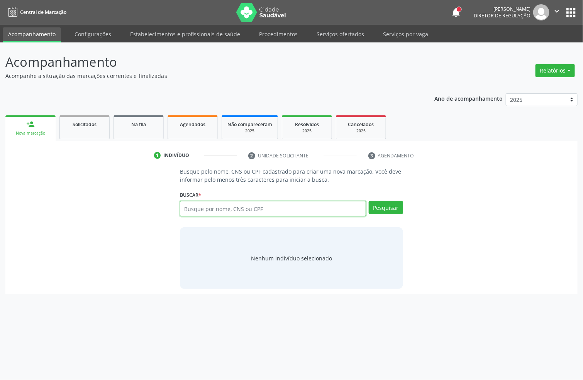
click at [204, 206] on input "text" at bounding box center [273, 208] width 186 height 15
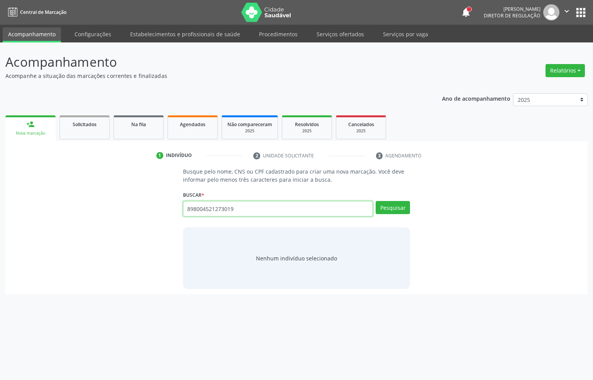
type input "898004521273019"
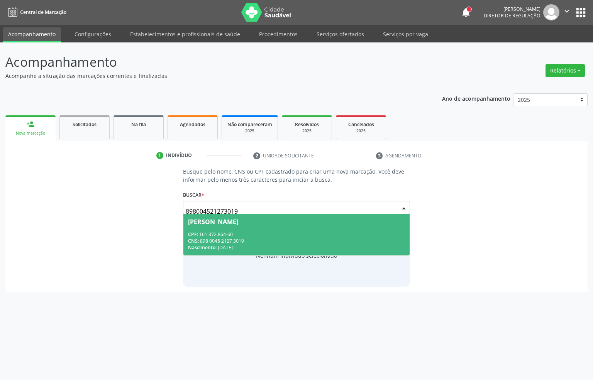
click at [242, 230] on span "Jose David de Magalhaes Herculano CPF: 161.372.864-60 CNS: 898 0045 2127 3019 N…" at bounding box center [296, 234] width 227 height 41
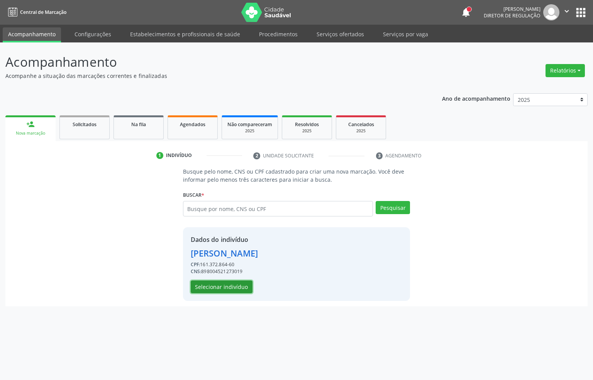
click at [236, 284] on button "Selecionar indivíduo" at bounding box center [222, 287] width 62 height 13
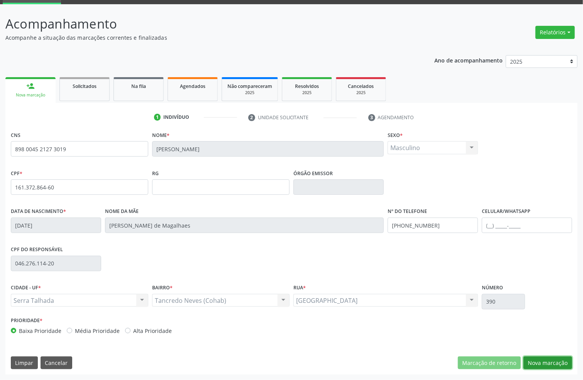
click at [560, 360] on button "Nova marcação" at bounding box center [547, 363] width 49 height 13
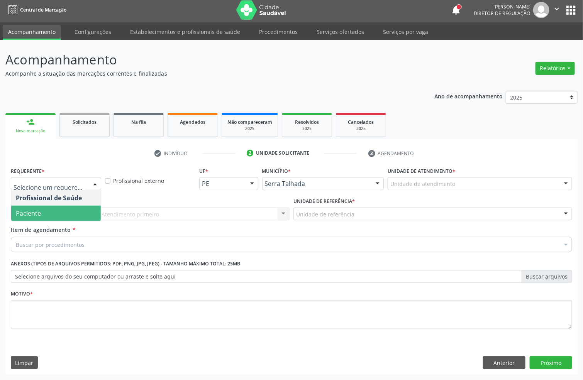
click at [37, 211] on span "Paciente" at bounding box center [28, 213] width 25 height 8
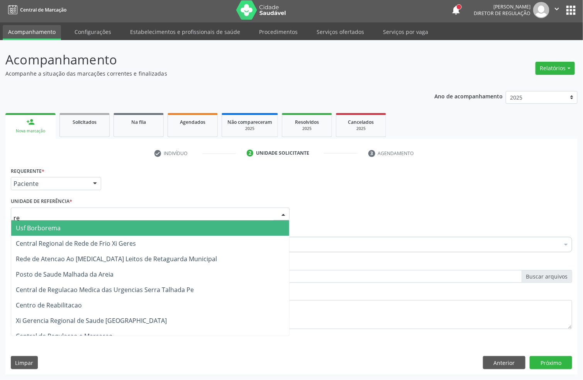
type input "rea"
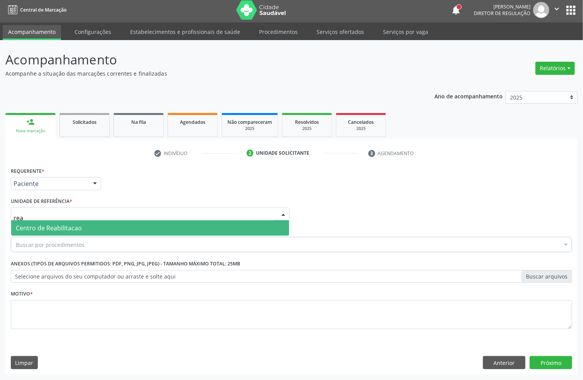
click at [43, 227] on span "Centro de Reabilitacao" at bounding box center [49, 228] width 66 height 8
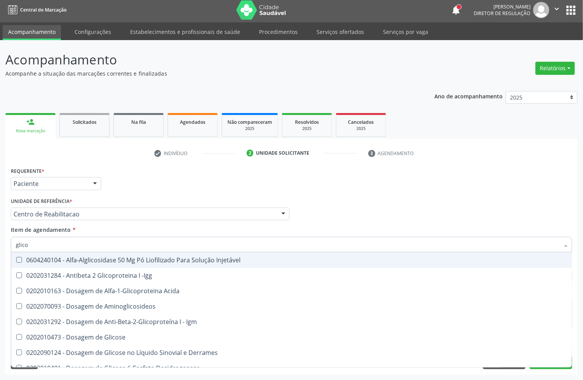
type input "glicos"
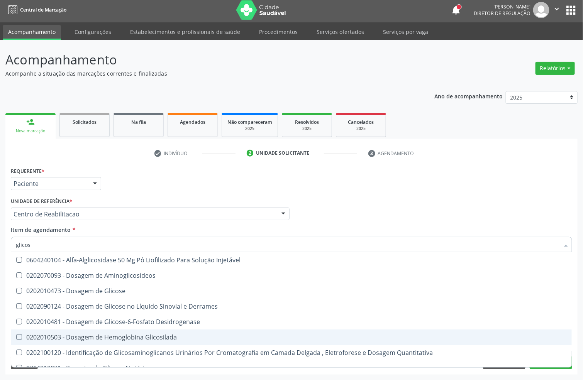
click at [108, 334] on div "0202010503 - Dosagem de Hemoglobina Glicosilada" at bounding box center [291, 337] width 551 height 6
checkbox Glicosilada "true"
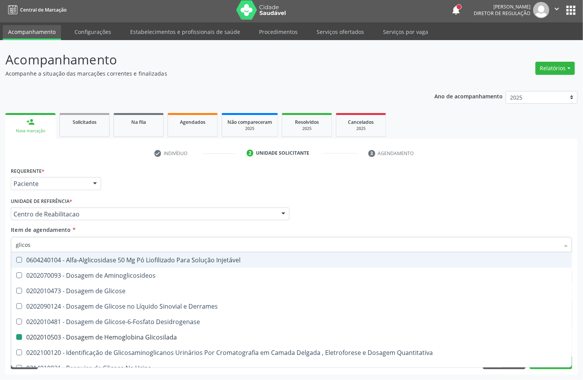
click at [200, 182] on div "Requerente * Paciente Profissional de Saúde Paciente Nenhum resultado encontrad…" at bounding box center [291, 180] width 565 height 30
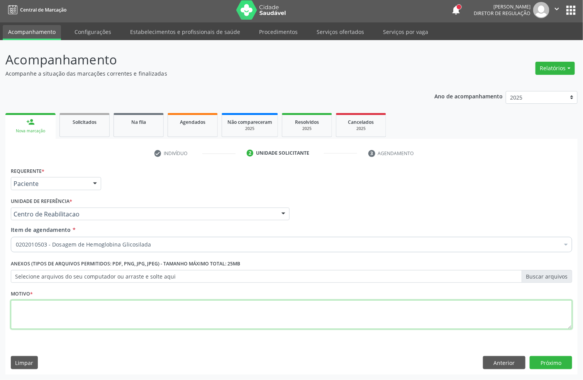
click at [59, 317] on textarea at bounding box center [291, 314] width 561 height 29
type textarea "s"
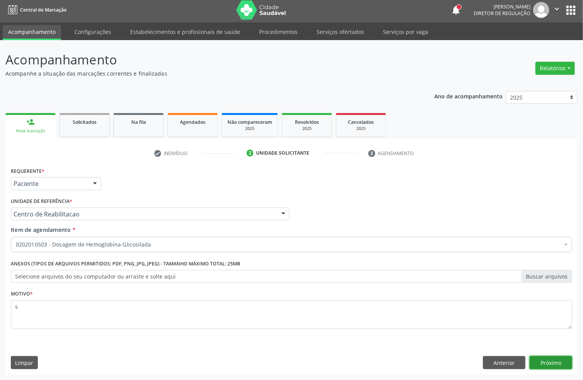
click at [548, 367] on button "Próximo" at bounding box center [551, 362] width 42 height 13
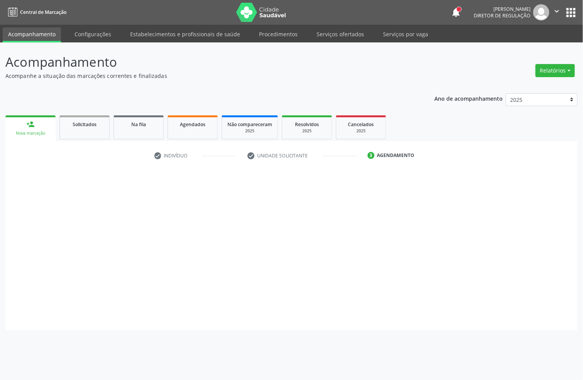
scroll to position [0, 0]
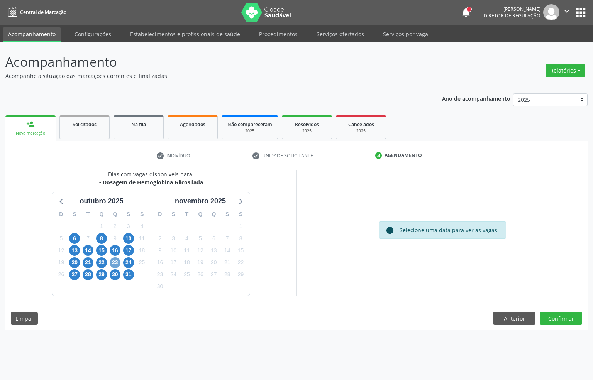
click at [113, 263] on span "23" at bounding box center [115, 262] width 11 height 11
click at [119, 261] on span "23" at bounding box center [115, 262] width 11 height 11
click at [114, 262] on span "23" at bounding box center [115, 262] width 11 height 11
click at [113, 252] on span "16" at bounding box center [115, 250] width 11 height 11
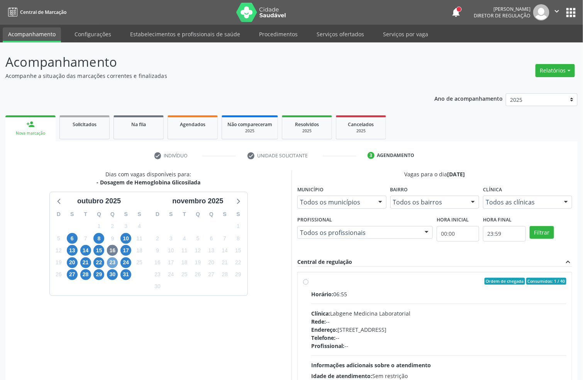
click at [113, 263] on span "23" at bounding box center [112, 262] width 11 height 11
click at [371, 287] on label "Ordem de chegada Consumidos: 1 / 40 Horário: 06:55 Clínica: Labgene Medicina La…" at bounding box center [438, 337] width 255 height 118
click at [308, 285] on input "Ordem de chegada Consumidos: 1 / 40 Horário: 06:55 Clínica: Labgene Medicina La…" at bounding box center [305, 281] width 5 height 7
radio input "true"
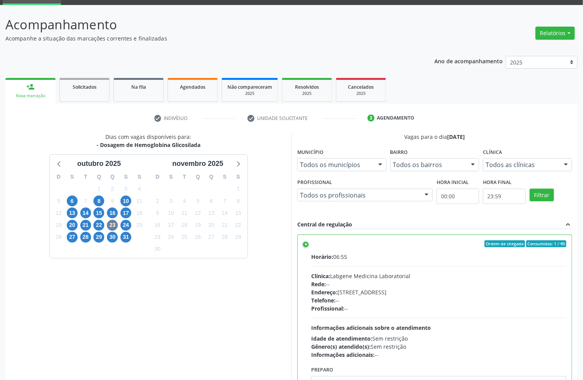
scroll to position [81, 0]
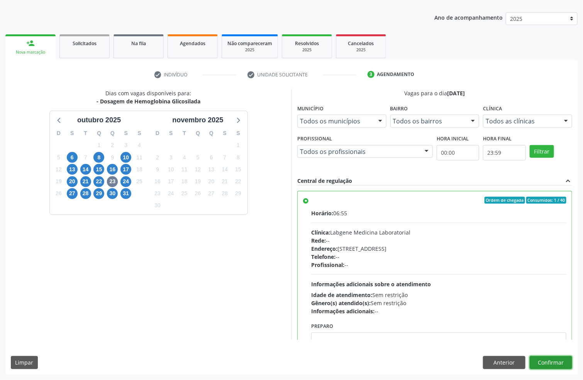
click at [559, 364] on button "Confirmar" at bounding box center [551, 362] width 42 height 13
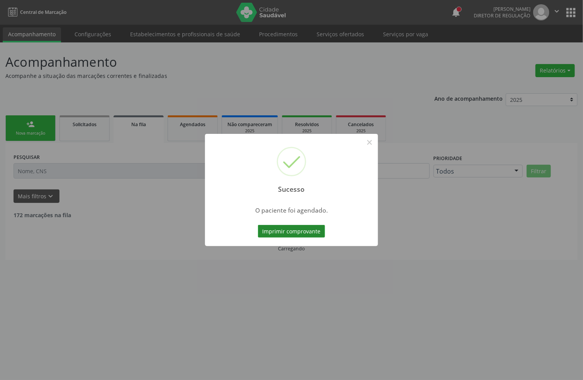
scroll to position [0, 0]
click at [292, 232] on button "Imprimir comprovante" at bounding box center [291, 231] width 67 height 13
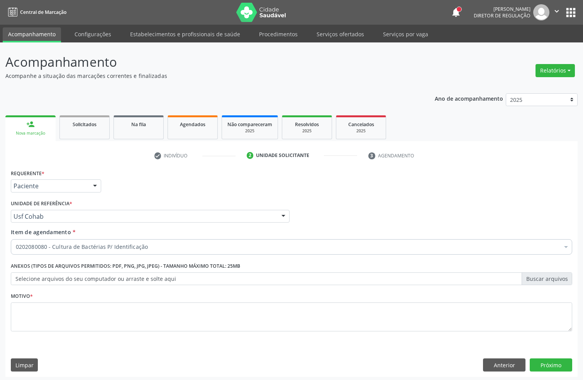
scroll to position [3, 0]
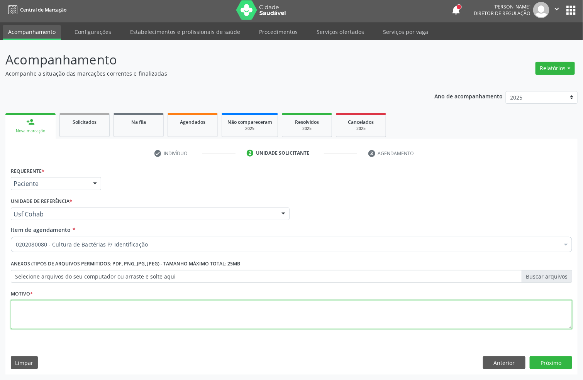
click at [249, 305] on textarea at bounding box center [291, 314] width 561 height 29
type textarea "s"
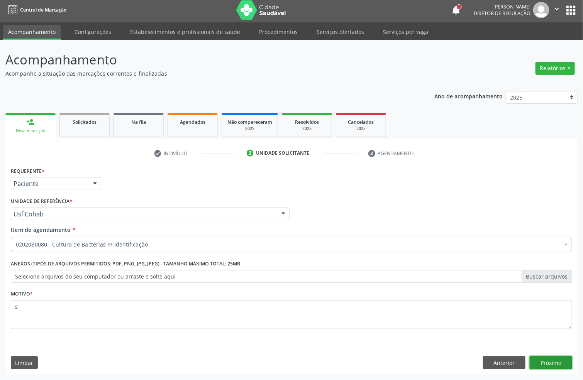
click at [547, 359] on button "Próximo" at bounding box center [551, 362] width 42 height 13
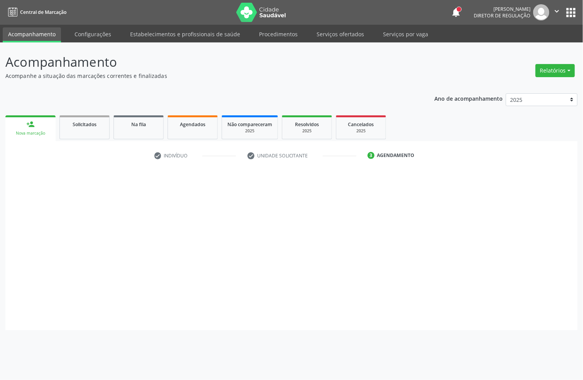
scroll to position [0, 0]
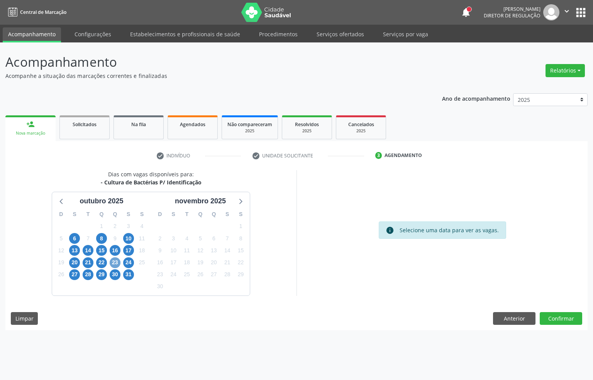
click at [115, 261] on span "23" at bounding box center [115, 262] width 11 height 11
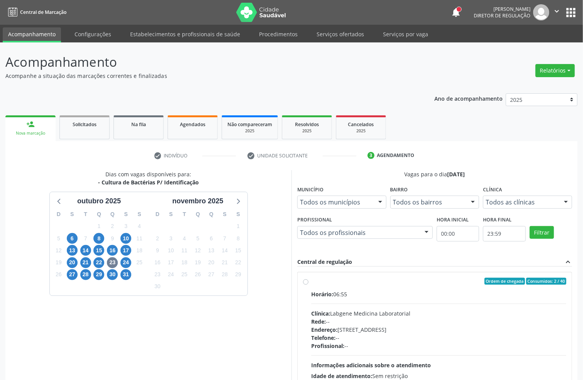
click at [379, 280] on div "Ordem de chegada Consumidos: 2 / 40" at bounding box center [438, 281] width 255 height 7
click at [308, 280] on input "Ordem de chegada Consumidos: 2 / 40 Horário: 06:55 Clínica: Labgene Medicina La…" at bounding box center [305, 281] width 5 height 7
radio input "true"
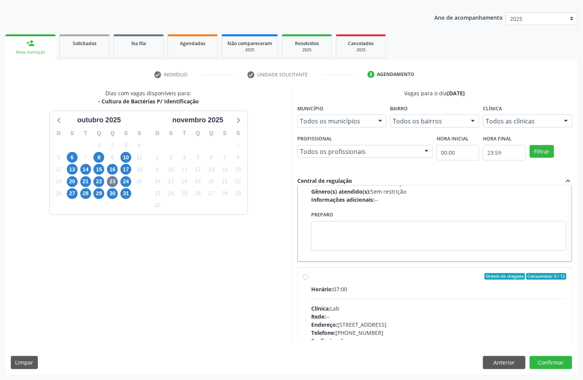
scroll to position [116, 0]
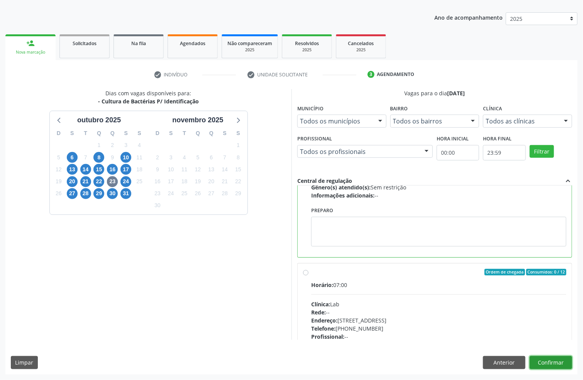
click at [562, 358] on button "Confirmar" at bounding box center [551, 362] width 42 height 13
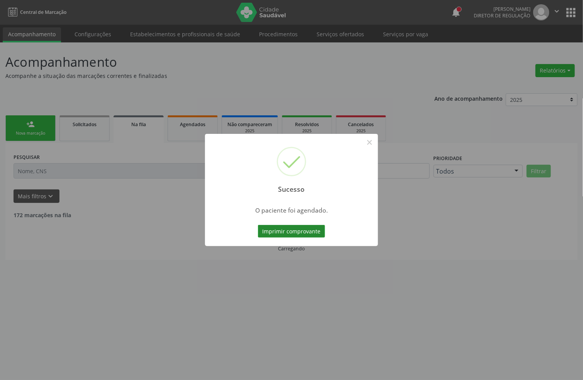
click at [287, 234] on button "Imprimir comprovante" at bounding box center [291, 231] width 67 height 13
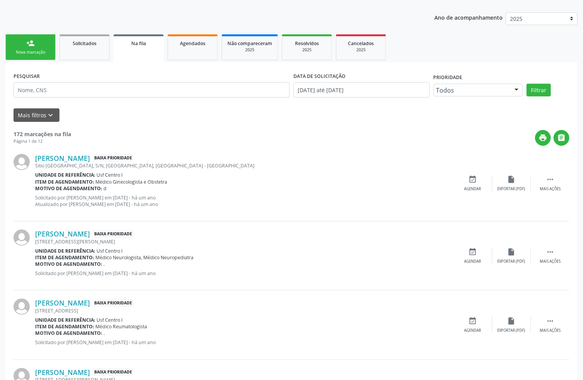
scroll to position [0, 0]
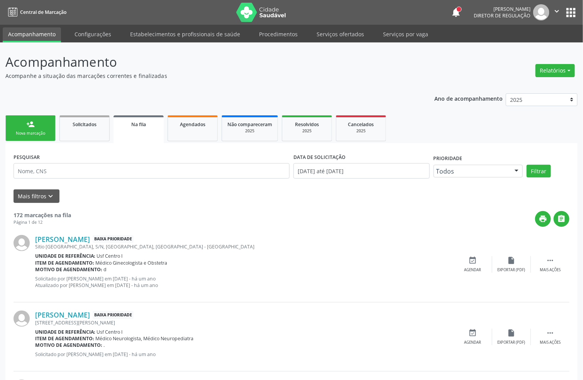
click at [39, 125] on div "Sucesso × O paciente foi agendado. Imprimir comprovante Cancel" at bounding box center [291, 190] width 583 height 380
click at [48, 134] on div "Sucesso × O paciente foi agendado. Imprimir comprovante Cancel" at bounding box center [291, 190] width 583 height 380
click at [52, 132] on div "Sucesso × O paciente foi agendado. Imprimir comprovante Cancel" at bounding box center [291, 190] width 583 height 380
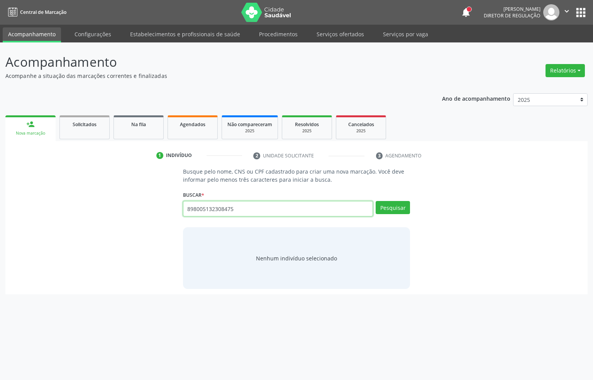
type input "898005132308475"
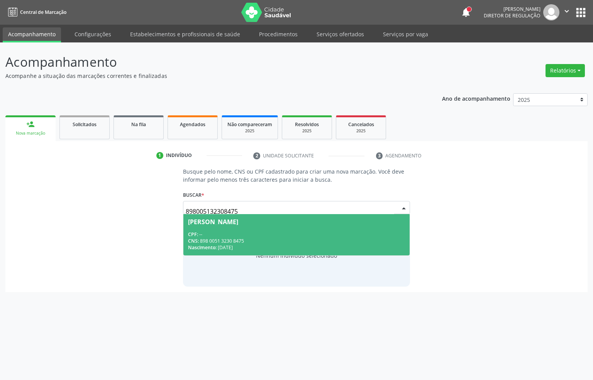
click at [288, 232] on div "CPF: --" at bounding box center [296, 234] width 217 height 7
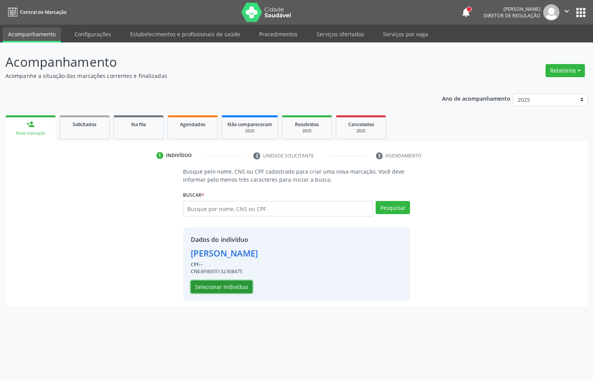
click at [238, 291] on button "Selecionar indivíduo" at bounding box center [222, 287] width 62 height 13
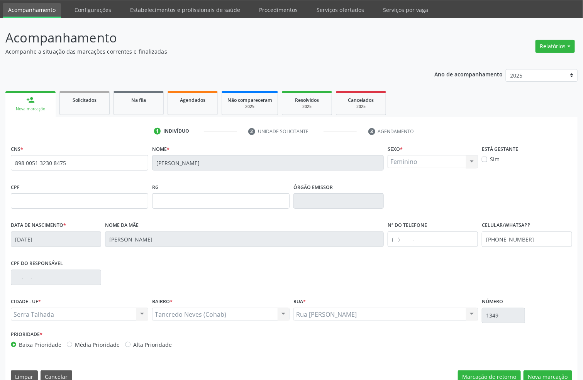
scroll to position [38, 0]
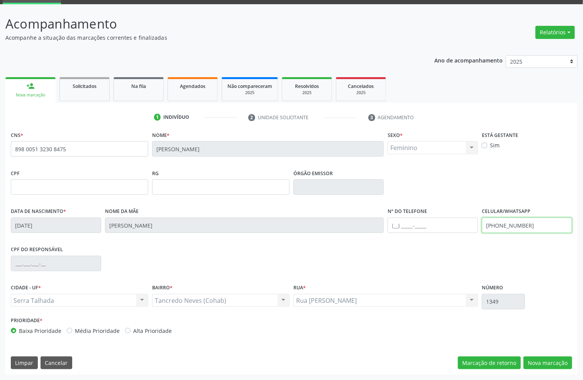
click at [509, 229] on input "[PHONE_NUMBER]" at bounding box center [527, 225] width 90 height 15
click at [509, 228] on input "[PHONE_NUMBER]" at bounding box center [527, 225] width 90 height 15
type input "(87) 2998"
click at [509, 228] on input "(87) 2998" at bounding box center [527, 225] width 90 height 15
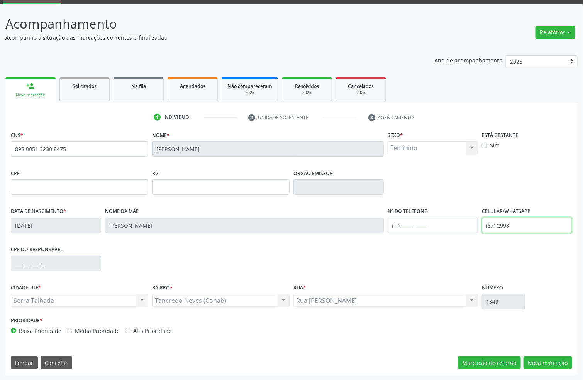
click at [509, 228] on input "(87) 2998" at bounding box center [527, 225] width 90 height 15
click at [555, 364] on button "Nova marcação" at bounding box center [547, 363] width 49 height 13
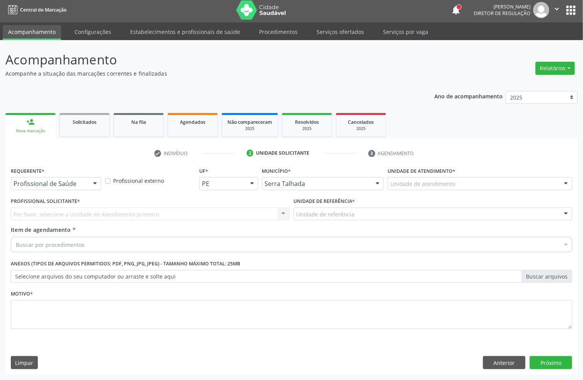
scroll to position [3, 0]
click at [56, 178] on div at bounding box center [56, 183] width 90 height 13
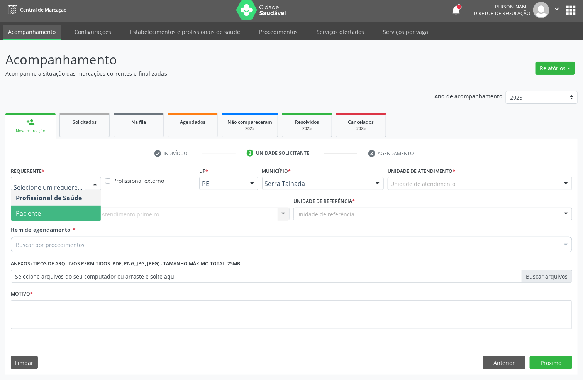
click at [43, 207] on span "Paciente" at bounding box center [56, 213] width 90 height 15
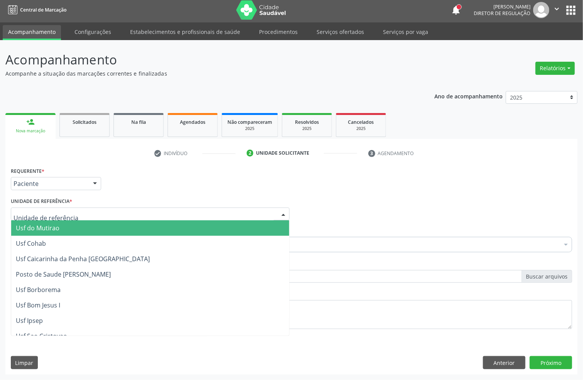
click at [43, 208] on div at bounding box center [150, 214] width 279 height 13
type input "r"
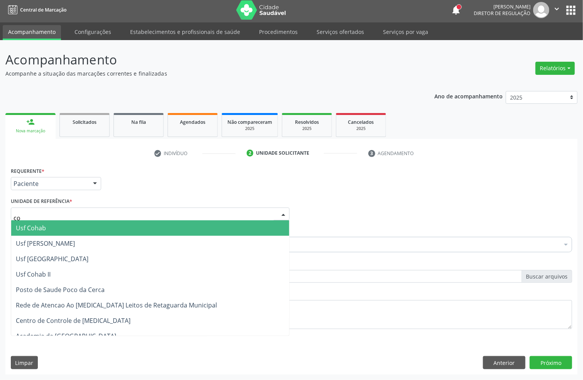
type input "coh"
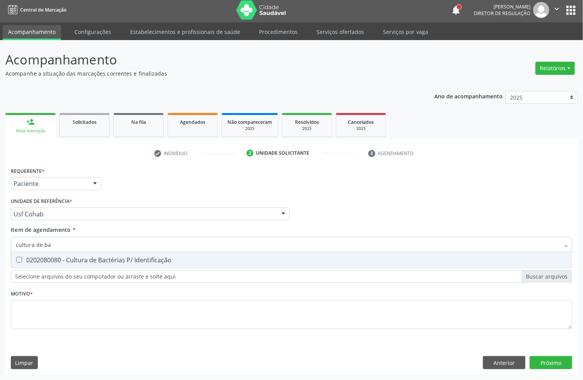
type input "cultura de bac"
click at [76, 258] on div "0202080080 - Cultura de Bactérias P/ Identificação" at bounding box center [291, 260] width 551 height 6
checkbox Identificação "true"
click at [67, 239] on input "cultura de bac" at bounding box center [287, 244] width 543 height 15
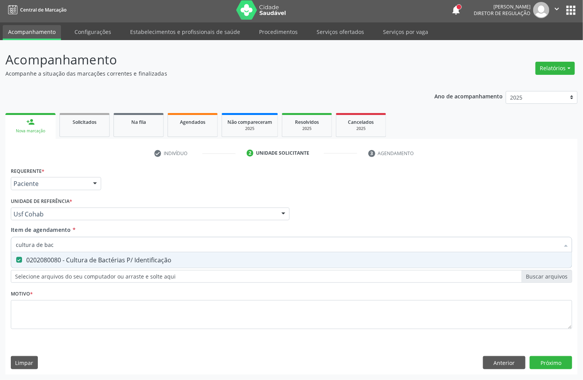
click at [67, 239] on input "cultura de bac" at bounding box center [287, 244] width 543 height 15
checkbox Identificação "false"
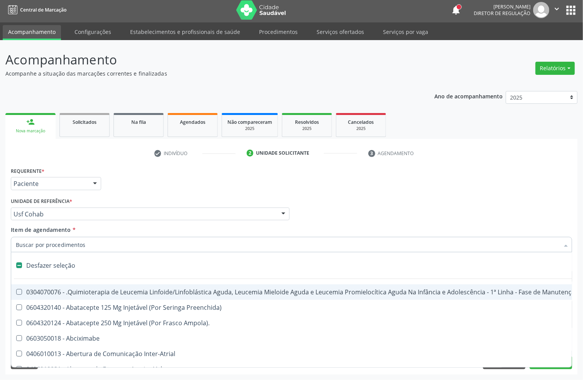
click at [125, 193] on div "Requerente * Paciente Profissional de Saúde Paciente Nenhum resultado encontrad…" at bounding box center [291, 180] width 565 height 30
checkbox Preenchida\) "true"
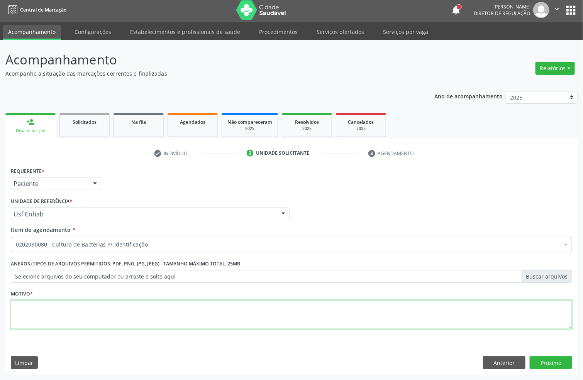
click at [36, 308] on textarea at bounding box center [291, 314] width 561 height 29
type textarea "d"
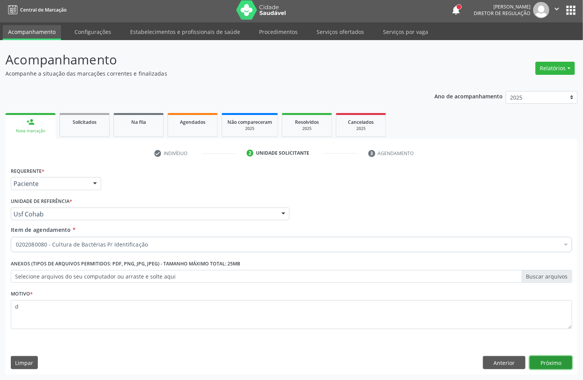
click at [541, 363] on button "Próximo" at bounding box center [551, 362] width 42 height 13
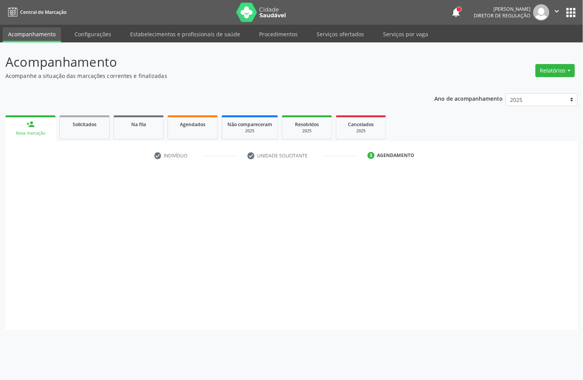
scroll to position [0, 0]
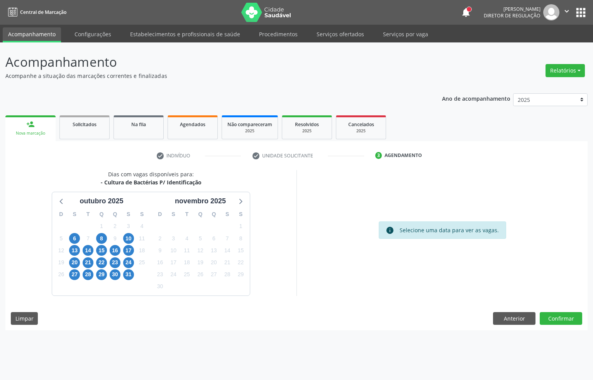
click at [96, 248] on div "15" at bounding box center [101, 251] width 11 height 12
click at [102, 249] on span "15" at bounding box center [101, 250] width 11 height 11
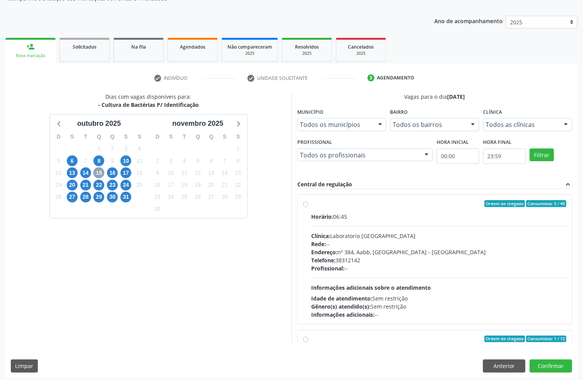
scroll to position [81, 0]
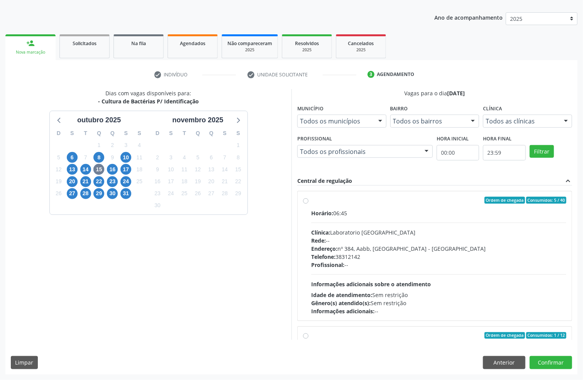
click at [366, 234] on div "Clínica: Laboratorio Sao Francisco" at bounding box center [438, 233] width 255 height 8
click at [308, 204] on input "Ordem de chegada Consumidos: 5 / 40 Horário: 06:45 Clínica: Laboratorio Sao Fra…" at bounding box center [305, 200] width 5 height 7
radio input "true"
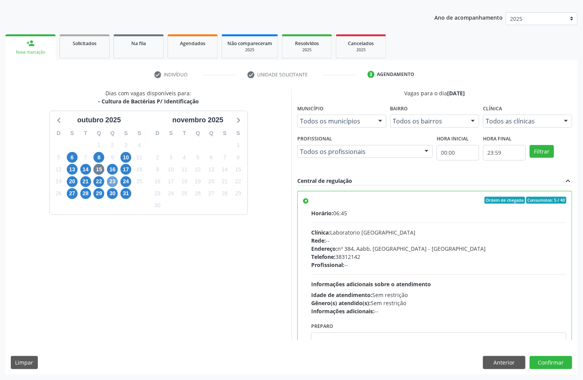
click at [110, 181] on span "23" at bounding box center [112, 181] width 11 height 11
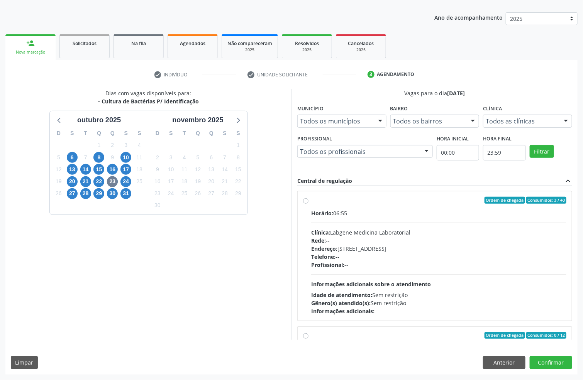
click at [411, 257] on div "Telefone: --" at bounding box center [438, 257] width 255 height 8
click at [308, 204] on input "Ordem de chegada Consumidos: 3 / 40 Horário: 06:55 Clínica: Labgene Medicina La…" at bounding box center [305, 200] width 5 height 7
radio input "true"
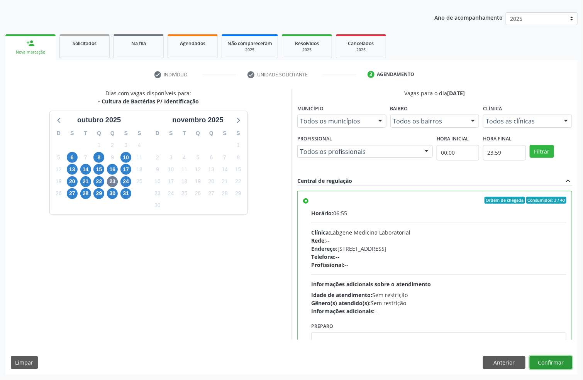
click at [552, 359] on button "Confirmar" at bounding box center [551, 362] width 42 height 13
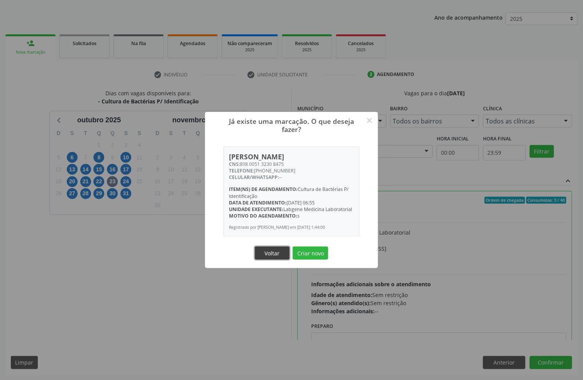
click at [273, 256] on button "Voltar" at bounding box center [272, 253] width 35 height 13
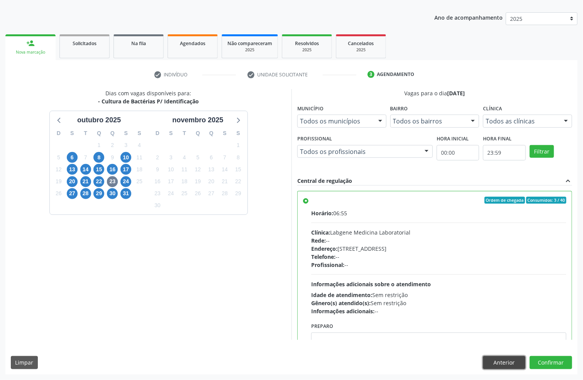
click at [512, 369] on button "Anterior" at bounding box center [504, 362] width 42 height 13
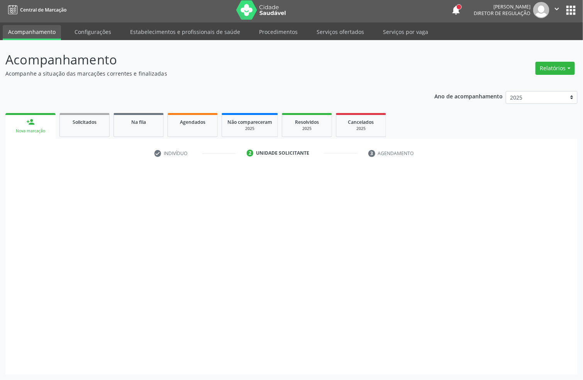
scroll to position [3, 0]
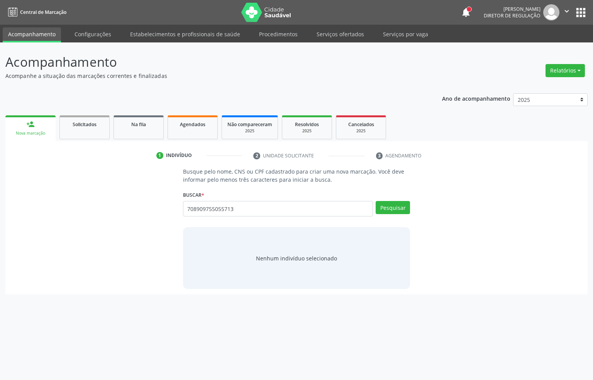
type input "708909755055713"
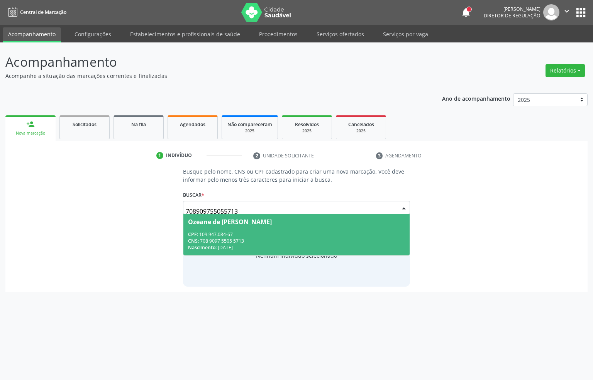
click at [191, 239] on span "CNS:" at bounding box center [193, 241] width 11 height 7
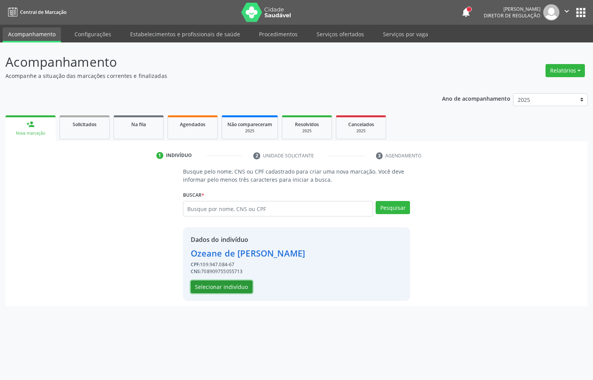
click at [234, 281] on button "Selecionar indivíduo" at bounding box center [222, 287] width 62 height 13
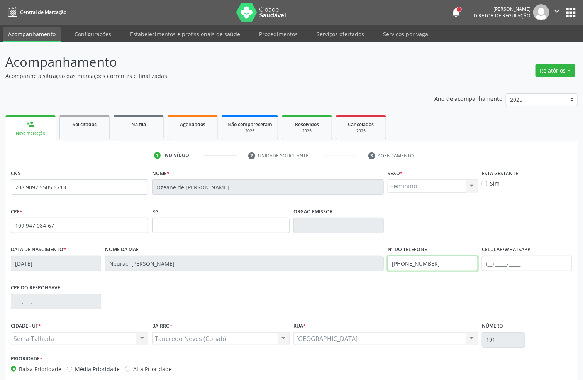
click at [436, 267] on input "[PHONE_NUMBER]" at bounding box center [433, 263] width 90 height 15
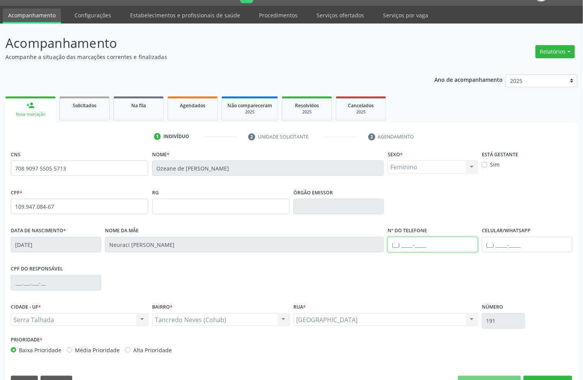
scroll to position [38, 0]
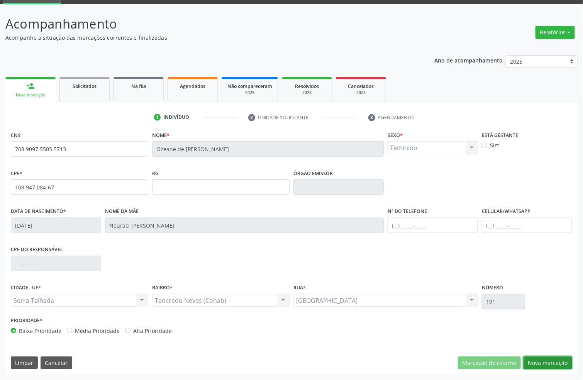
click at [549, 365] on button "Nova marcação" at bounding box center [547, 363] width 49 height 13
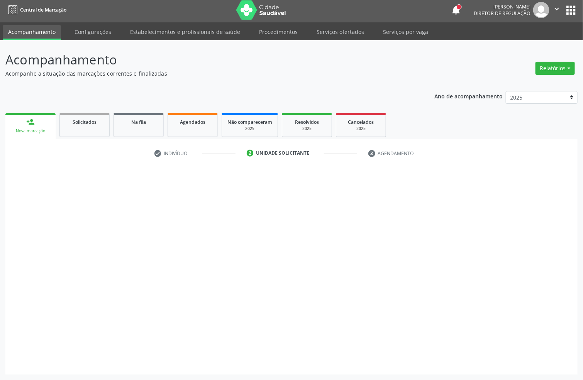
scroll to position [3, 0]
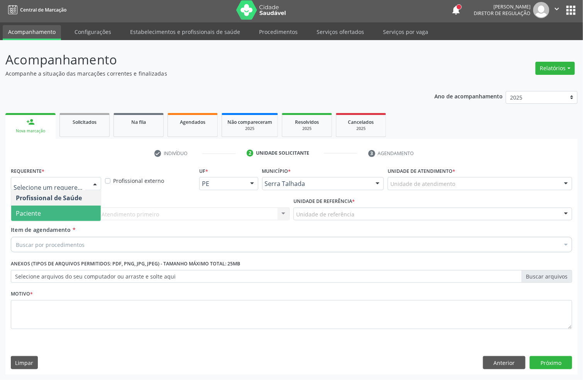
click at [50, 211] on span "Paciente" at bounding box center [56, 213] width 90 height 15
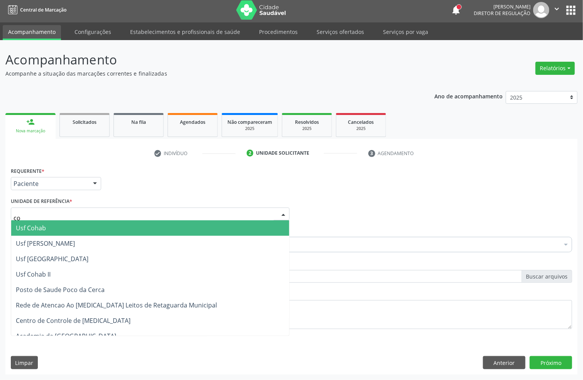
type input "coh"
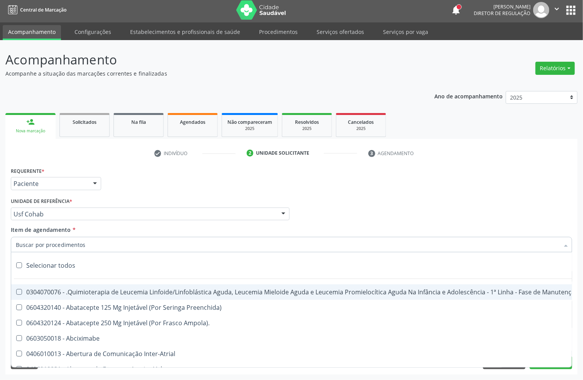
click at [105, 242] on input "Item de agendamento *" at bounding box center [287, 244] width 543 height 15
click at [193, 189] on div "Requerente * Paciente Profissional de Saúde Paciente Nenhum resultado encontrad…" at bounding box center [291, 180] width 565 height 30
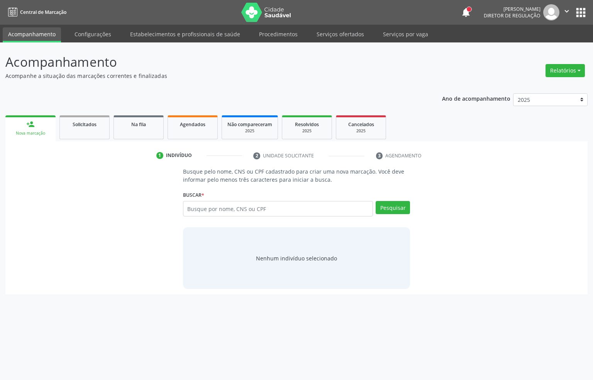
click at [220, 207] on input "text" at bounding box center [278, 208] width 190 height 15
type input "700802926768688"
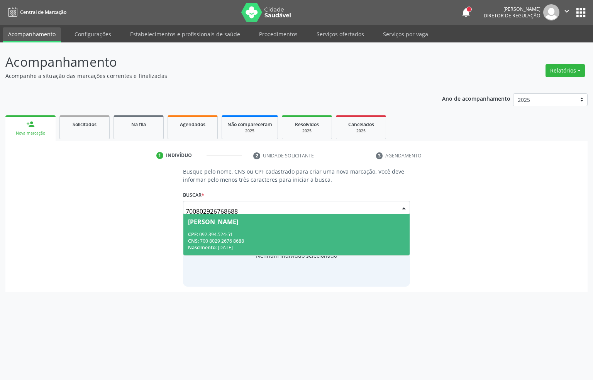
click at [244, 247] on div "Nascimento: [DATE]" at bounding box center [296, 247] width 217 height 7
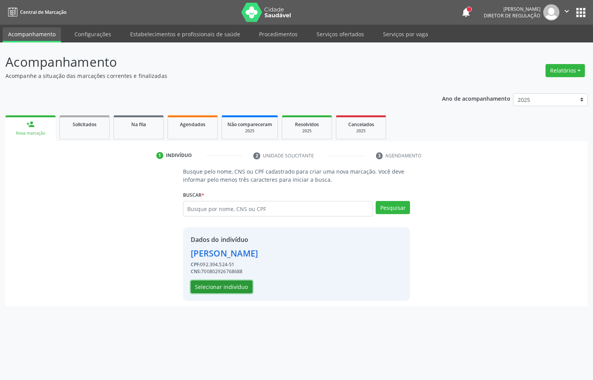
click at [229, 284] on button "Selecionar indivíduo" at bounding box center [222, 287] width 62 height 13
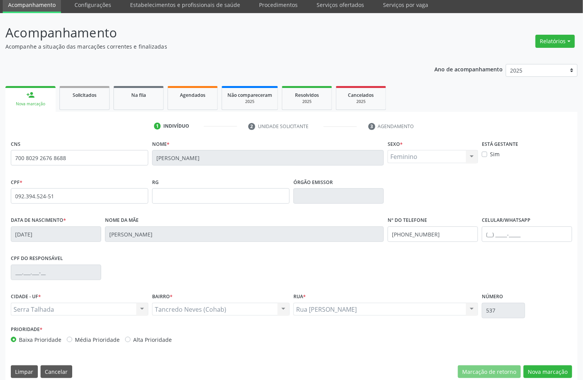
scroll to position [38, 0]
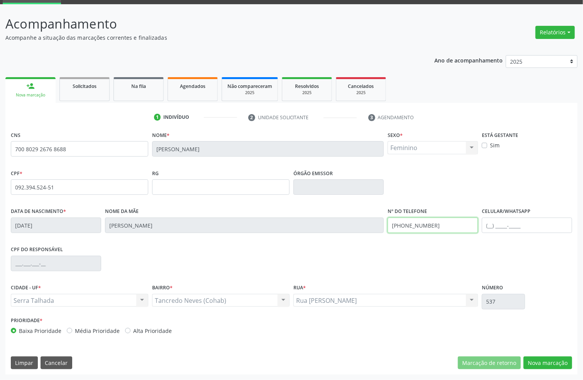
click at [421, 232] on input "[PHONE_NUMBER]" at bounding box center [433, 225] width 90 height 15
click at [550, 360] on button "Nova marcação" at bounding box center [547, 363] width 49 height 13
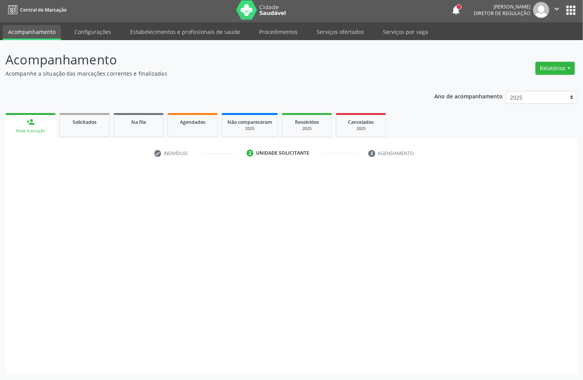
scroll to position [3, 0]
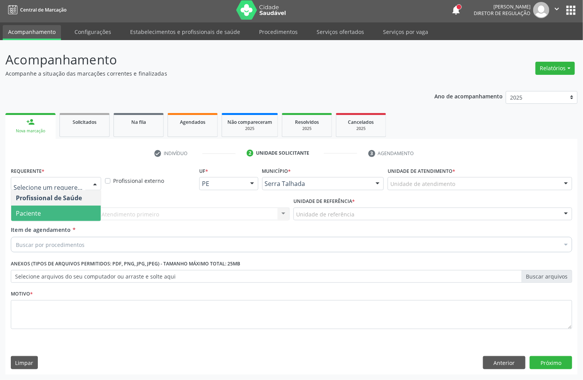
click at [58, 214] on span "Paciente" at bounding box center [56, 213] width 90 height 15
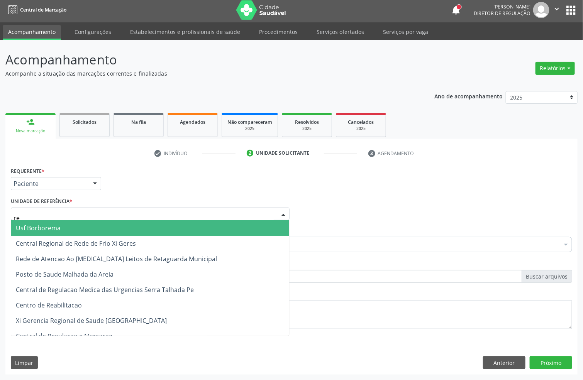
type input "rea"
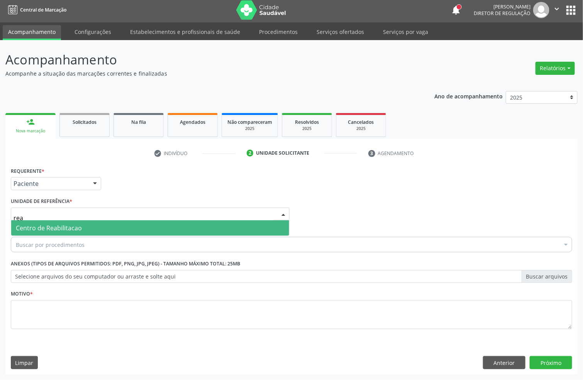
click at [58, 227] on span "Centro de Reabilitacao" at bounding box center [49, 228] width 66 height 8
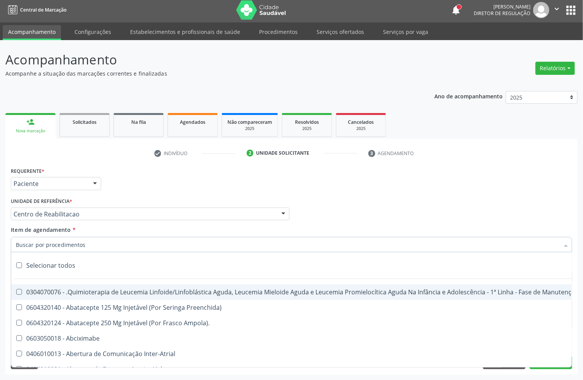
click at [58, 242] on input "Item de agendamento *" at bounding box center [287, 244] width 543 height 15
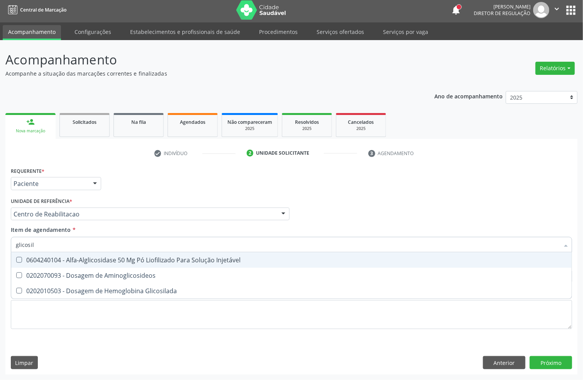
type input "glicosila"
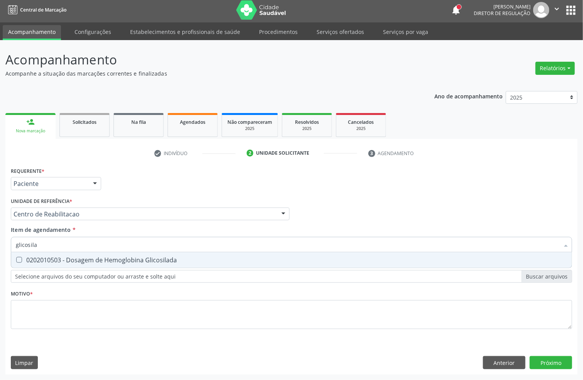
click at [55, 259] on div "0202010503 - Dosagem de Hemoglobina Glicosilada" at bounding box center [291, 260] width 551 height 6
checkbox Glicosilada "true"
click at [48, 246] on input "glicosila" at bounding box center [287, 244] width 543 height 15
checkbox Glicosilada "false"
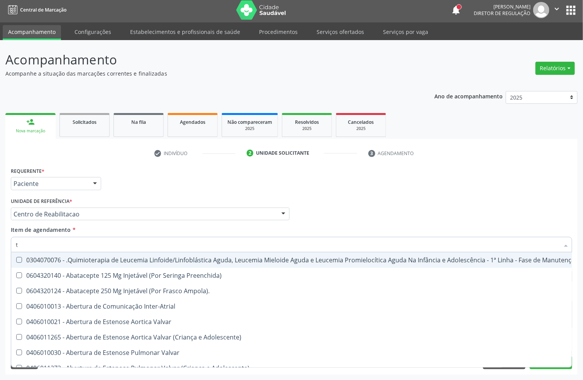
type input "t4"
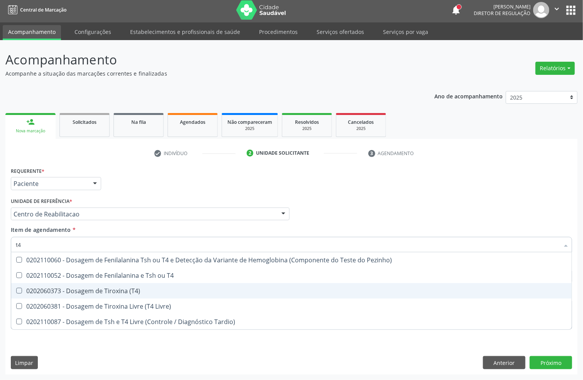
click at [74, 290] on div "0202060373 - Dosagem de Tiroxina (T4)" at bounding box center [291, 291] width 551 height 6
checkbox \(T4\) "true"
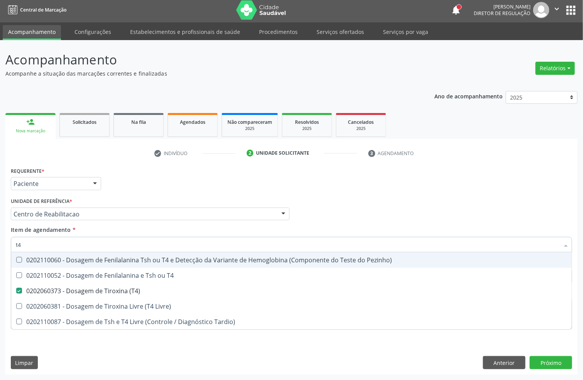
click at [51, 246] on input "t4" at bounding box center [287, 244] width 543 height 15
type input "t"
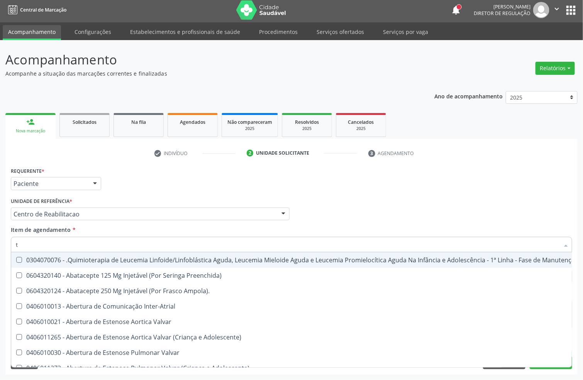
checkbox Ampola\)\ "false"
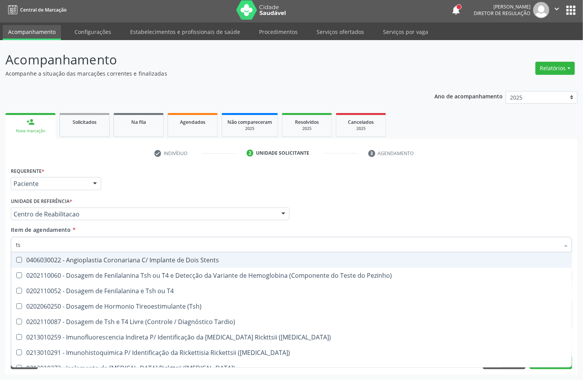
type input "tsh"
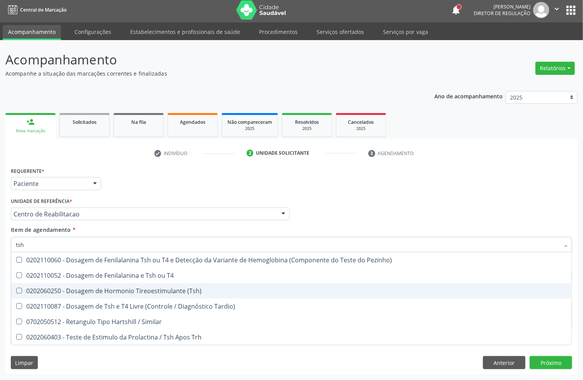
click at [51, 289] on div "0202060250 - Dosagem de Hormonio Tireoestimulante (Tsh)" at bounding box center [291, 291] width 551 height 6
checkbox \(Tsh\) "true"
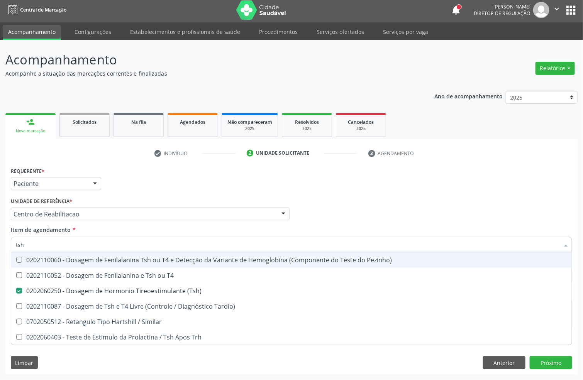
click at [116, 185] on div "Requerente * Paciente Profissional de Saúde Paciente Nenhum resultado encontrad…" at bounding box center [291, 180] width 565 height 30
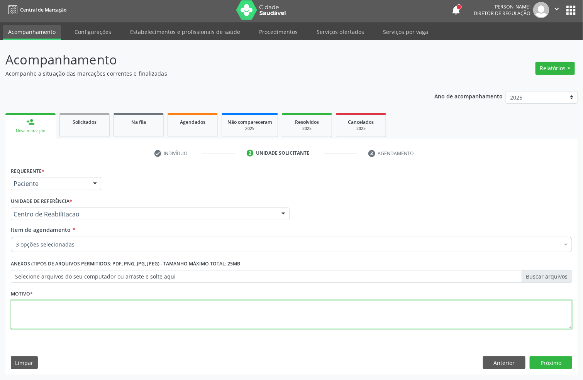
click at [49, 310] on textarea at bounding box center [291, 314] width 561 height 29
type textarea "s"
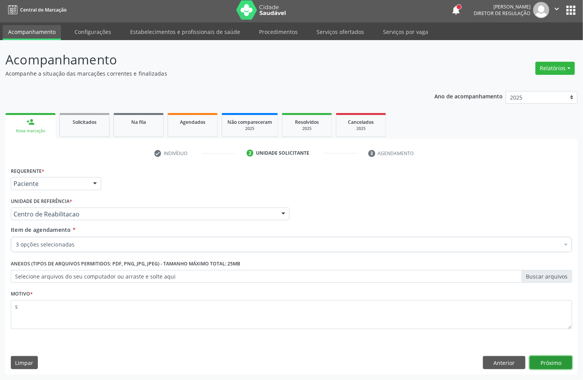
click at [561, 363] on button "Próximo" at bounding box center [551, 362] width 42 height 13
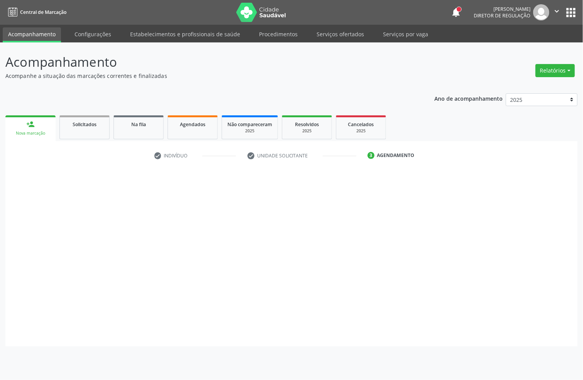
scroll to position [0, 0]
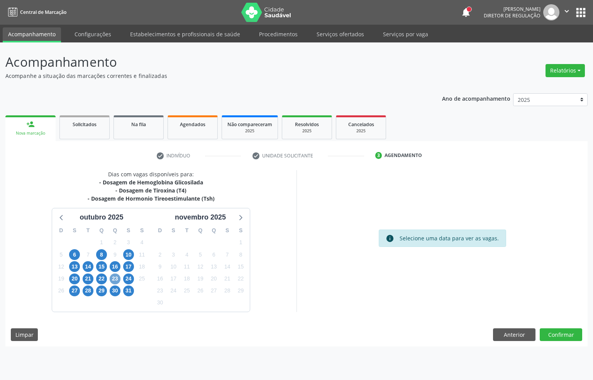
click at [115, 274] on span "23" at bounding box center [115, 279] width 11 height 11
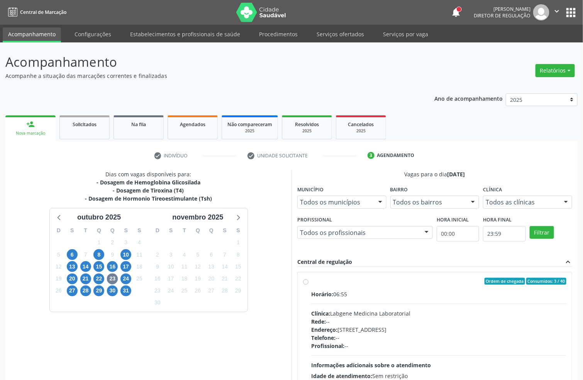
click at [366, 307] on div "Horário: 06:55 Clínica: Labgene Medicina Laboratorial Rede: -- Endereço: nº 531…" at bounding box center [438, 343] width 255 height 106
click at [308, 285] on input "Ordem de chegada Consumidos: 3 / 40 Horário: 06:55 Clínica: Labgene Medicina La…" at bounding box center [305, 281] width 5 height 7
radio input "true"
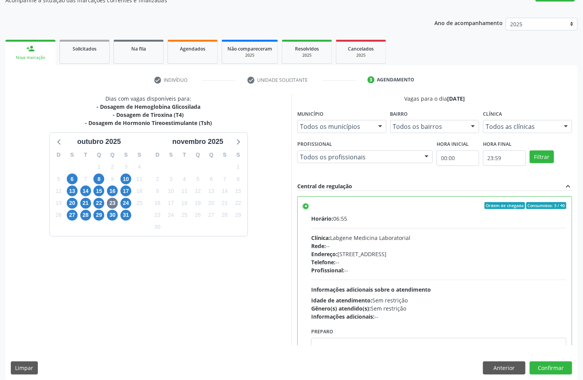
scroll to position [81, 0]
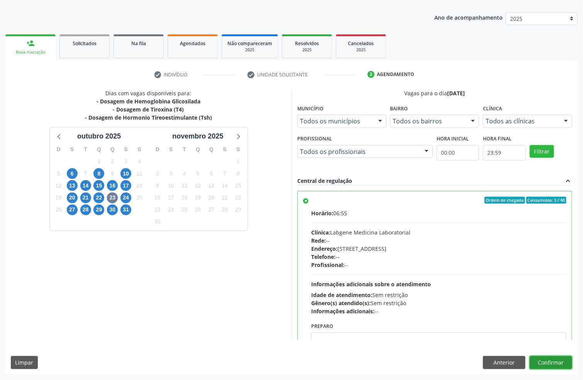
click at [538, 364] on button "Confirmar" at bounding box center [551, 362] width 42 height 13
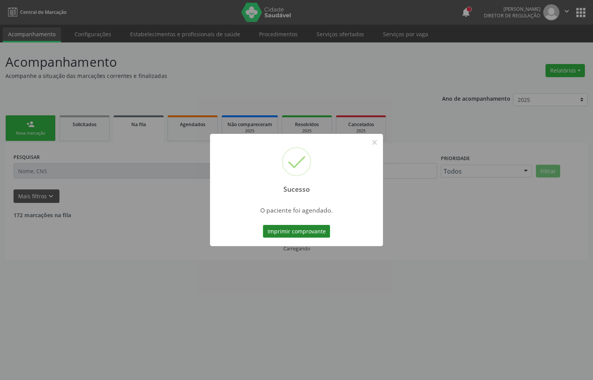
click at [272, 229] on button "Imprimir comprovante" at bounding box center [296, 231] width 67 height 13
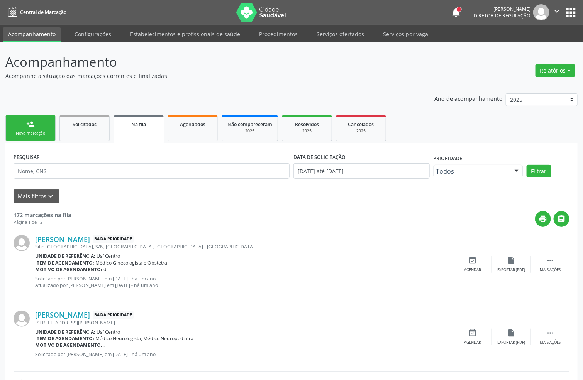
click at [25, 135] on div "Nova marcação" at bounding box center [30, 133] width 39 height 6
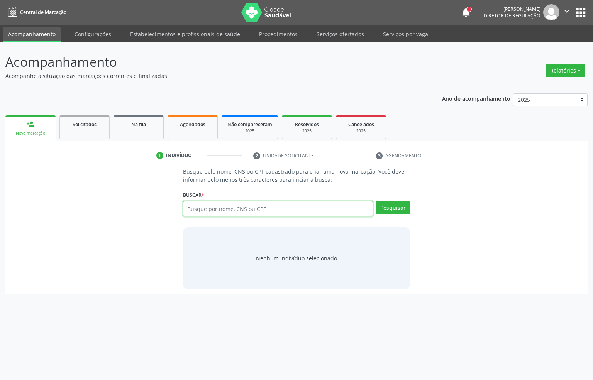
click at [249, 211] on input "text" at bounding box center [278, 208] width 190 height 15
type input "704307514096293"
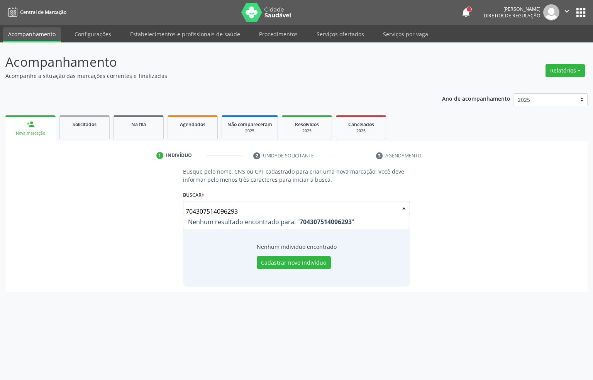
click at [202, 208] on input "704307514096293" at bounding box center [290, 211] width 209 height 15
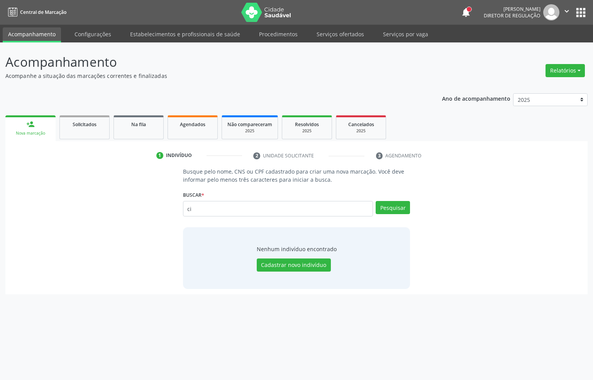
type input "c"
type input "704307514096293"
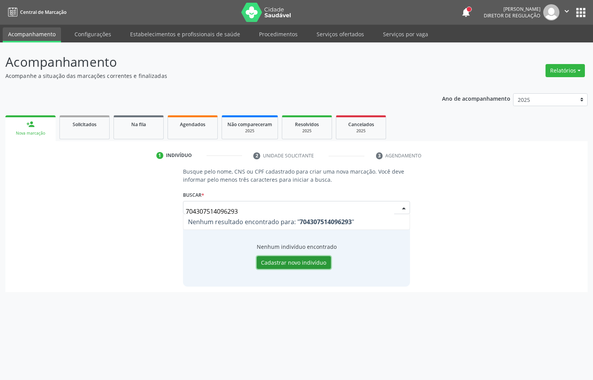
click at [299, 261] on button "Cadastrar novo indivíduo" at bounding box center [294, 262] width 74 height 13
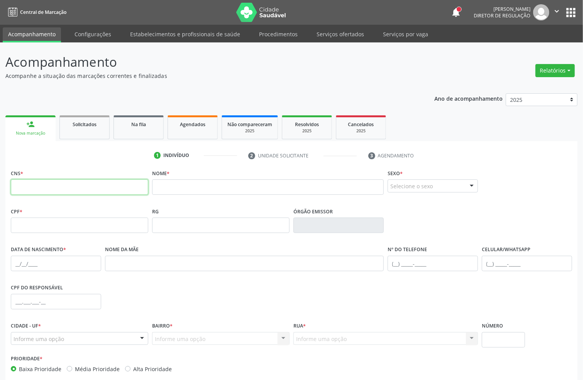
click at [88, 190] on input "text" at bounding box center [79, 186] width 137 height 15
type input "704 3075 1409 6293"
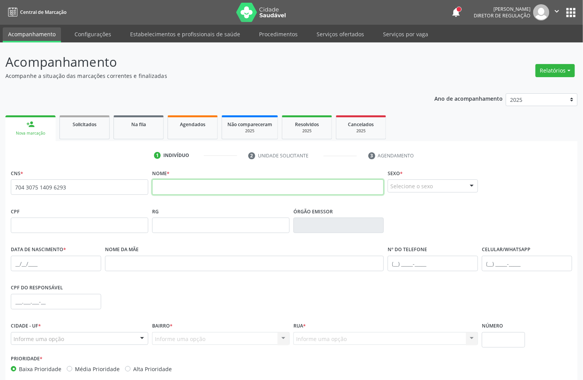
click at [163, 185] on input "text" at bounding box center [268, 186] width 232 height 15
type input "m"
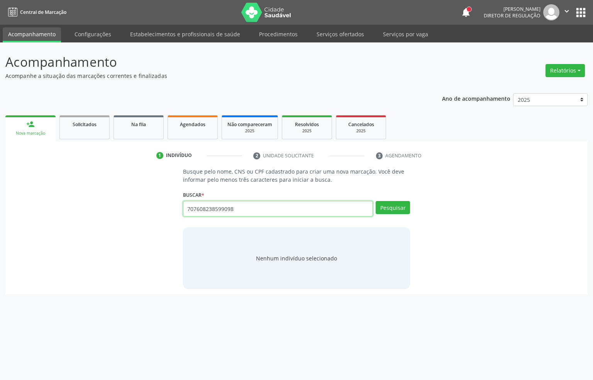
type input "707608238599098"
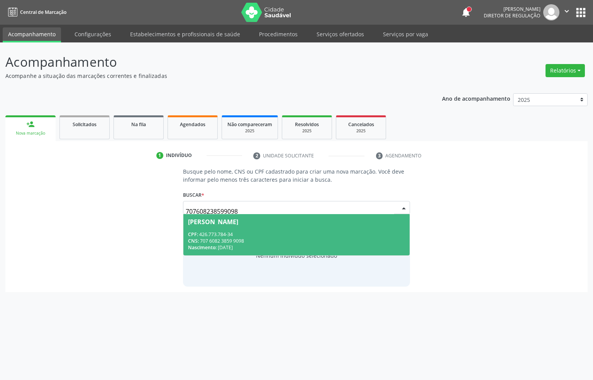
click at [219, 239] on div "CNS: 707 6082 3859 9098" at bounding box center [296, 241] width 217 height 7
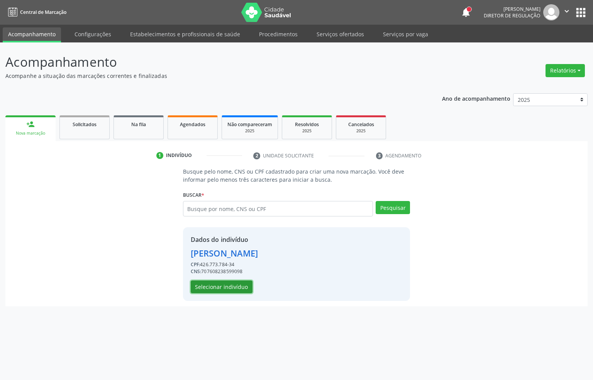
click at [233, 290] on button "Selecionar indivíduo" at bounding box center [222, 287] width 62 height 13
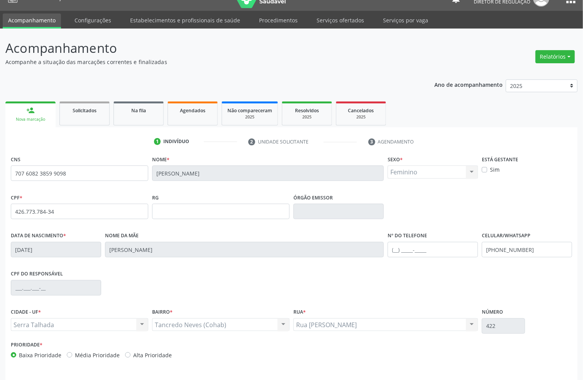
scroll to position [38, 0]
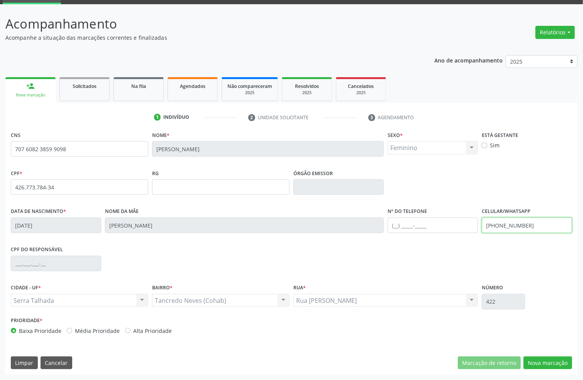
click at [538, 230] on input "(87) 99970-4548" at bounding box center [527, 225] width 90 height 15
click at [561, 360] on button "Nova marcação" at bounding box center [547, 363] width 49 height 13
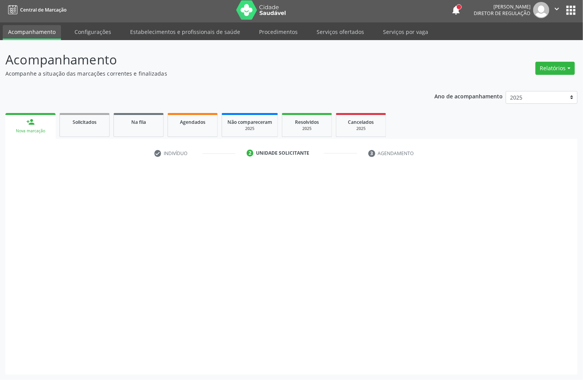
scroll to position [3, 0]
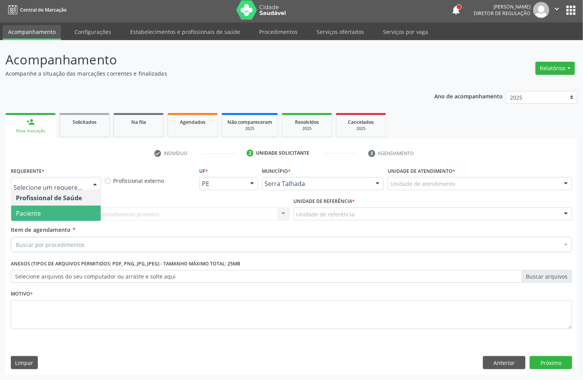
click at [52, 208] on span "Paciente" at bounding box center [56, 213] width 90 height 15
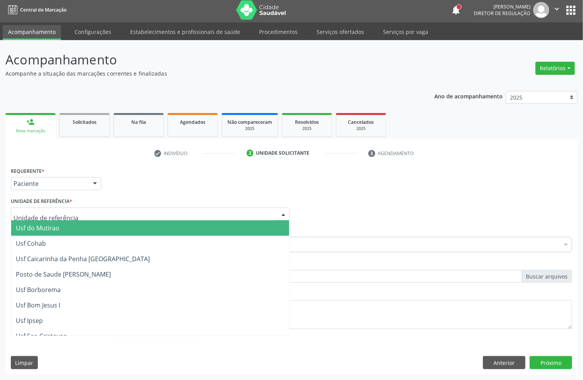
click at [81, 215] on div at bounding box center [150, 214] width 279 height 13
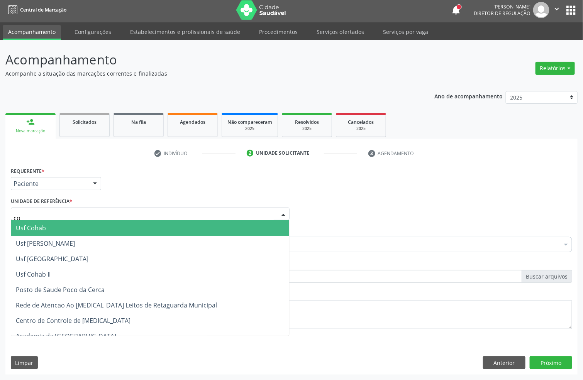
type input "coh"
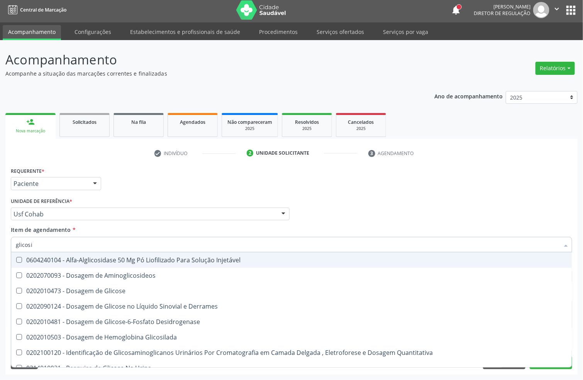
type input "glicosil"
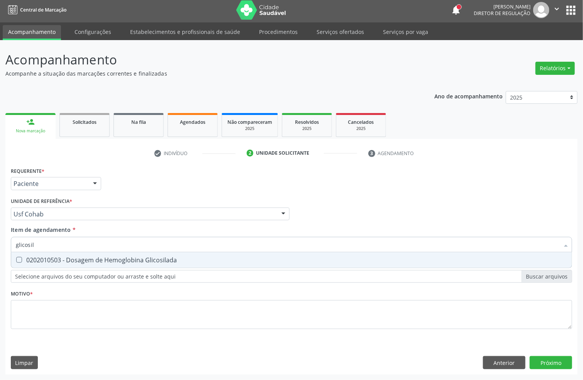
click at [72, 257] on div "0202010503 - Dosagem de Hemoglobina Glicosilada" at bounding box center [291, 260] width 551 height 6
checkbox Glicosilada "true"
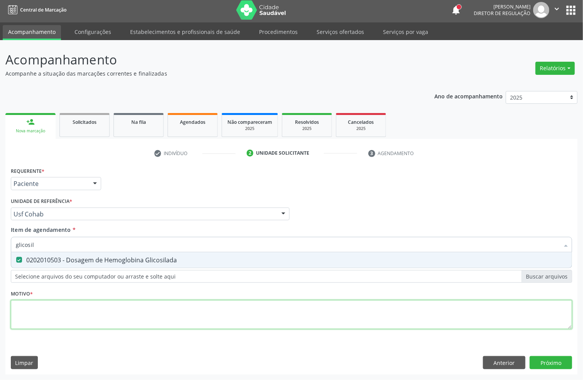
click at [50, 306] on div "Requerente * Paciente Profissional de Saúde Paciente Nenhum resultado encontrad…" at bounding box center [291, 252] width 561 height 175
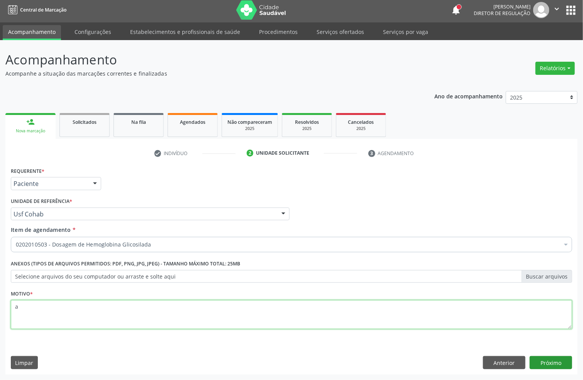
type textarea "a"
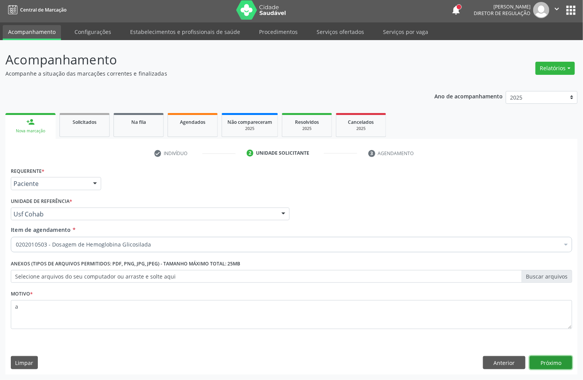
click at [540, 360] on button "Próximo" at bounding box center [551, 362] width 42 height 13
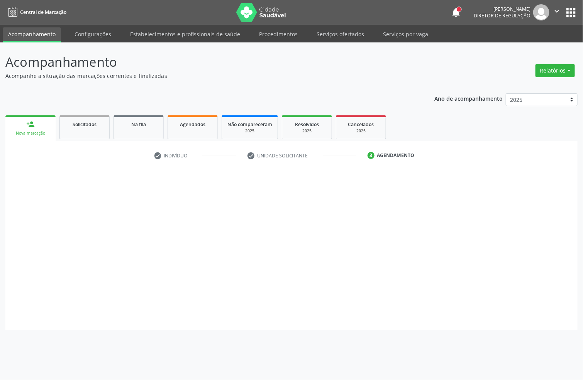
scroll to position [0, 0]
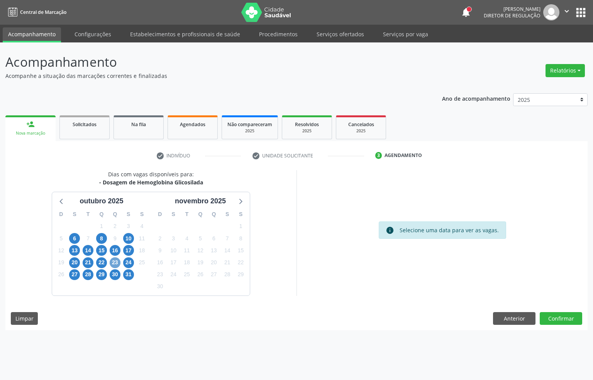
click at [115, 259] on span "23" at bounding box center [115, 262] width 11 height 11
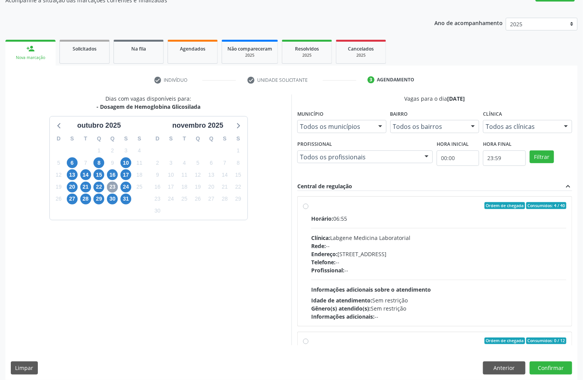
scroll to position [81, 0]
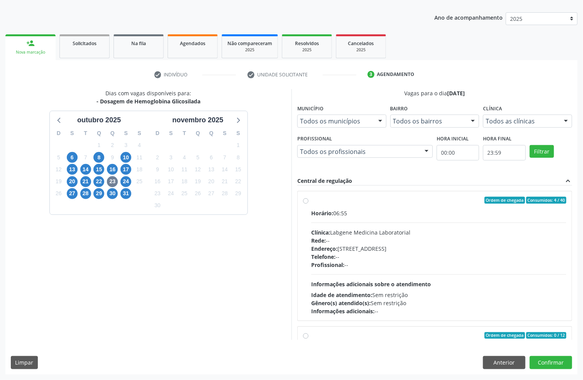
click at [426, 247] on div "Endereço: nº 531, Nossa Senhora da Pen, Serra Talhada - PE" at bounding box center [438, 249] width 255 height 8
click at [308, 204] on input "Ordem de chegada Consumidos: 4 / 40 Horário: 06:55 Clínica: Labgene Medicina La…" at bounding box center [305, 200] width 5 height 7
radio input "true"
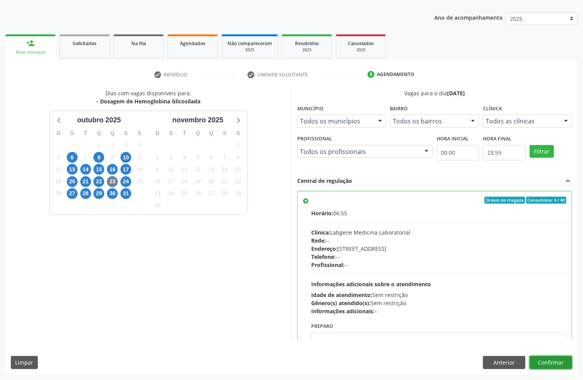
click at [559, 367] on button "Confirmar" at bounding box center [551, 362] width 42 height 13
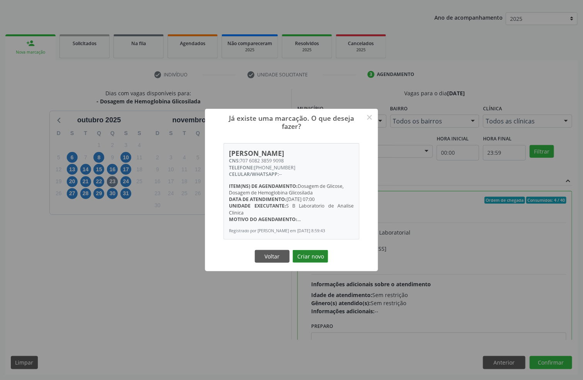
click at [311, 258] on button "Criar novo" at bounding box center [311, 256] width 36 height 13
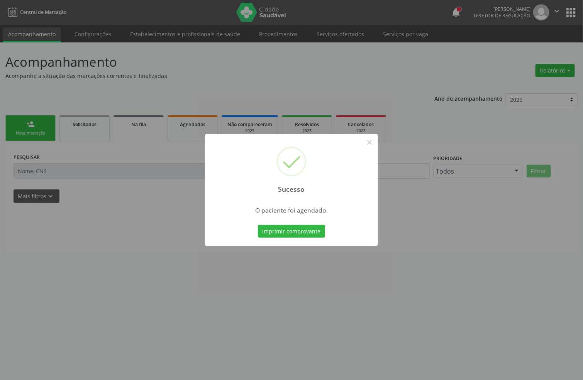
scroll to position [0, 0]
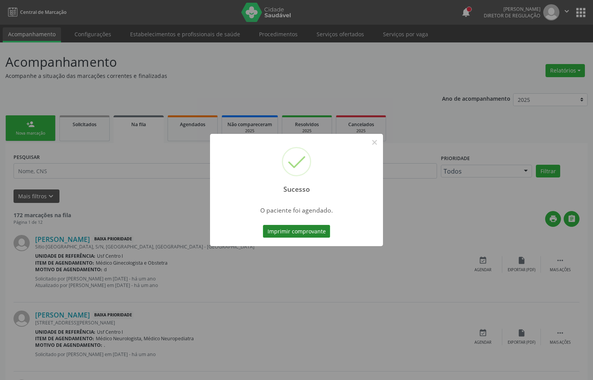
click at [307, 232] on button "Imprimir comprovante" at bounding box center [296, 231] width 67 height 13
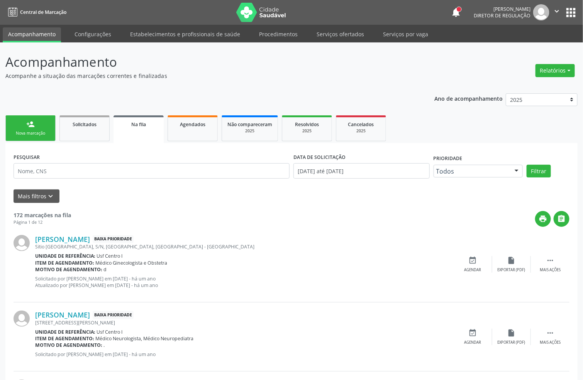
click at [41, 131] on div "Nova marcação" at bounding box center [30, 133] width 39 height 6
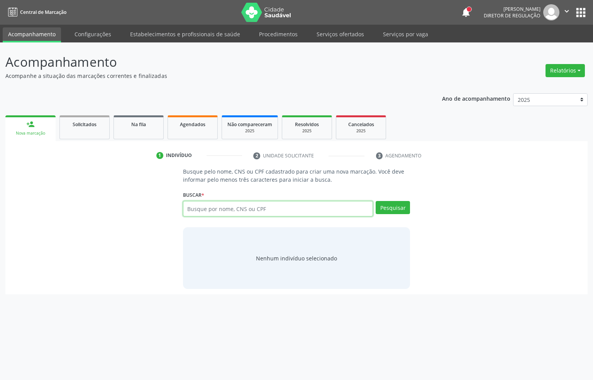
click at [190, 207] on input "text" at bounding box center [278, 208] width 190 height 15
type input "122531537040009"
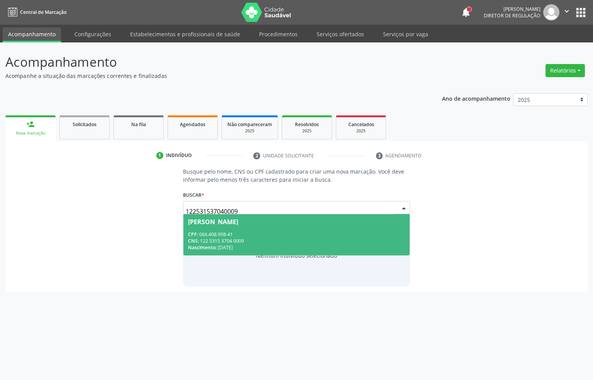
click at [261, 239] on div "CNS: 122 5315 3704 0009" at bounding box center [296, 241] width 217 height 7
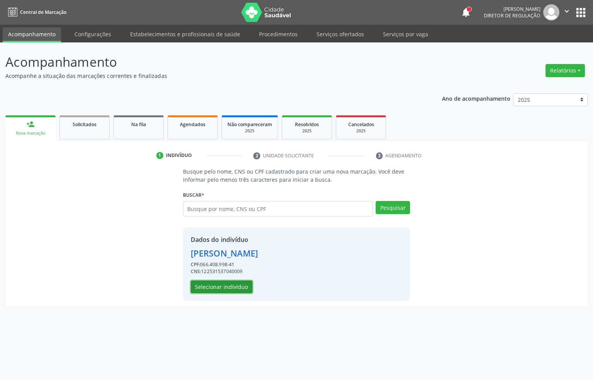
click at [225, 290] on button "Selecionar indivíduo" at bounding box center [222, 287] width 62 height 13
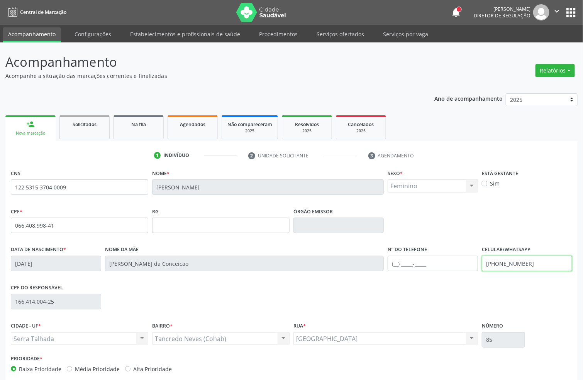
click at [525, 262] on input "(87) 99985-1711" at bounding box center [527, 263] width 90 height 15
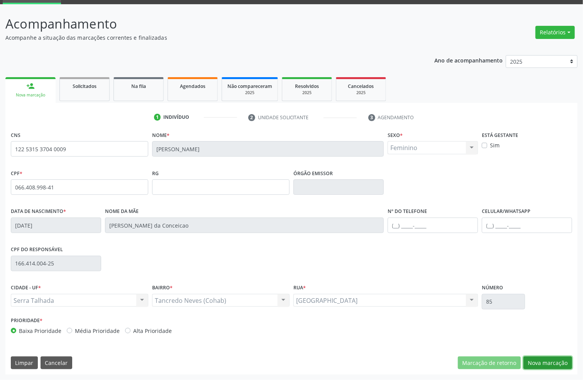
click at [548, 361] on button "Nova marcação" at bounding box center [547, 363] width 49 height 13
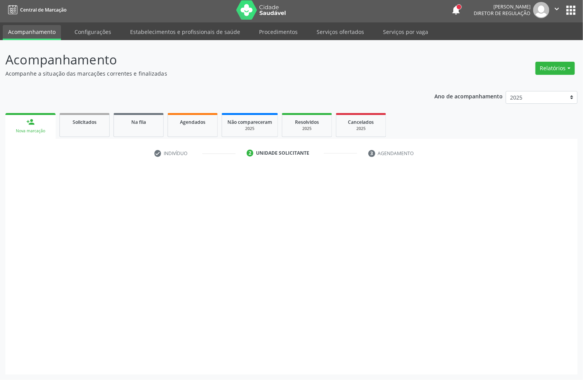
scroll to position [3, 0]
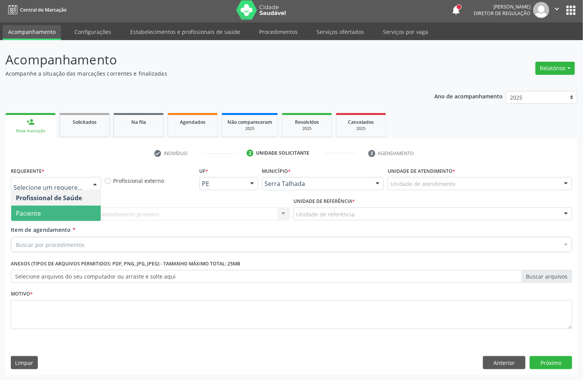
click at [63, 212] on span "Paciente" at bounding box center [56, 213] width 90 height 15
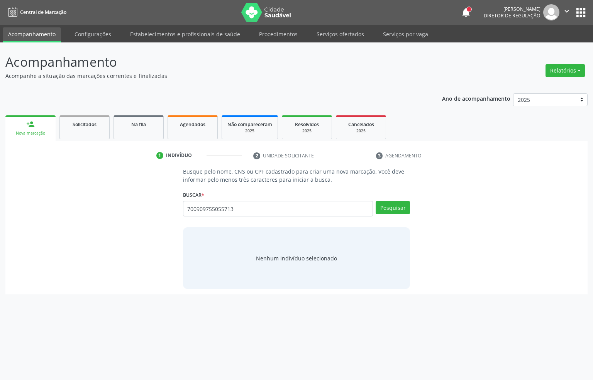
type input "700909755055713"
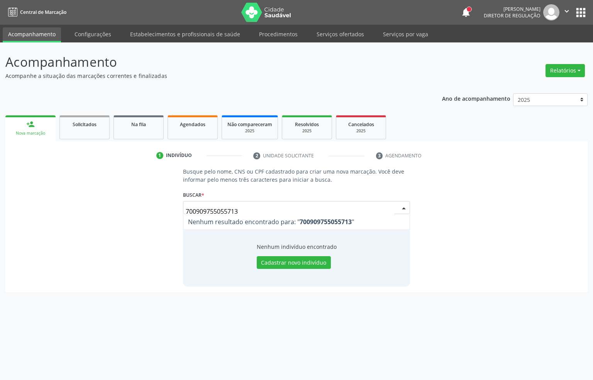
click at [227, 210] on input "700909755055713" at bounding box center [290, 211] width 209 height 15
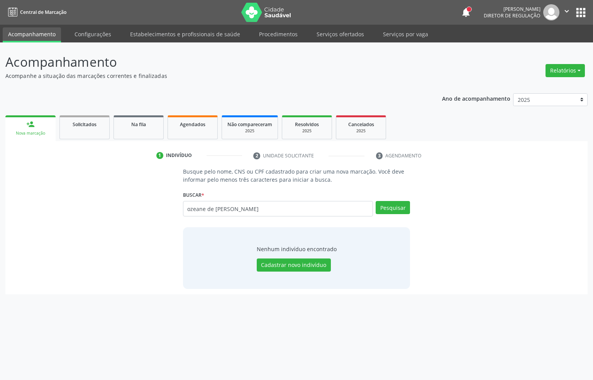
type input "ozeane de [PERSON_NAME]"
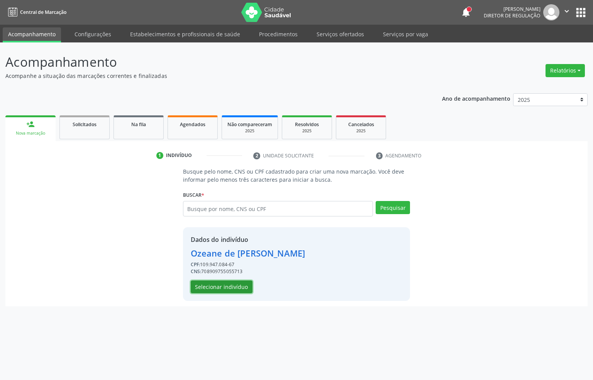
click at [221, 289] on button "Selecionar indivíduo" at bounding box center [222, 287] width 62 height 13
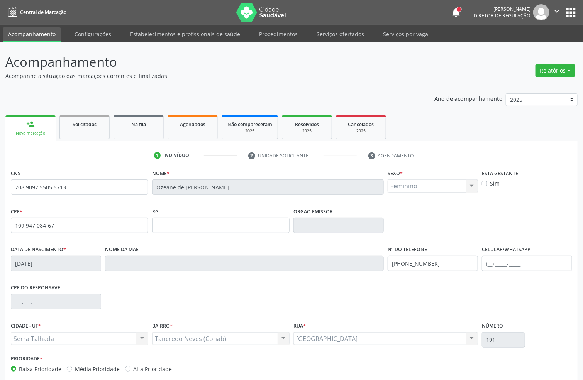
scroll to position [38, 0]
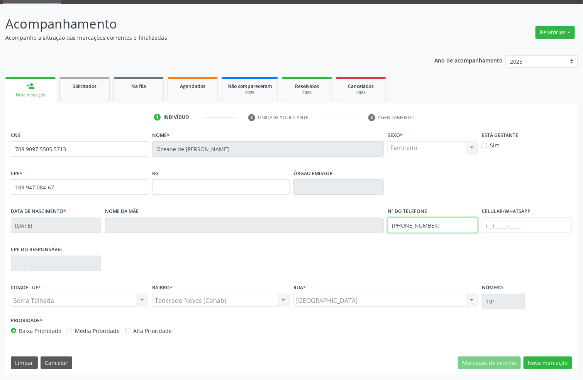
click at [423, 226] on input "[PHONE_NUMBER]" at bounding box center [433, 225] width 90 height 15
click at [568, 361] on button "Nova marcação" at bounding box center [547, 363] width 49 height 13
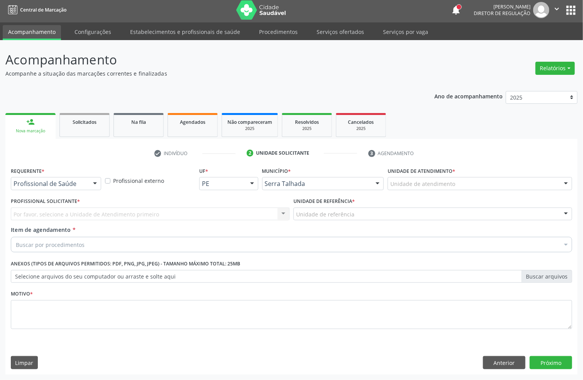
scroll to position [3, 0]
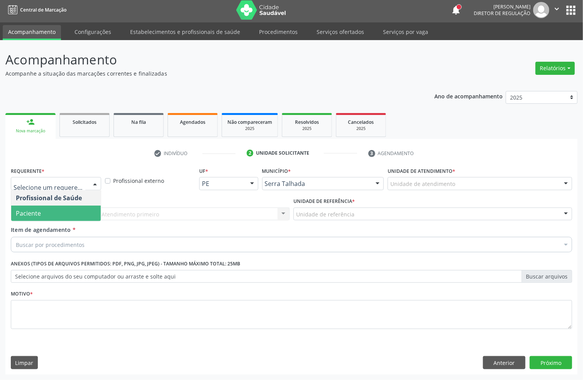
click at [58, 209] on span "Paciente" at bounding box center [56, 213] width 90 height 15
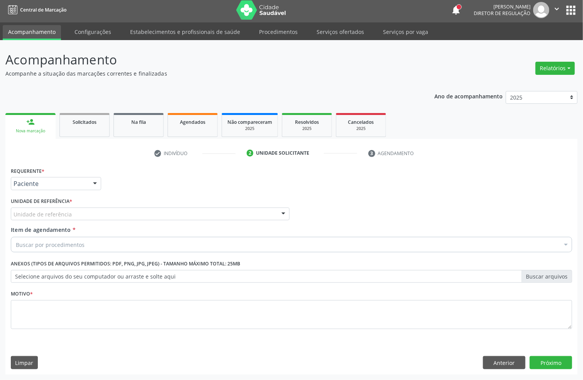
click at [58, 209] on div "Unidade de referência" at bounding box center [150, 214] width 279 height 13
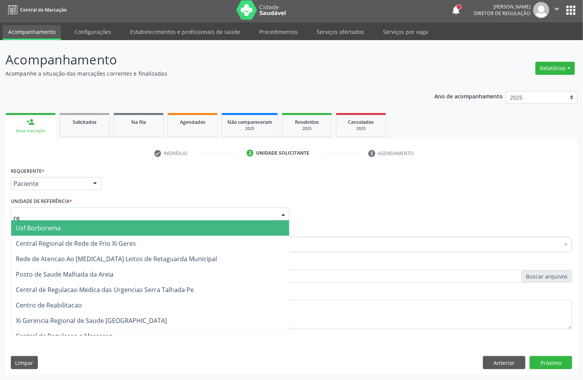
type input "rea"
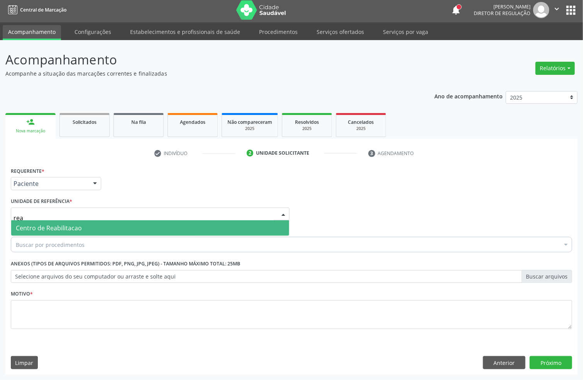
click at [56, 227] on span "Centro de Reabilitacao" at bounding box center [49, 228] width 66 height 8
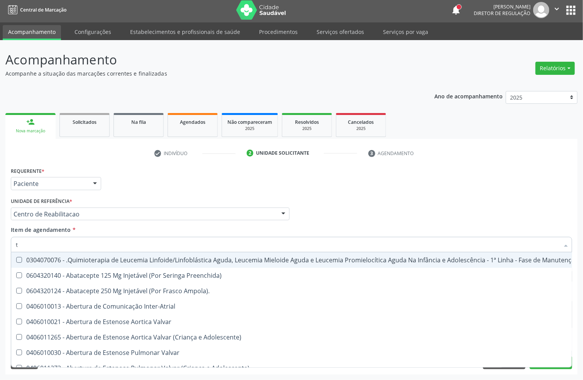
type input "t4"
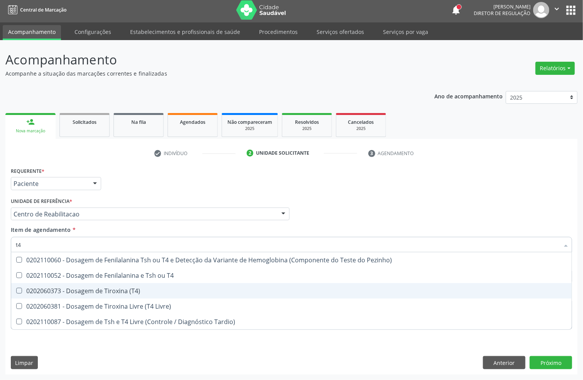
click at [58, 285] on span "0202060373 - Dosagem de Tiroxina (T4)" at bounding box center [291, 290] width 560 height 15
checkbox \(T4\) "true"
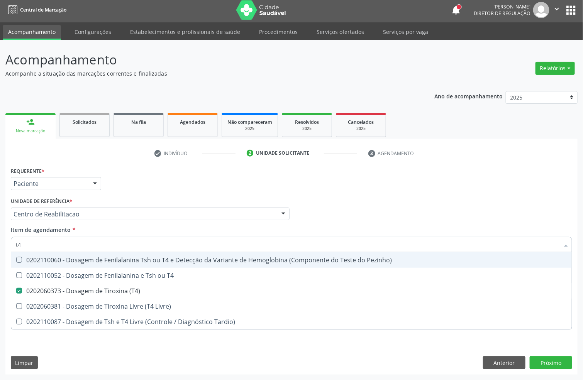
click at [38, 245] on input "t4" at bounding box center [287, 244] width 543 height 15
type input "gli"
checkbox \(T4\) "false"
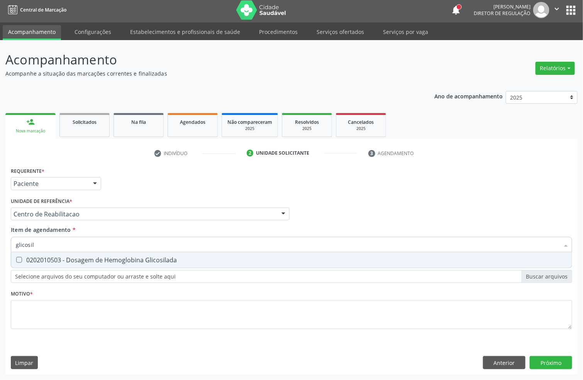
type input "glicosila"
click at [37, 257] on div "0202010503 - Dosagem de Hemoglobina Glicosilada" at bounding box center [291, 260] width 551 height 6
checkbox Glicosilada "true"
click at [49, 240] on input "glicosila" at bounding box center [287, 244] width 543 height 15
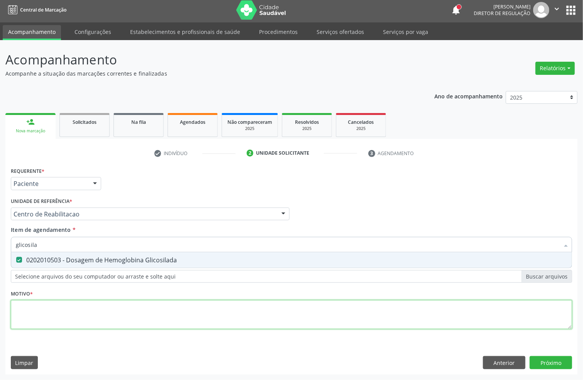
click at [27, 318] on div "Requerente * Paciente Profissional de Saúde Paciente Nenhum resultado encontrad…" at bounding box center [291, 252] width 561 height 175
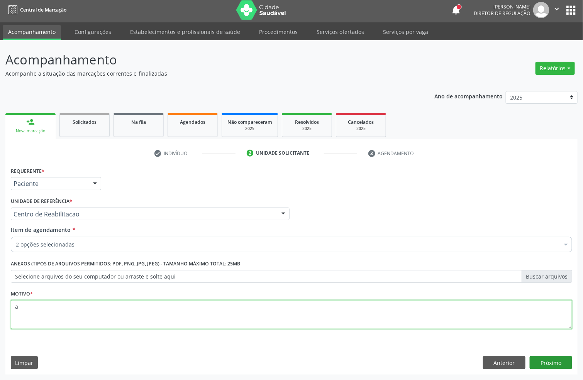
type textarea "a"
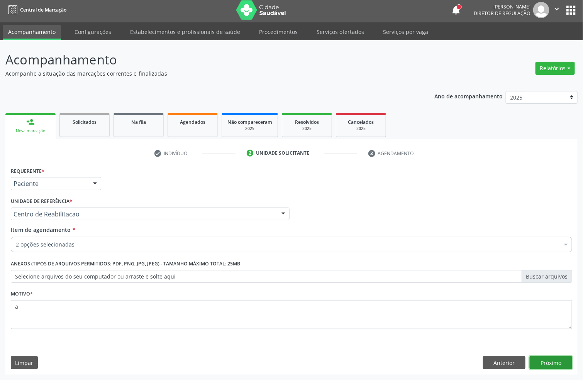
click at [553, 360] on button "Próximo" at bounding box center [551, 362] width 42 height 13
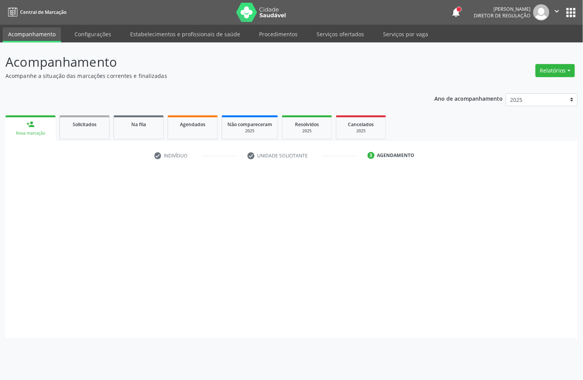
scroll to position [0, 0]
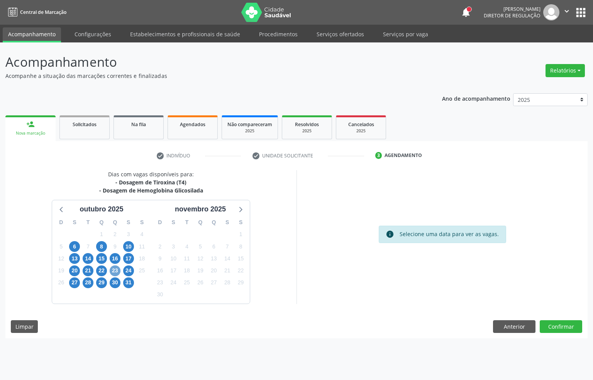
click at [118, 269] on span "23" at bounding box center [115, 271] width 11 height 11
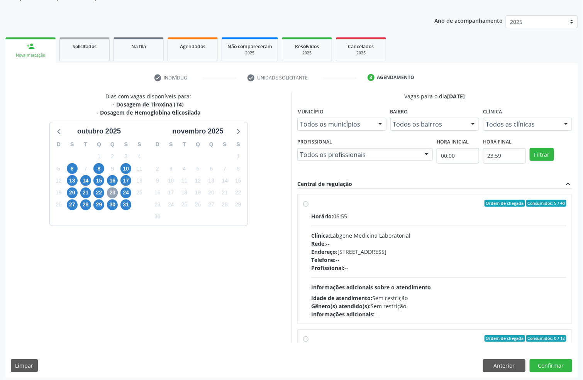
scroll to position [81, 0]
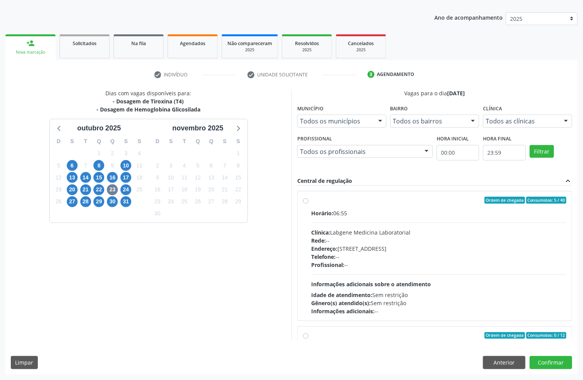
click at [401, 230] on div "Clínica: Labgene Medicina Laboratorial" at bounding box center [438, 233] width 255 height 8
click at [308, 204] on input "Ordem de chegada Consumidos: 5 / 40 Horário: 06:55 Clínica: Labgene Medicina La…" at bounding box center [305, 200] width 5 height 7
radio input "true"
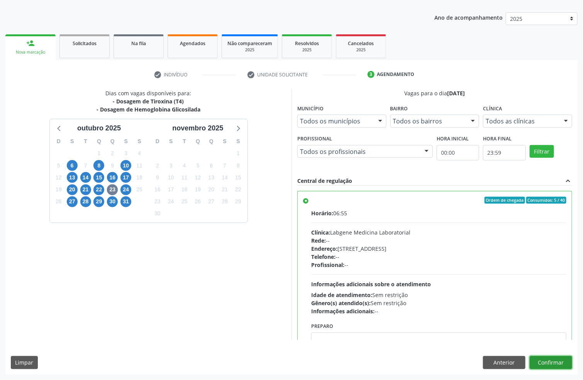
click at [553, 367] on button "Confirmar" at bounding box center [551, 362] width 42 height 13
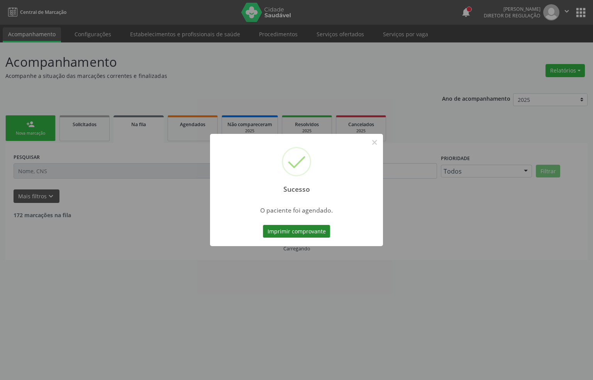
click at [307, 235] on button "Imprimir comprovante" at bounding box center [296, 231] width 67 height 13
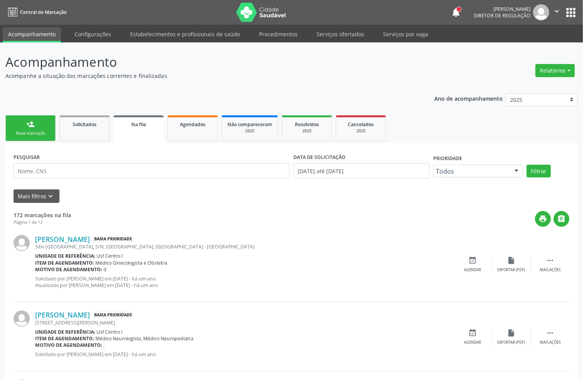
click at [50, 130] on link "person_add Nova marcação" at bounding box center [30, 128] width 50 height 26
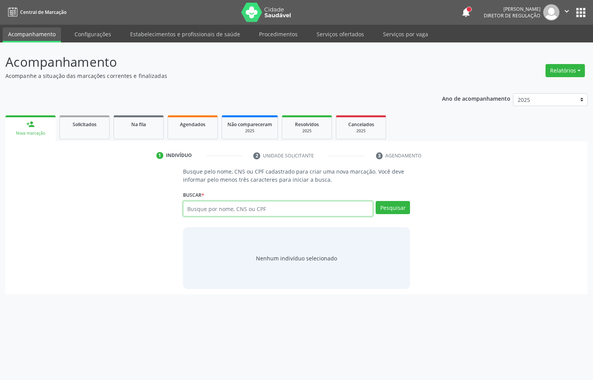
click at [195, 210] on input "text" at bounding box center [278, 208] width 190 height 15
type input "898003767824206"
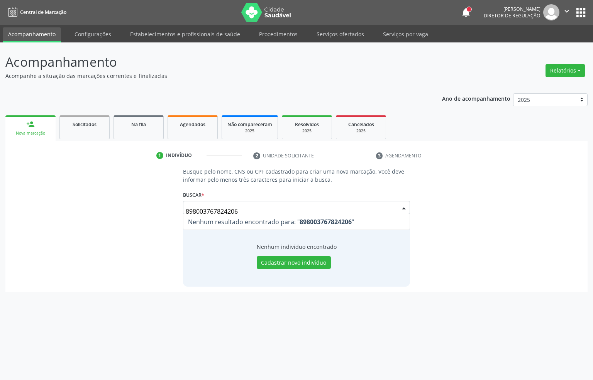
click at [222, 202] on div "898003767824206 Nenhum resultado encontrado para: " 898003767824206 " Não há ne…" at bounding box center [296, 210] width 227 height 19
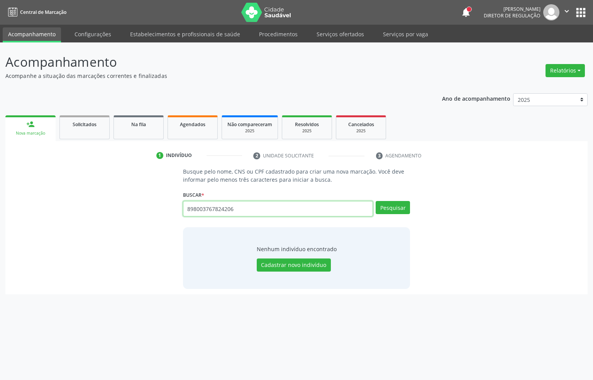
click at [222, 207] on input "898003767824206" at bounding box center [278, 208] width 190 height 15
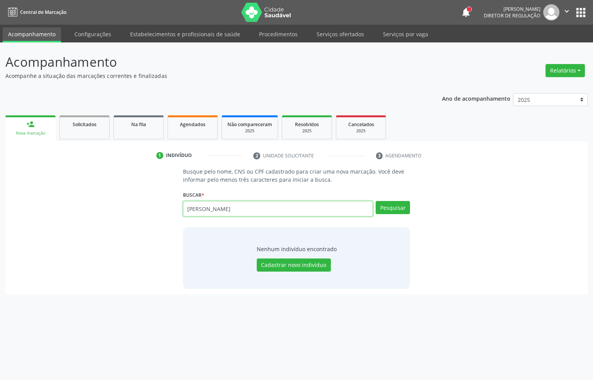
type input "hanny vitori"
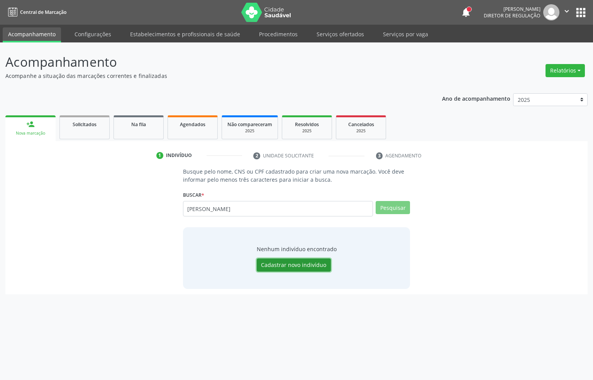
click at [308, 265] on button "Cadastrar novo indivíduo" at bounding box center [294, 265] width 74 height 13
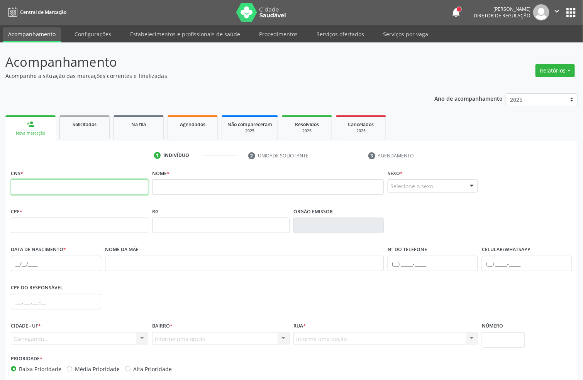
click at [63, 183] on input "text" at bounding box center [79, 186] width 137 height 15
type input "898 0037 2782 4206"
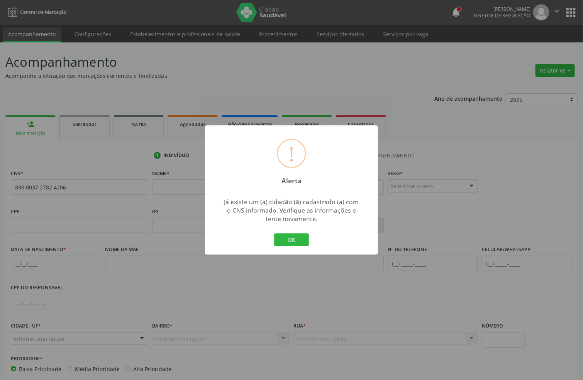
click at [229, 189] on div "! Alerta ×" at bounding box center [291, 158] width 173 height 66
click at [278, 239] on button "OK" at bounding box center [291, 240] width 35 height 13
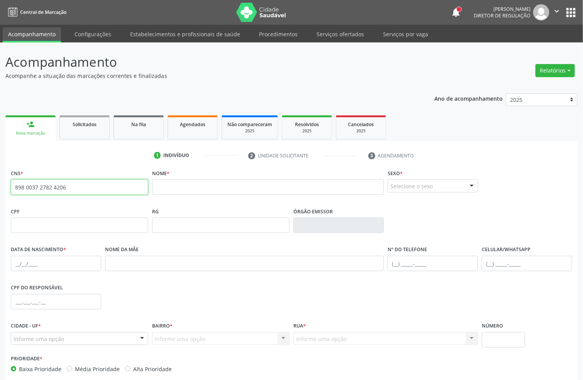
click at [47, 190] on input "898 0037 2782 4206" at bounding box center [79, 186] width 137 height 15
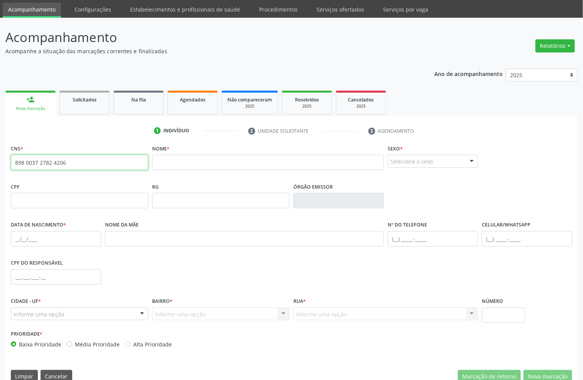
scroll to position [38, 0]
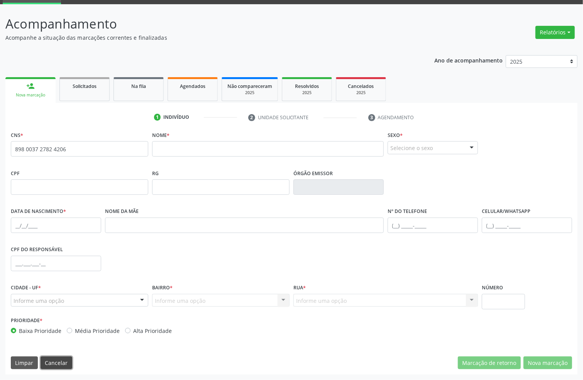
click at [51, 362] on button "Cancelar" at bounding box center [57, 363] width 32 height 13
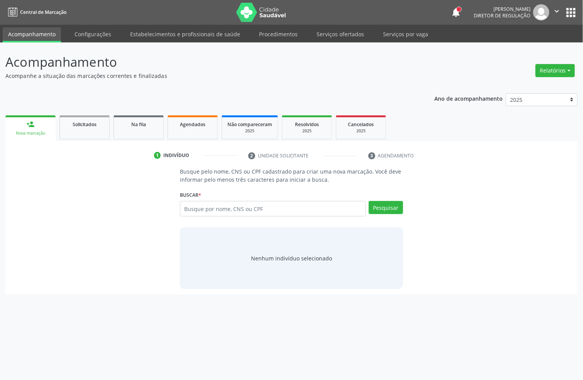
scroll to position [0, 0]
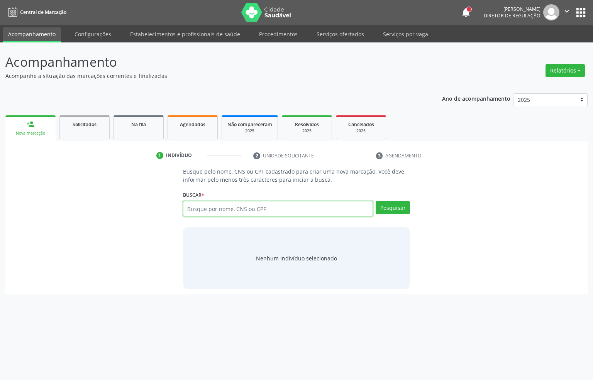
click at [229, 215] on input "text" at bounding box center [278, 208] width 190 height 15
paste input "898 0037 2782 4206"
type input "898 0037 2782 4206"
click at [377, 217] on div "Pesquisar" at bounding box center [391, 211] width 37 height 21
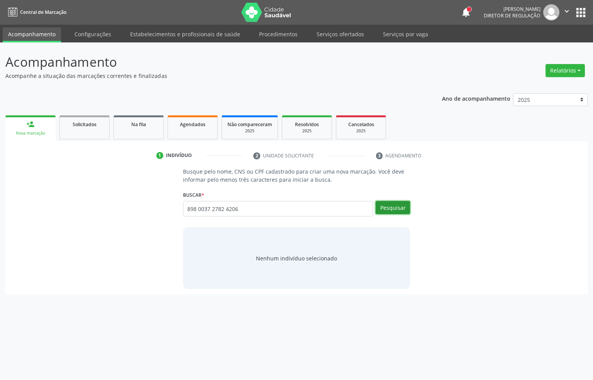
click at [379, 211] on button "Pesquisar" at bounding box center [393, 207] width 34 height 13
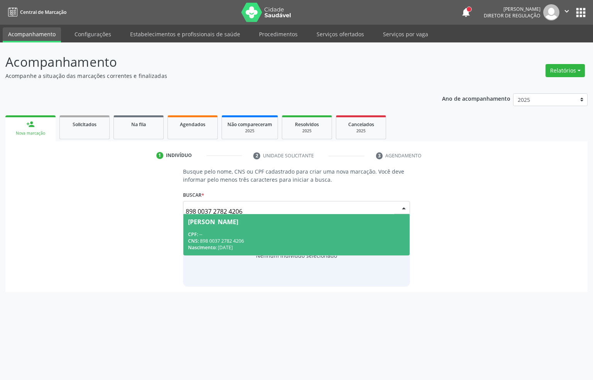
click at [333, 230] on span "Hanny Vitoria da Silva Aquino CPF: -- CNS: 898 0037 2782 4206 Nascimento: 25/03…" at bounding box center [296, 234] width 227 height 41
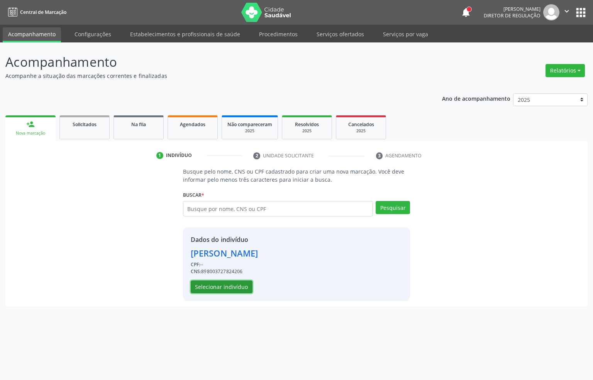
click at [215, 289] on button "Selecionar indivíduo" at bounding box center [222, 287] width 62 height 13
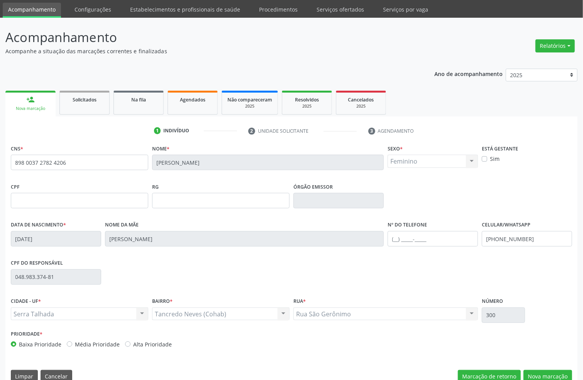
scroll to position [38, 0]
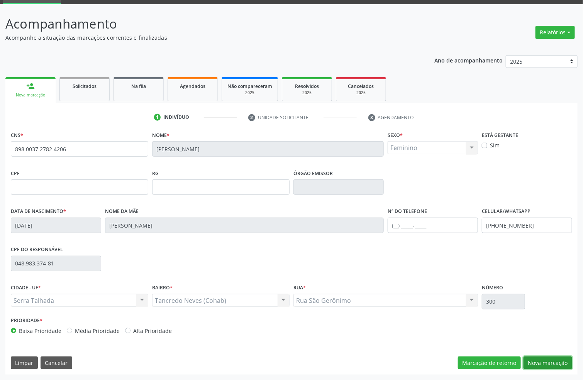
click at [531, 361] on button "Nova marcação" at bounding box center [547, 363] width 49 height 13
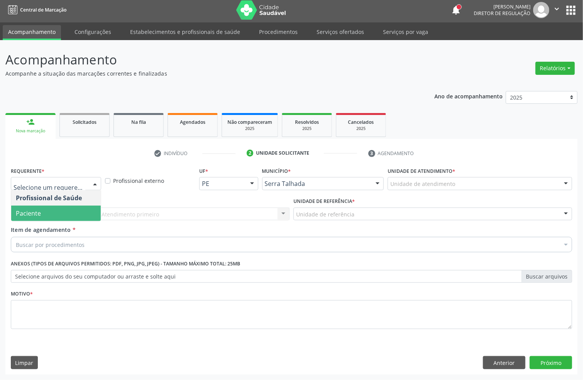
click at [32, 209] on span "Paciente" at bounding box center [28, 213] width 25 height 8
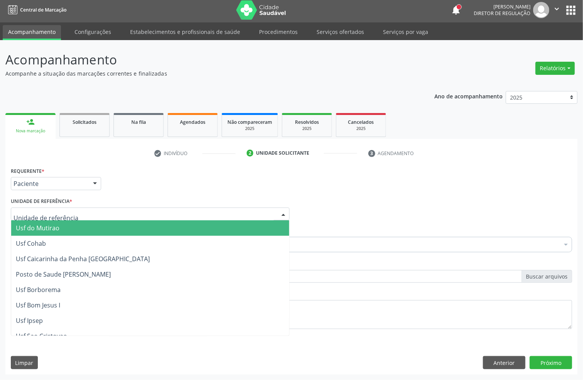
type input "c"
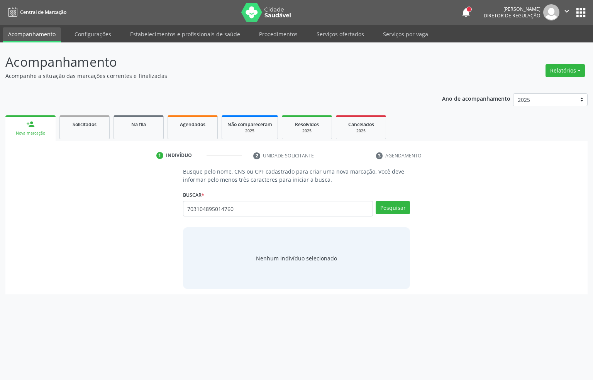
type input "703104895014760"
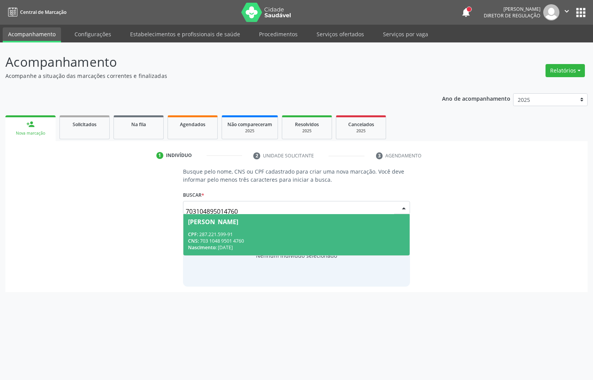
click at [225, 230] on span "[PERSON_NAME] CPF: 287.221.599-91 CNS: 703 1048 9501 4760 Nascimento: [DATE]" at bounding box center [296, 234] width 227 height 41
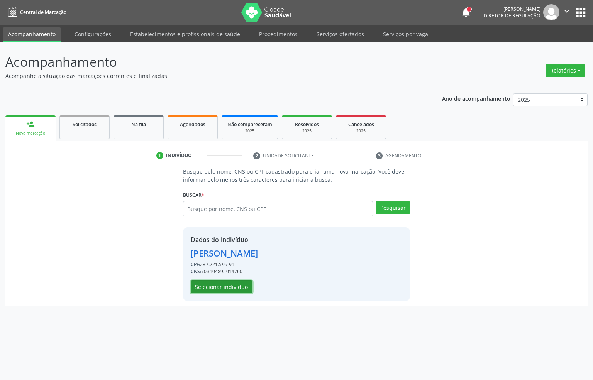
click at [227, 290] on button "Selecionar indivíduo" at bounding box center [222, 287] width 62 height 13
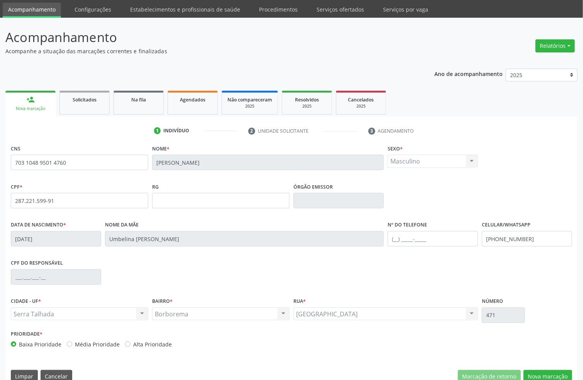
scroll to position [38, 0]
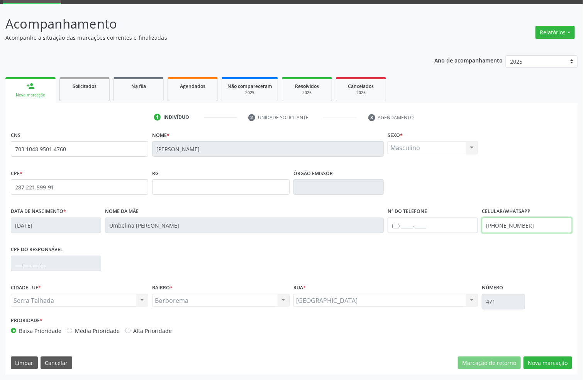
click at [503, 223] on input "[PHONE_NUMBER]" at bounding box center [527, 225] width 90 height 15
click at [551, 357] on button "Nova marcação" at bounding box center [547, 363] width 49 height 13
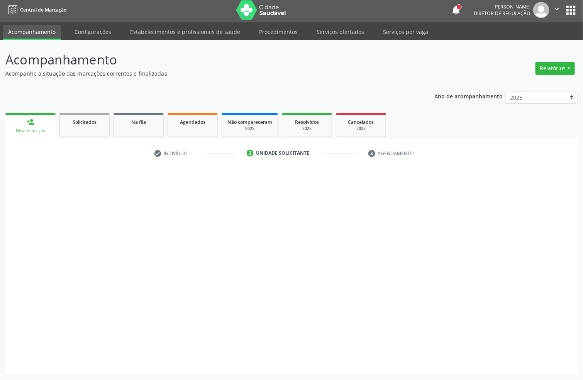
scroll to position [3, 0]
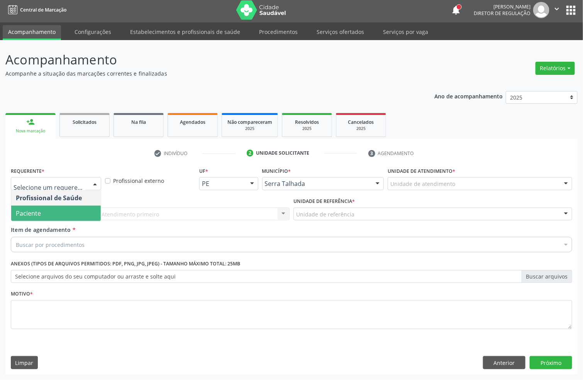
click at [34, 210] on span "Paciente" at bounding box center [28, 213] width 25 height 8
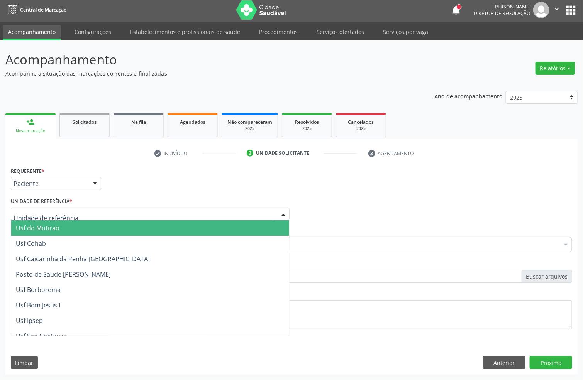
type input "c"
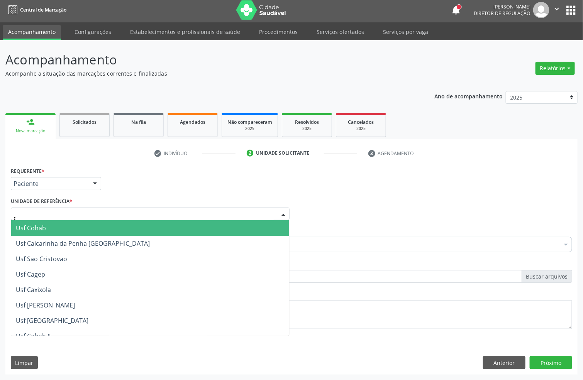
click at [31, 221] on span "Usf Cohab" at bounding box center [150, 227] width 278 height 15
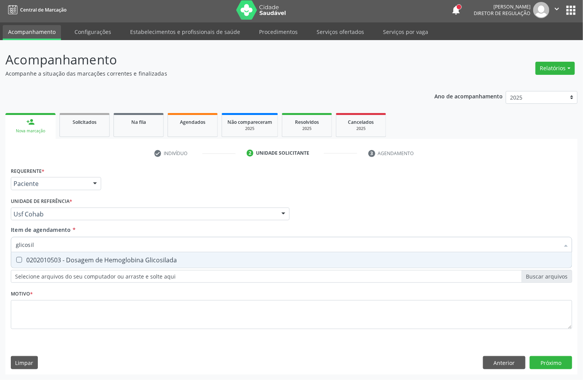
type input "glicosila"
click at [44, 257] on div "0202010503 - Dosagem de Hemoglobina Glicosilada" at bounding box center [291, 260] width 551 height 6
checkbox Glicosilada "true"
click at [44, 249] on input "glicosila" at bounding box center [287, 244] width 543 height 15
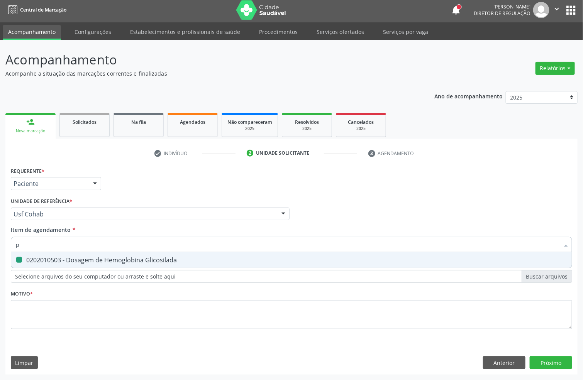
type input "ps"
checkbox Glicosilada "false"
type input "psa"
click at [45, 257] on div "0202030105 - Dosagem de Antigeno Prostatico Especifico (Psa)" at bounding box center [291, 260] width 551 height 6
checkbox \(Psa\) "true"
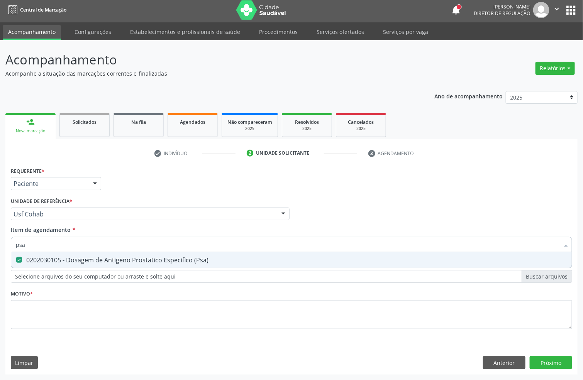
click at [46, 241] on input "psa" at bounding box center [287, 244] width 543 height 15
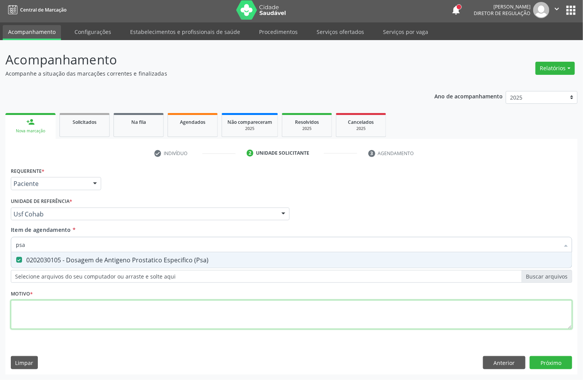
click at [45, 314] on div "Requerente * Paciente Profissional de Saúde Paciente Nenhum resultado encontrad…" at bounding box center [291, 252] width 561 height 175
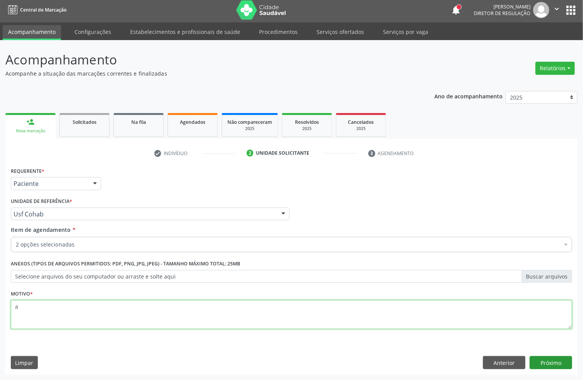
type textarea "a"
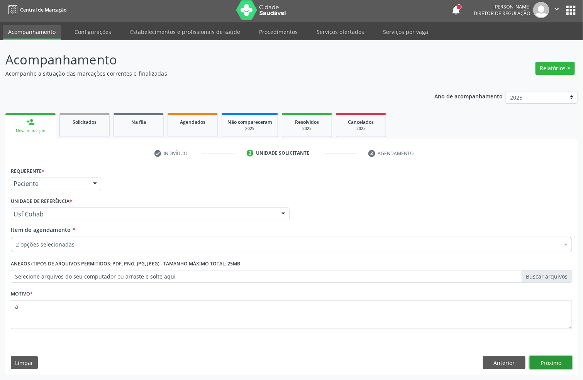
click at [552, 365] on button "Próximo" at bounding box center [551, 362] width 42 height 13
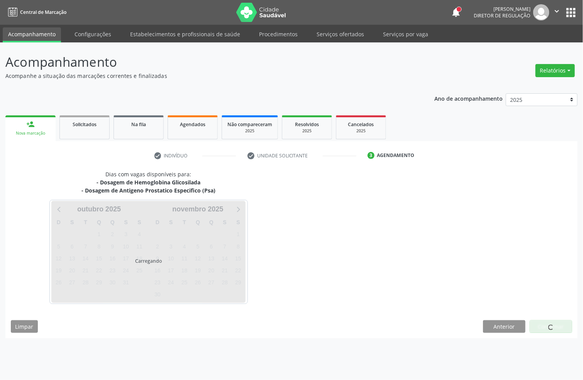
scroll to position [0, 0]
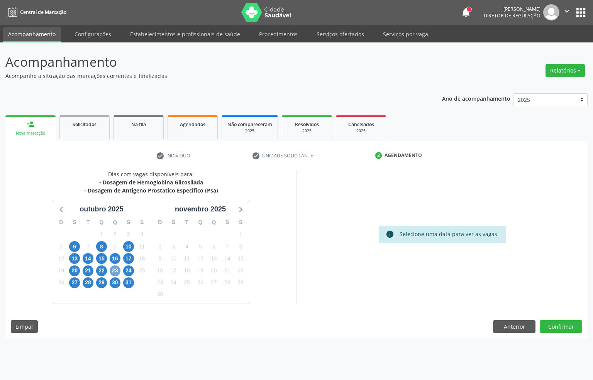
click at [112, 270] on span "23" at bounding box center [115, 271] width 11 height 11
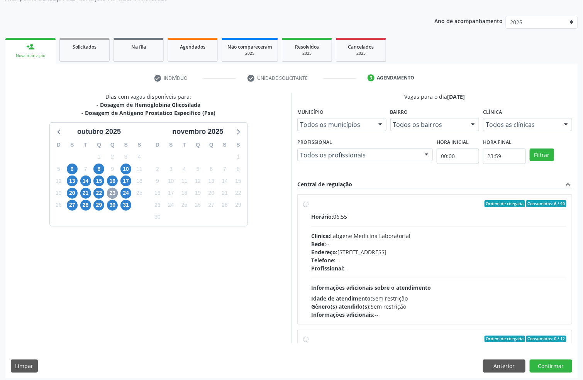
scroll to position [81, 0]
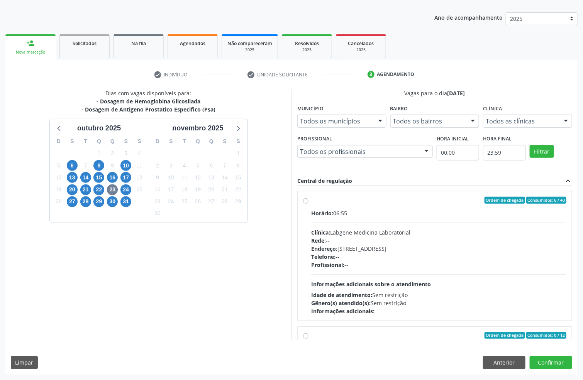
click at [337, 248] on span "Endereço:" at bounding box center [324, 248] width 26 height 7
click at [308, 204] on input "Ordem de chegada Consumidos: 6 / 40 Horário: 06:55 Clínica: Labgene Medicina La…" at bounding box center [305, 200] width 5 height 7
radio input "true"
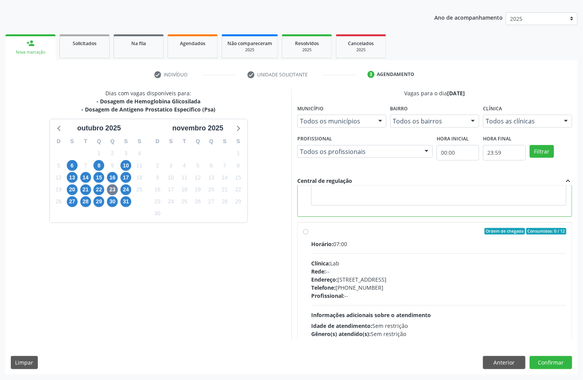
scroll to position [174, 0]
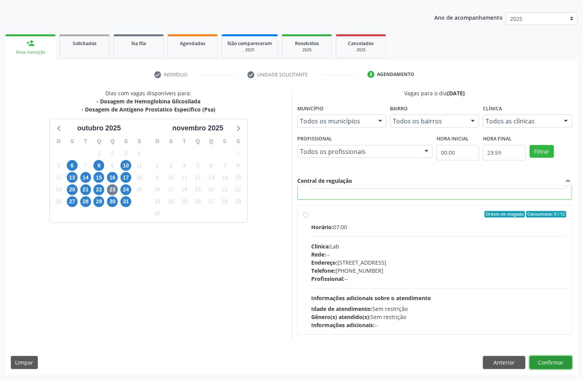
click at [549, 362] on button "Confirmar" at bounding box center [551, 362] width 42 height 13
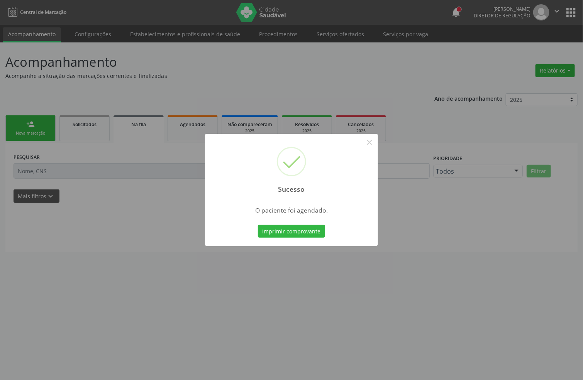
scroll to position [0, 0]
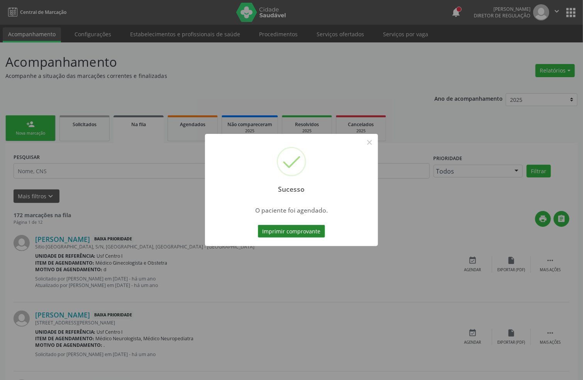
click at [277, 228] on button "Imprimir comprovante" at bounding box center [291, 231] width 67 height 13
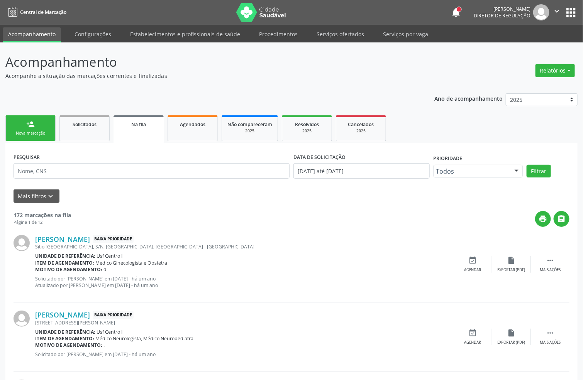
click at [38, 140] on link "person_add Nova marcação" at bounding box center [30, 128] width 50 height 26
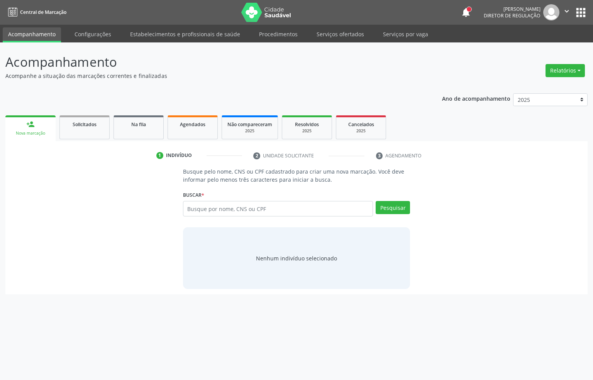
click at [47, 134] on div "Nova marcação" at bounding box center [30, 133] width 39 height 6
click at [208, 208] on input "text" at bounding box center [278, 208] width 190 height 15
type input "162029981220007"
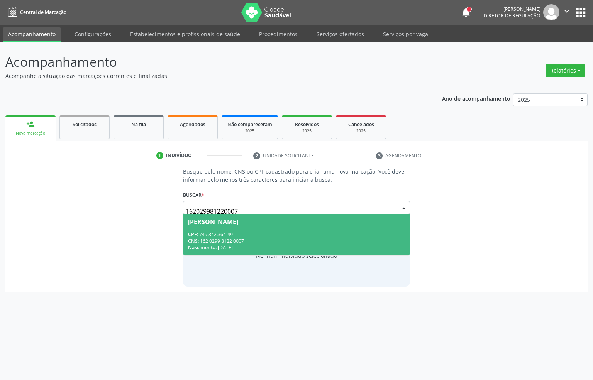
click at [273, 239] on div "CNS: 162 0299 8122 0007" at bounding box center [296, 241] width 217 height 7
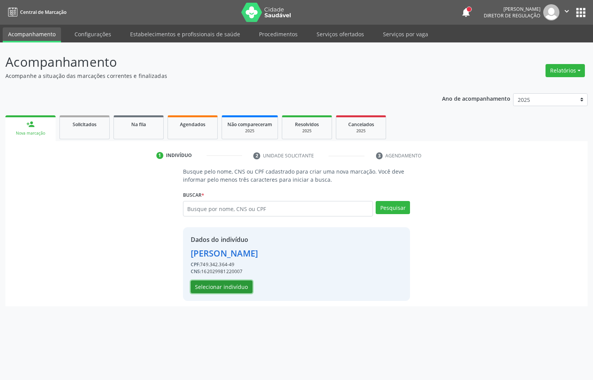
click at [233, 286] on button "Selecionar indivíduo" at bounding box center [222, 287] width 62 height 13
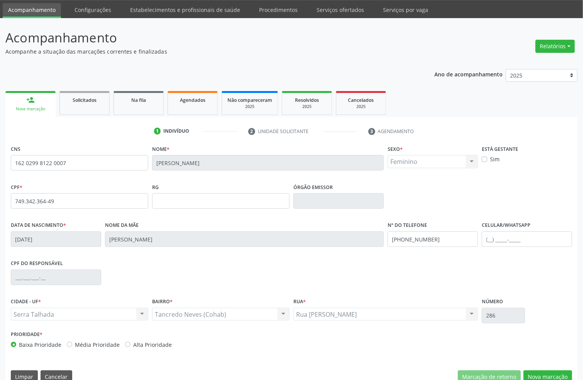
scroll to position [38, 0]
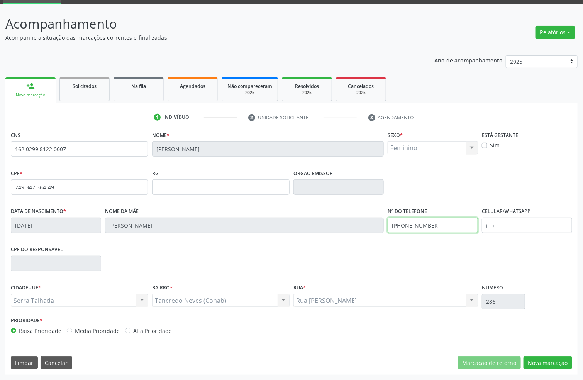
click at [433, 226] on input "[PHONE_NUMBER]" at bounding box center [433, 225] width 90 height 15
click at [555, 361] on button "Nova marcação" at bounding box center [547, 363] width 49 height 13
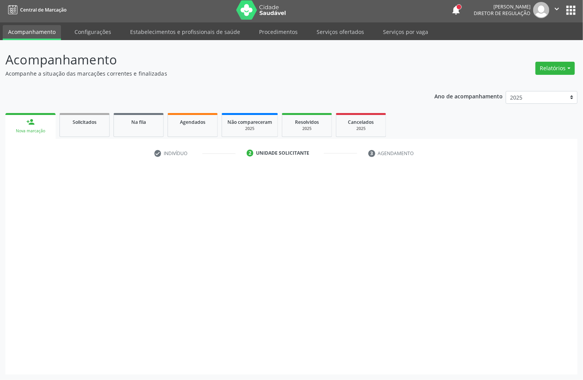
scroll to position [3, 0]
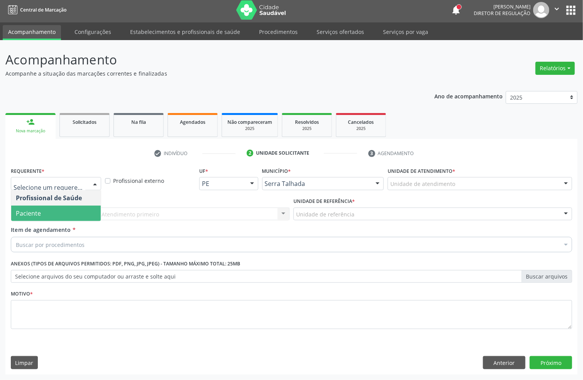
click at [43, 212] on span "Paciente" at bounding box center [56, 213] width 90 height 15
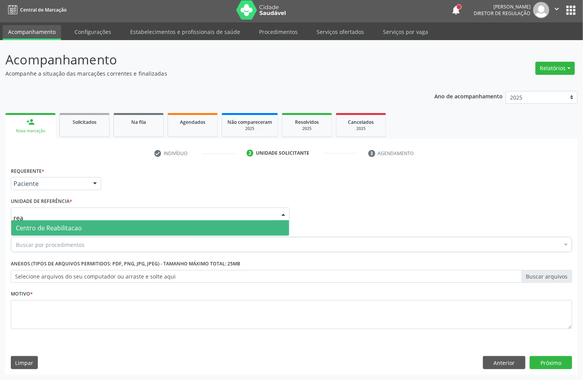
click at [46, 228] on span "Centro de Reabilitacao" at bounding box center [49, 228] width 66 height 8
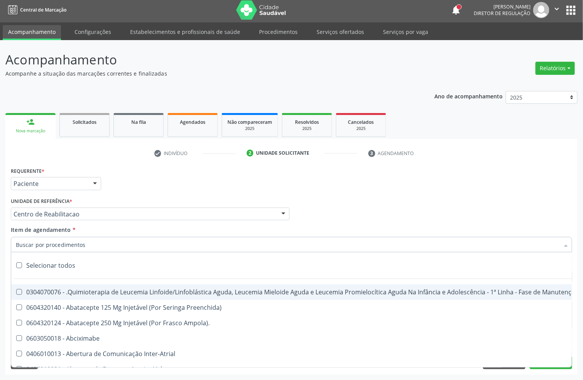
click at [129, 196] on div "Unidade de referência * Centro de Reabilitacao Usf do Mutirao Usf Cohab Usf Cai…" at bounding box center [150, 208] width 279 height 25
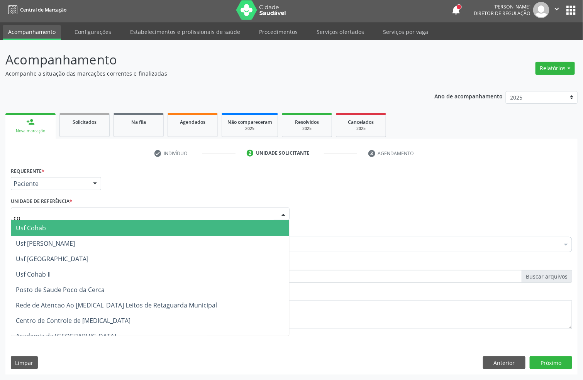
type input "coh"
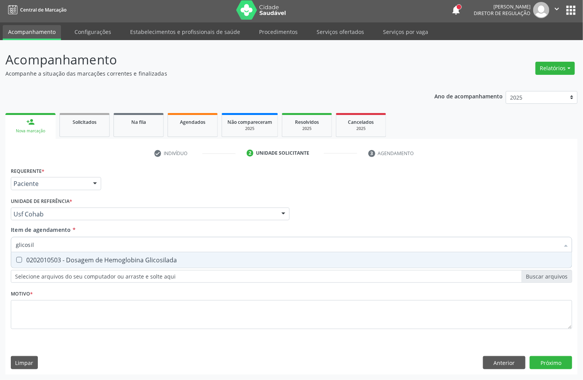
type input "glicosila"
click at [45, 261] on div "0202010503 - Dosagem de Hemoglobina Glicosilada" at bounding box center [291, 260] width 551 height 6
checkbox Glicosilada "true"
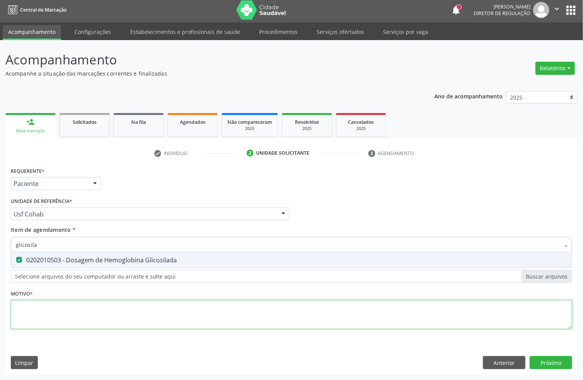
click at [32, 313] on div "Requerente * Paciente Profissional de Saúde Paciente Nenhum resultado encontrad…" at bounding box center [291, 252] width 561 height 175
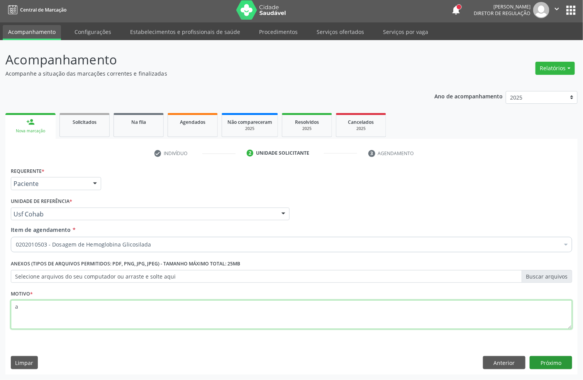
type textarea "a"
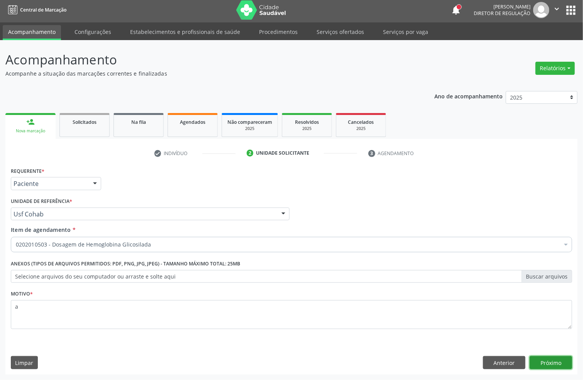
click at [551, 359] on button "Próximo" at bounding box center [551, 362] width 42 height 13
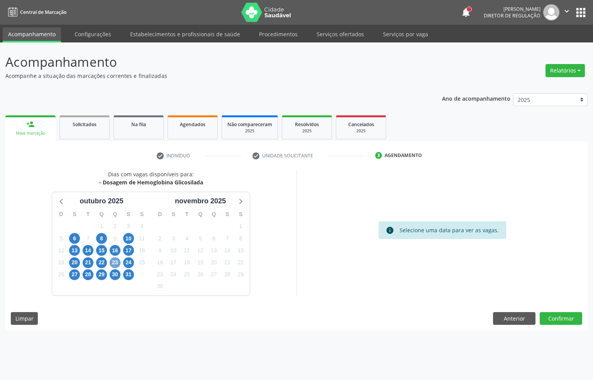
click at [112, 263] on span "23" at bounding box center [115, 262] width 11 height 11
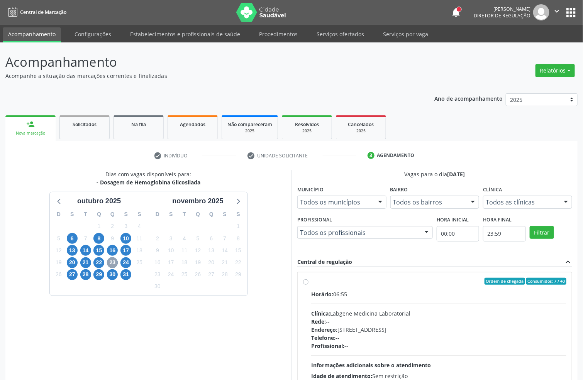
scroll to position [58, 0]
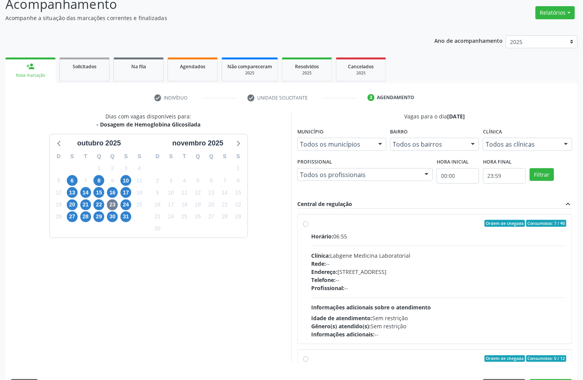
click at [358, 259] on div "Clínica: Labgene Medicina Laboratorial" at bounding box center [438, 256] width 255 height 8
click at [308, 227] on input "Ordem de chegada Consumidos: 7 / 40 Horário: 06:55 Clínica: Labgene Medicina La…" at bounding box center [305, 223] width 5 height 7
radio input "true"
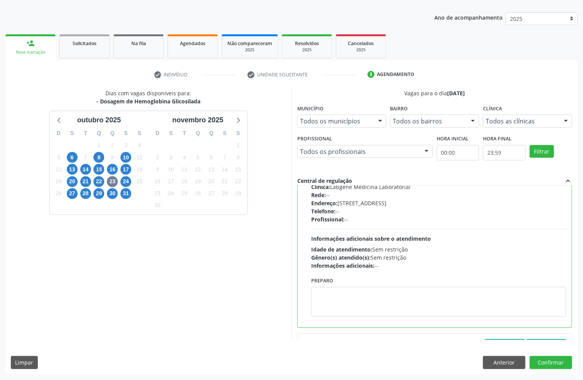
scroll to position [116, 0]
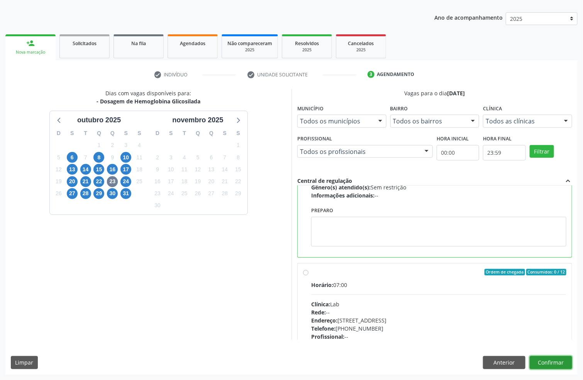
click at [553, 359] on button "Confirmar" at bounding box center [551, 362] width 42 height 13
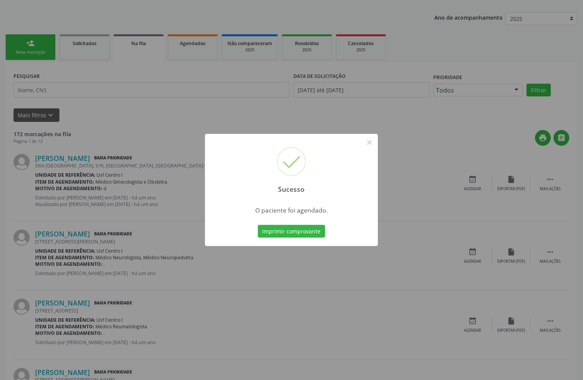
scroll to position [0, 0]
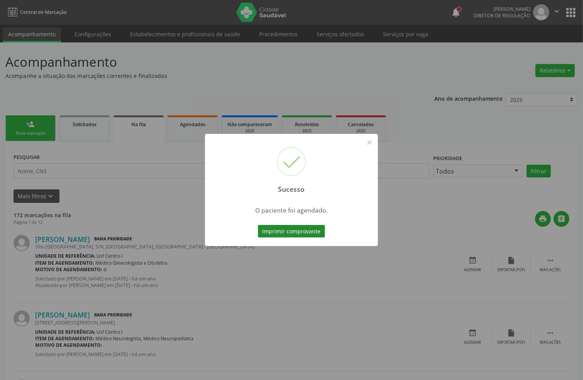
click at [281, 232] on button "Imprimir comprovante" at bounding box center [291, 231] width 67 height 13
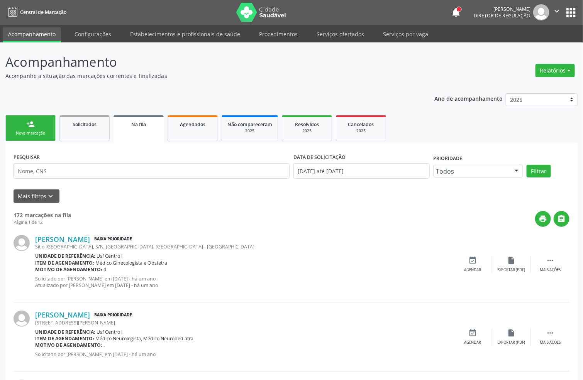
click at [35, 131] on div "Nova marcação" at bounding box center [30, 133] width 39 height 6
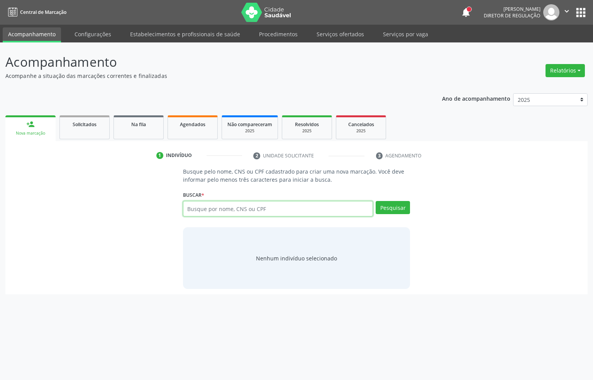
click at [203, 212] on input "text" at bounding box center [278, 208] width 190 height 15
type input "[PERSON_NAME] dos san"
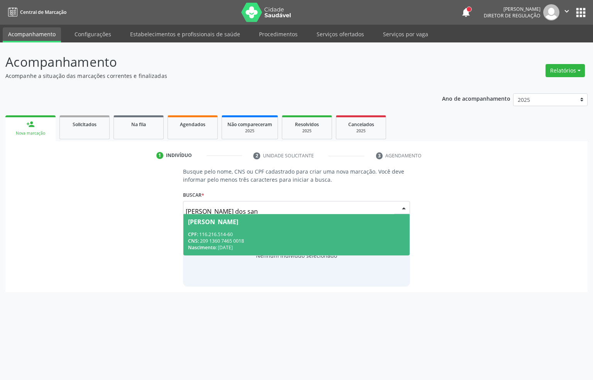
click at [266, 225] on span "[PERSON_NAME] CPF: 116.216.514-60 CNS: 209 1360 7465 0018 Nascimento: [DATE]" at bounding box center [296, 234] width 227 height 41
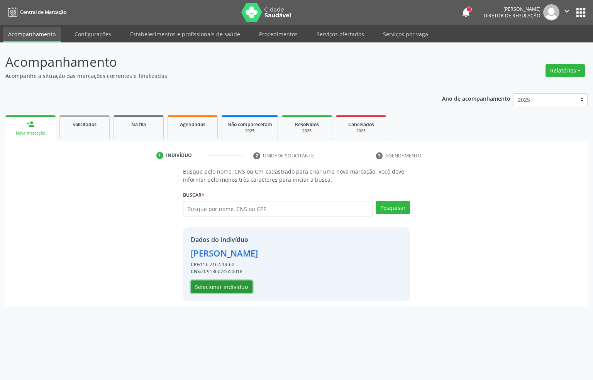
click at [242, 281] on button "Selecionar indivíduo" at bounding box center [222, 287] width 62 height 13
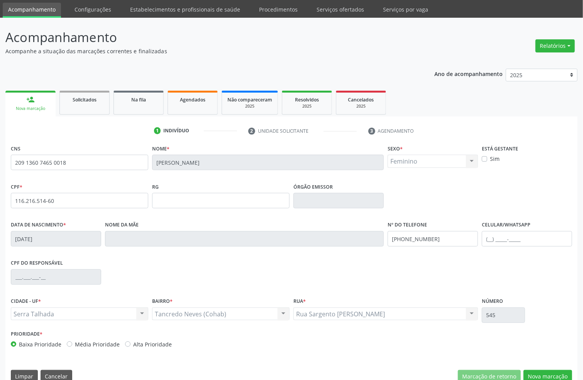
scroll to position [38, 0]
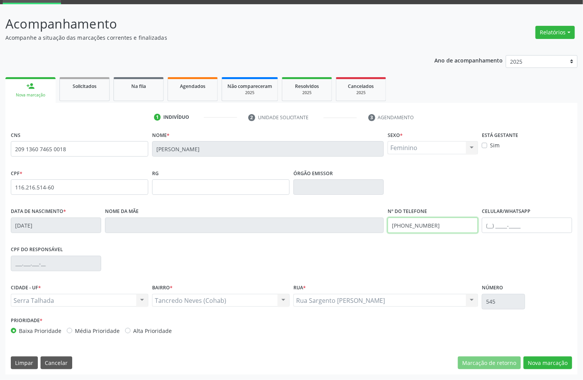
click at [430, 223] on input "[PHONE_NUMBER]" at bounding box center [433, 225] width 90 height 15
